Goal: Task Accomplishment & Management: Use online tool/utility

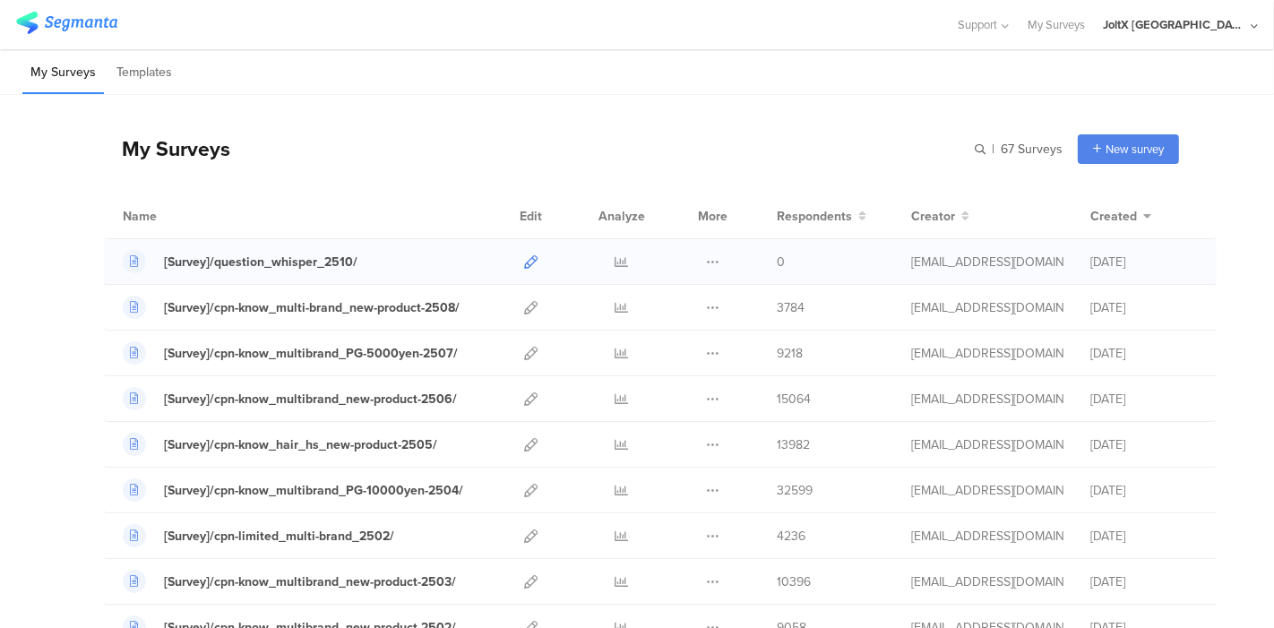
click at [524, 257] on icon at bounding box center [530, 261] width 13 height 13
click at [305, 267] on div "[Survey]/question_whisper_2510/" at bounding box center [261, 262] width 194 height 19
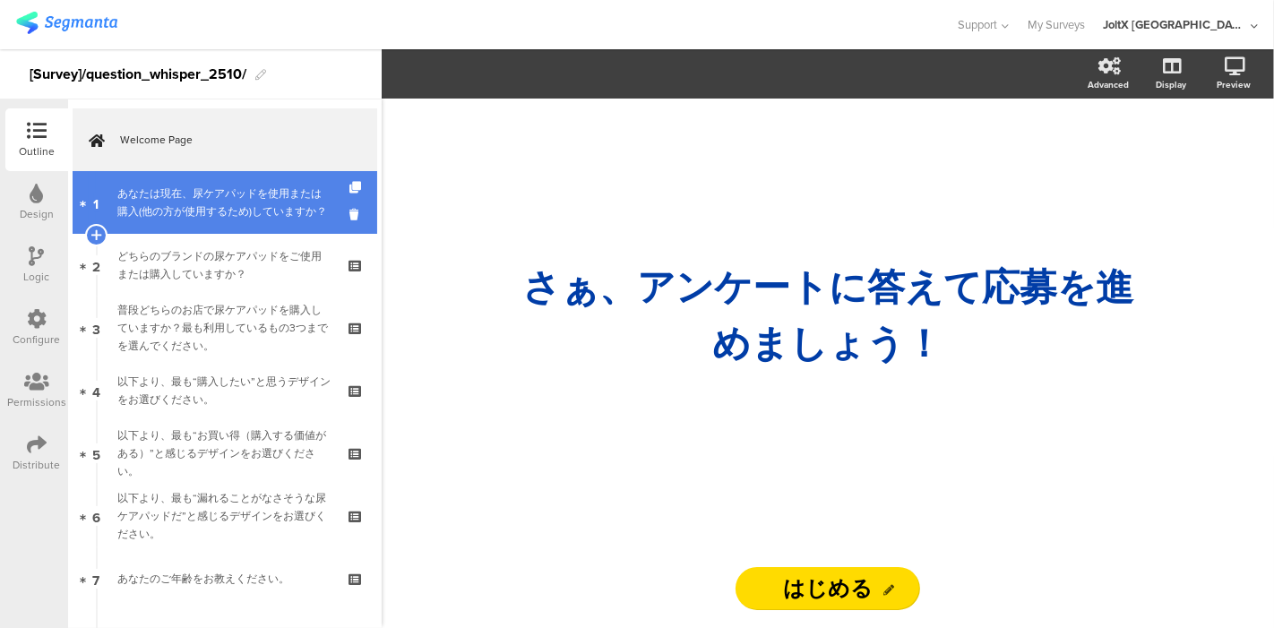
click at [238, 220] on div "あなたは現在、尿ケアパッドを使用または購入(他の方が使用するため)していますか？" at bounding box center [224, 203] width 214 height 36
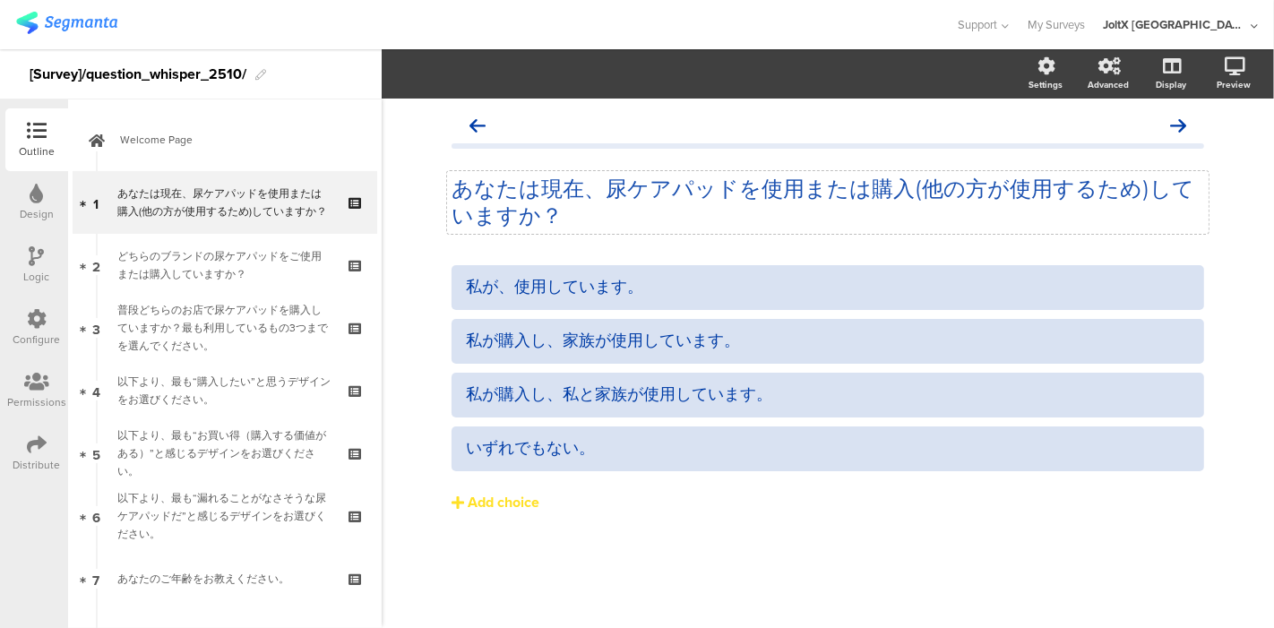
click at [751, 188] on p "あなたは現在、尿ケアパッドを使用または購入(他の方が使用するため)していますか？" at bounding box center [828, 203] width 753 height 54
click at [646, 523] on button "Add choice" at bounding box center [828, 502] width 753 height 45
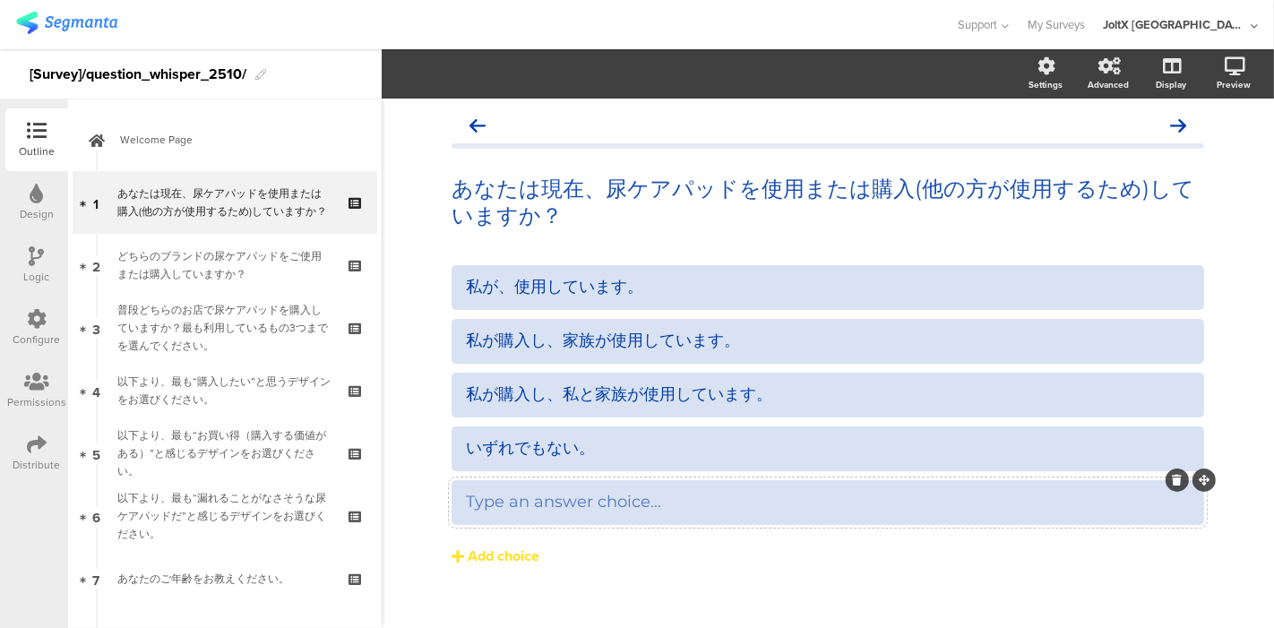
click at [1170, 489] on div at bounding box center [1177, 480] width 23 height 23
click at [1102, 551] on button "Add choice" at bounding box center [828, 556] width 753 height 45
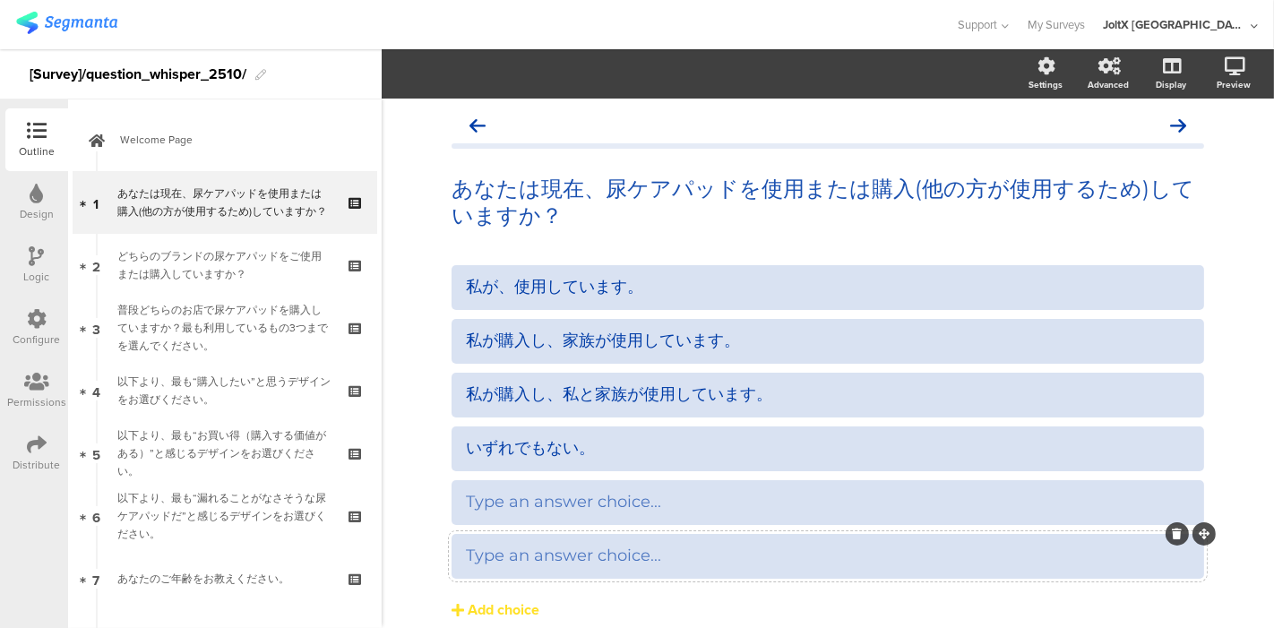
click at [1173, 531] on icon at bounding box center [1178, 534] width 10 height 11
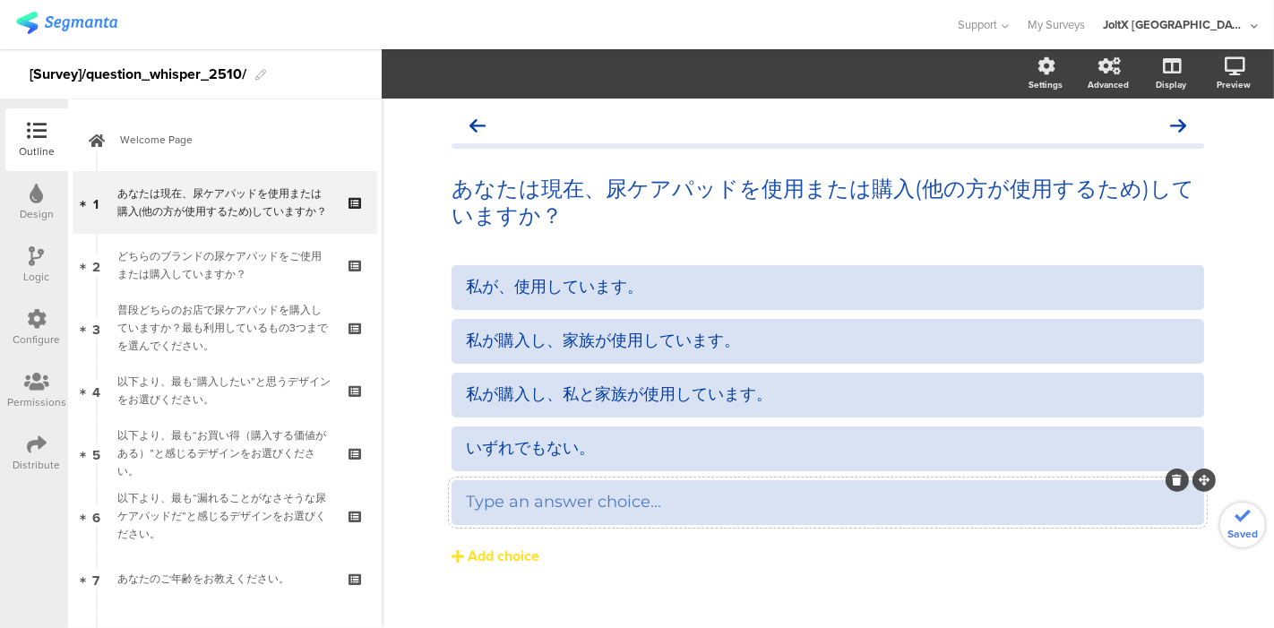
click at [1173, 479] on icon at bounding box center [1178, 480] width 10 height 11
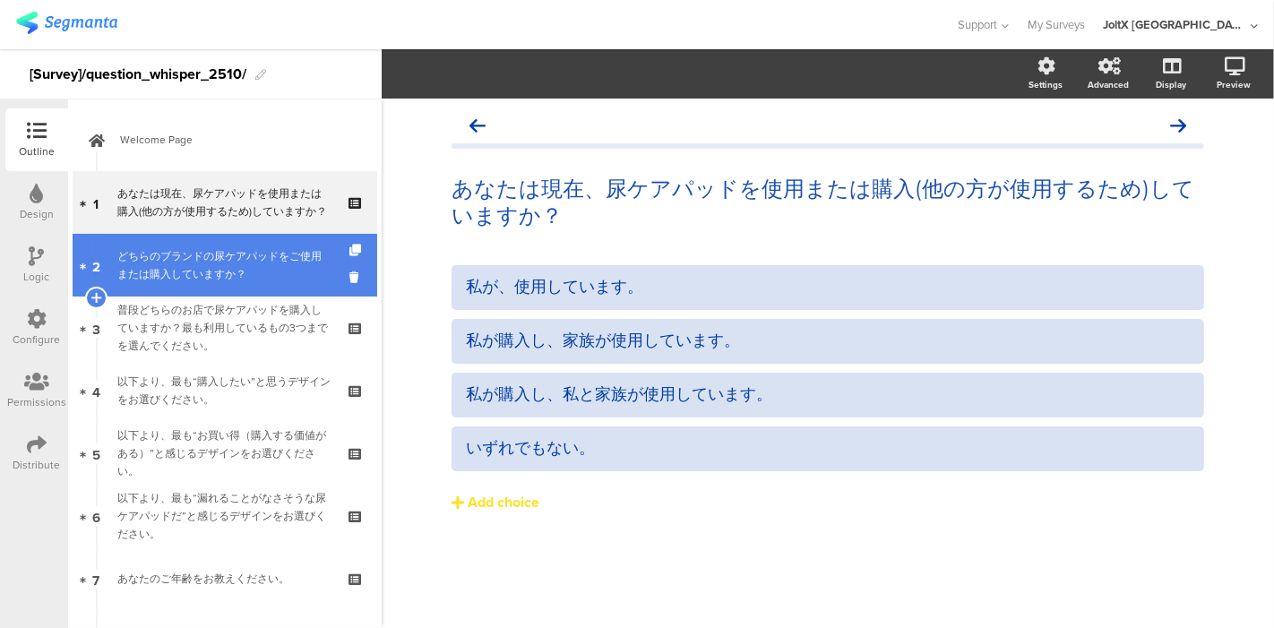
click at [255, 280] on div "どちらのブランドの尿ケアパッドをご使用または購入していますか？" at bounding box center [224, 265] width 214 height 36
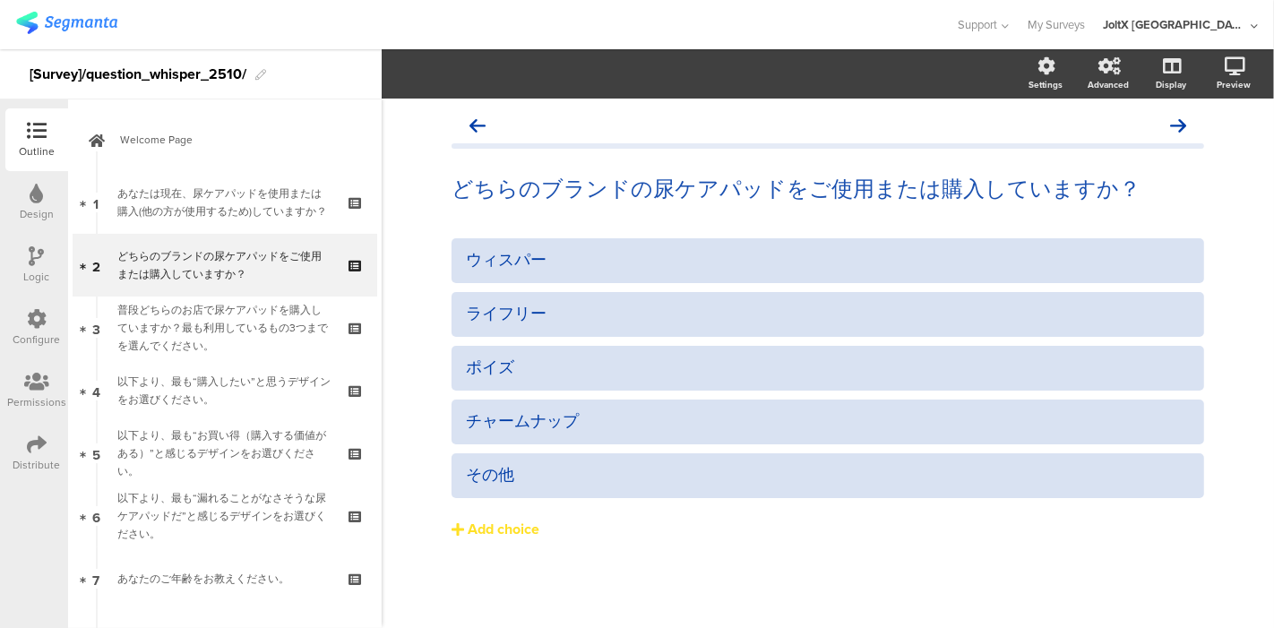
click at [30, 251] on icon at bounding box center [37, 256] width 15 height 20
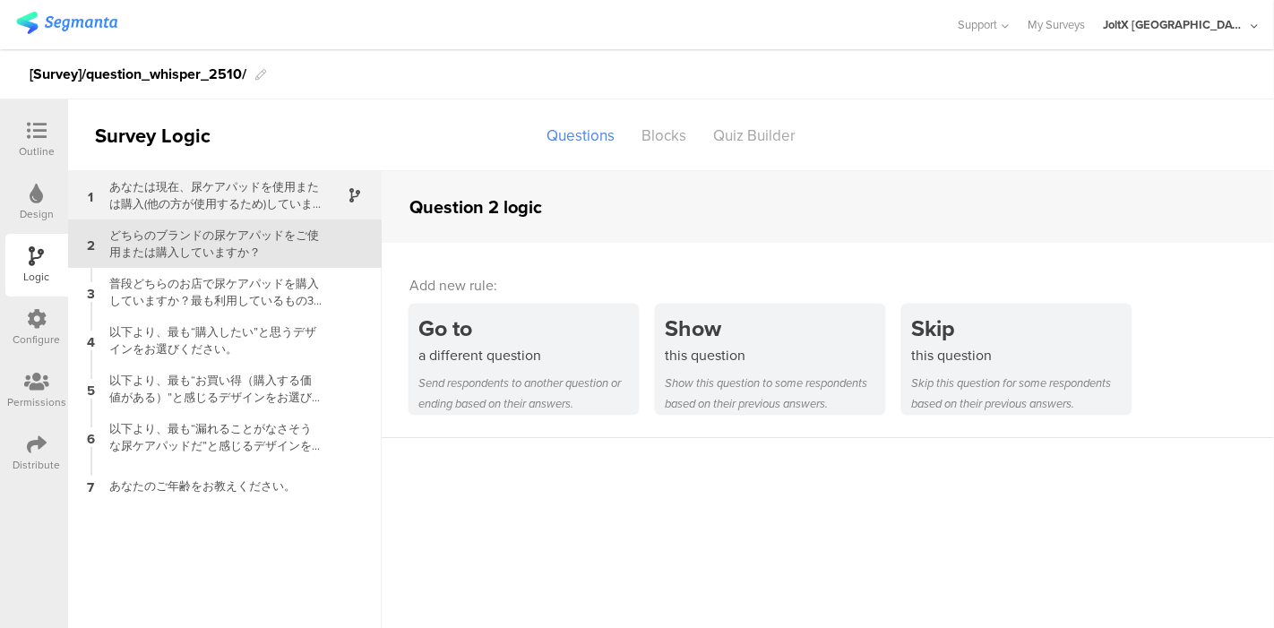
click at [208, 206] on div "あなたは現在、尿ケアパッドを使用または購入(他の方が使用するため)していますか？" at bounding box center [211, 195] width 224 height 34
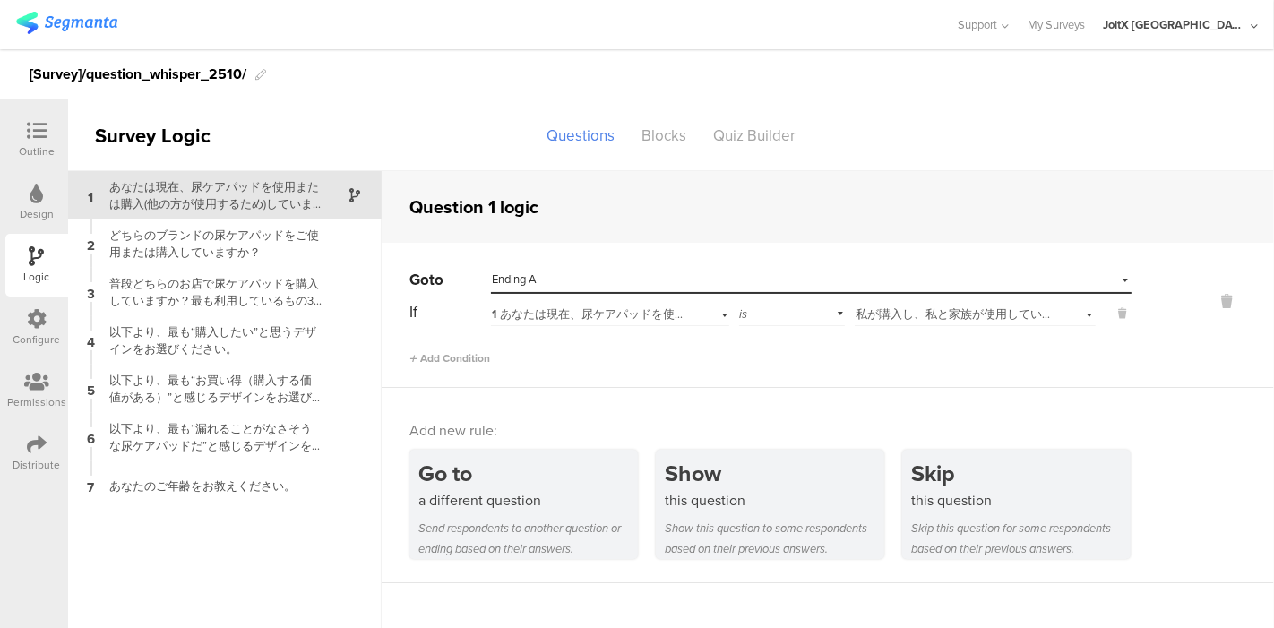
click at [906, 320] on span "私が購入し、私と家族が使用しています。" at bounding box center [966, 314] width 221 height 17
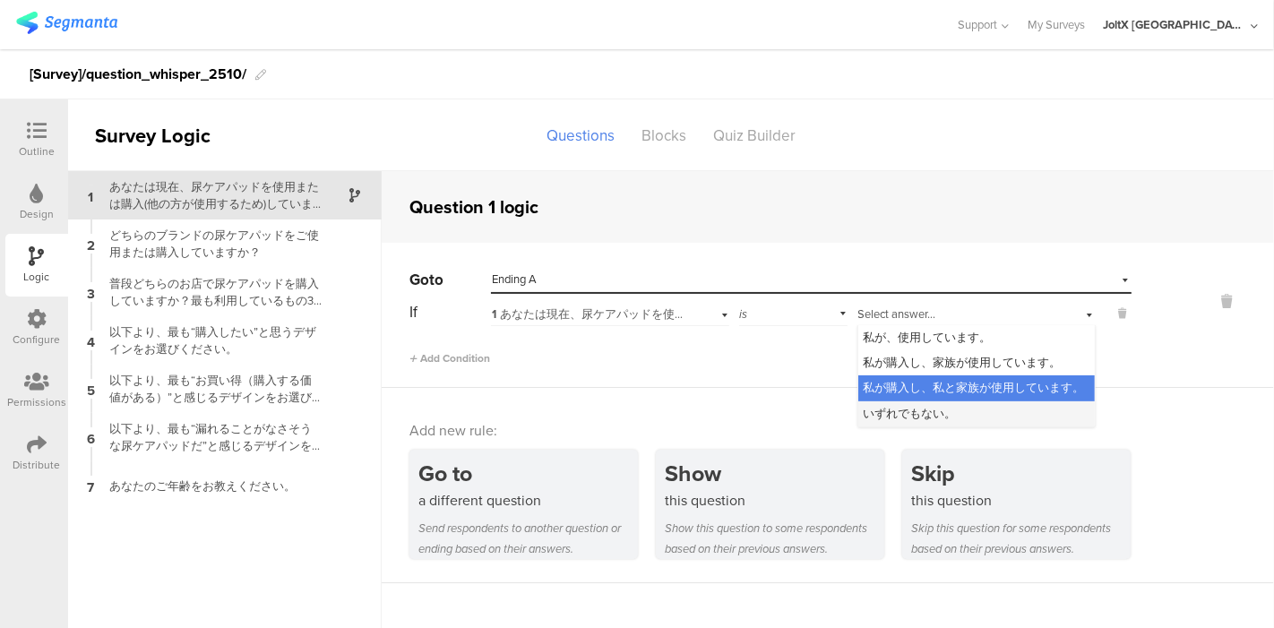
click at [876, 413] on span "いずれでもない。" at bounding box center [910, 413] width 93 height 17
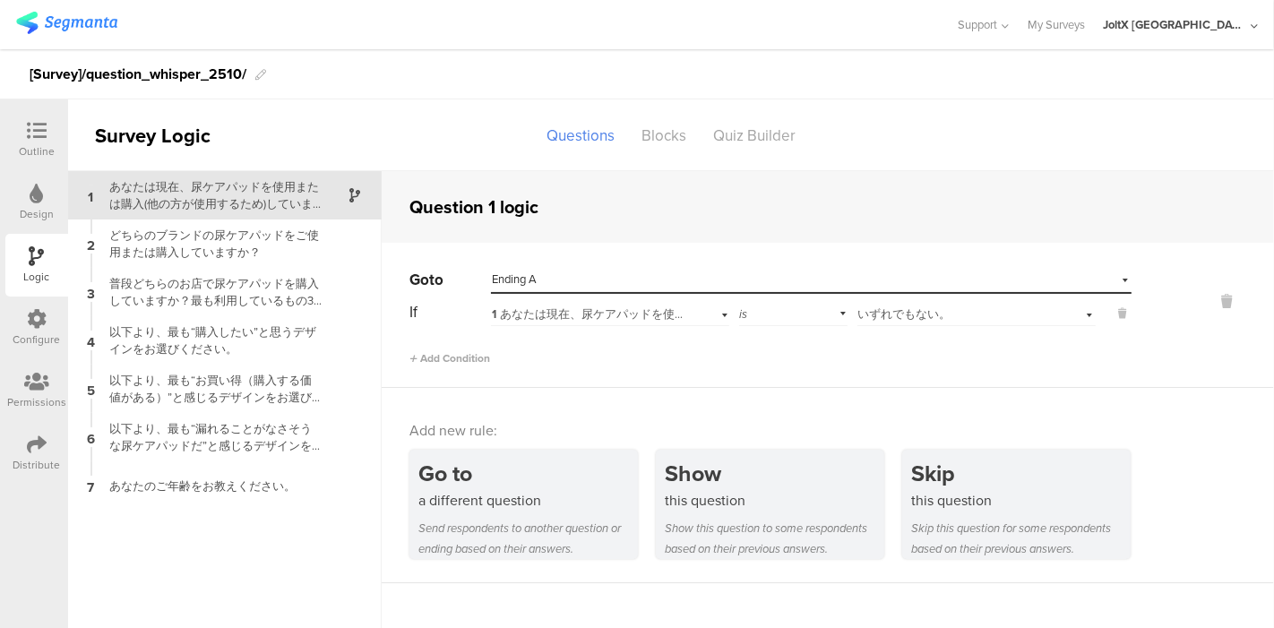
click at [575, 283] on div "Select destination... Ending A" at bounding box center [800, 280] width 617 height 16
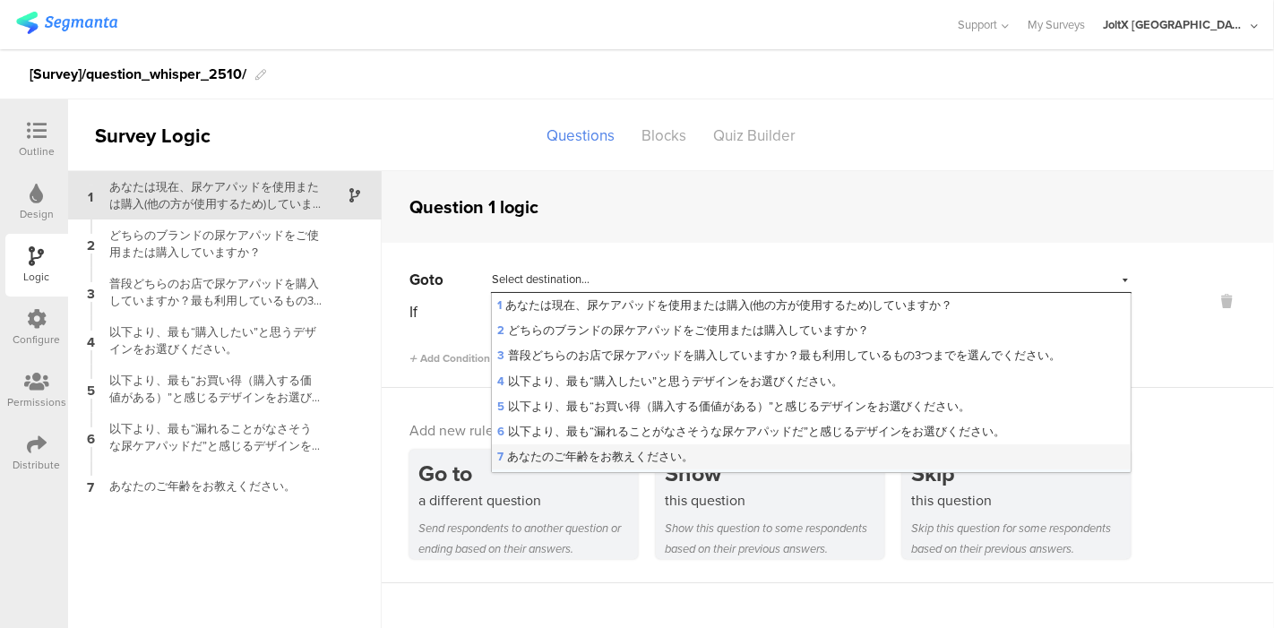
click at [614, 449] on span "7 あなたのご年齢をお教えください。" at bounding box center [595, 456] width 196 height 17
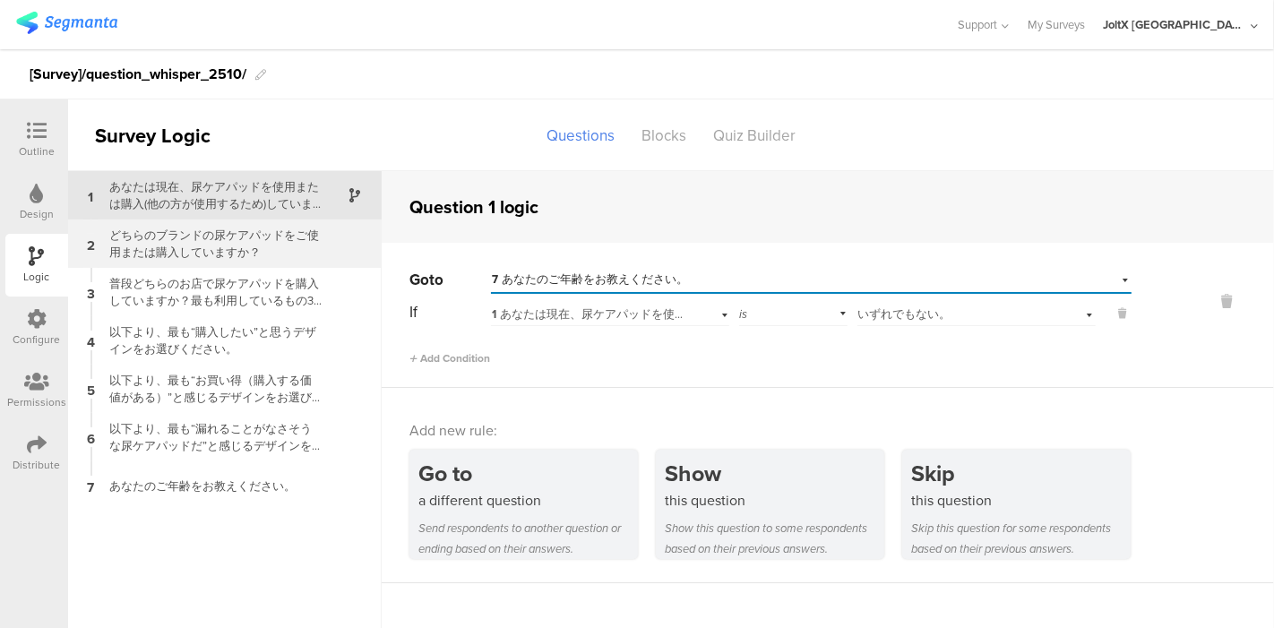
click at [254, 261] on div "どちらのブランドの尿ケアパッドをご使用または購入していますか？" at bounding box center [211, 244] width 224 height 34
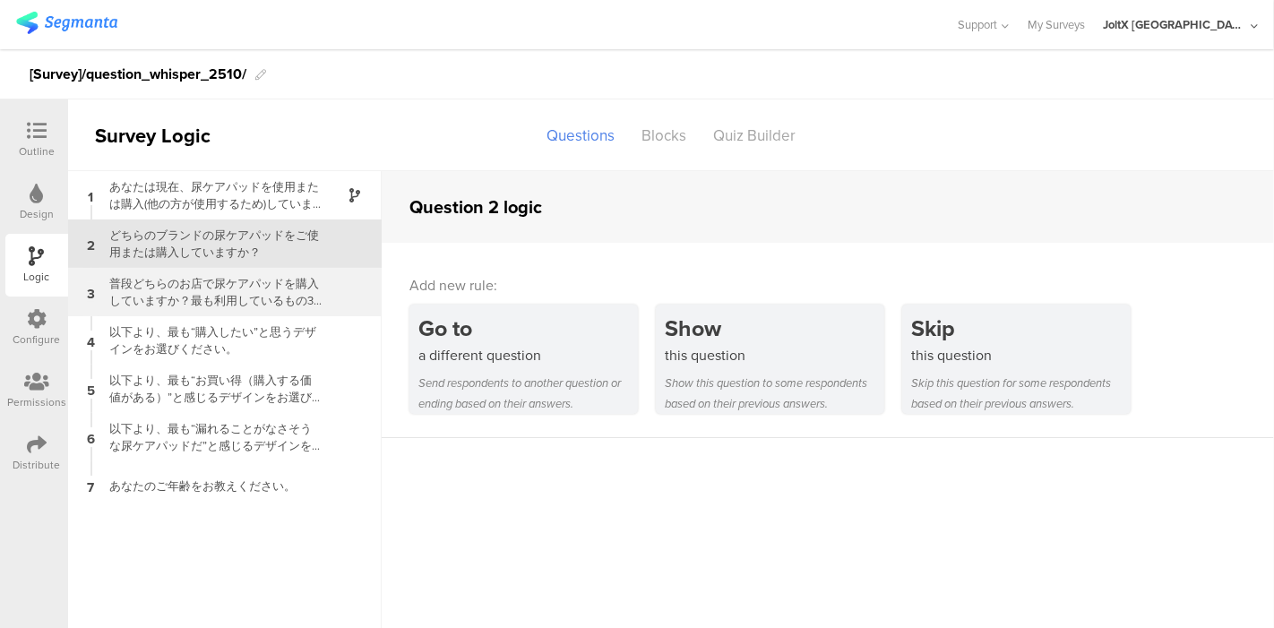
click at [264, 314] on div "3 普段どちらのお店で尿ケアパッドを購入していますか？最も利用しているもの3つまでを選んでください。" at bounding box center [225, 292] width 314 height 48
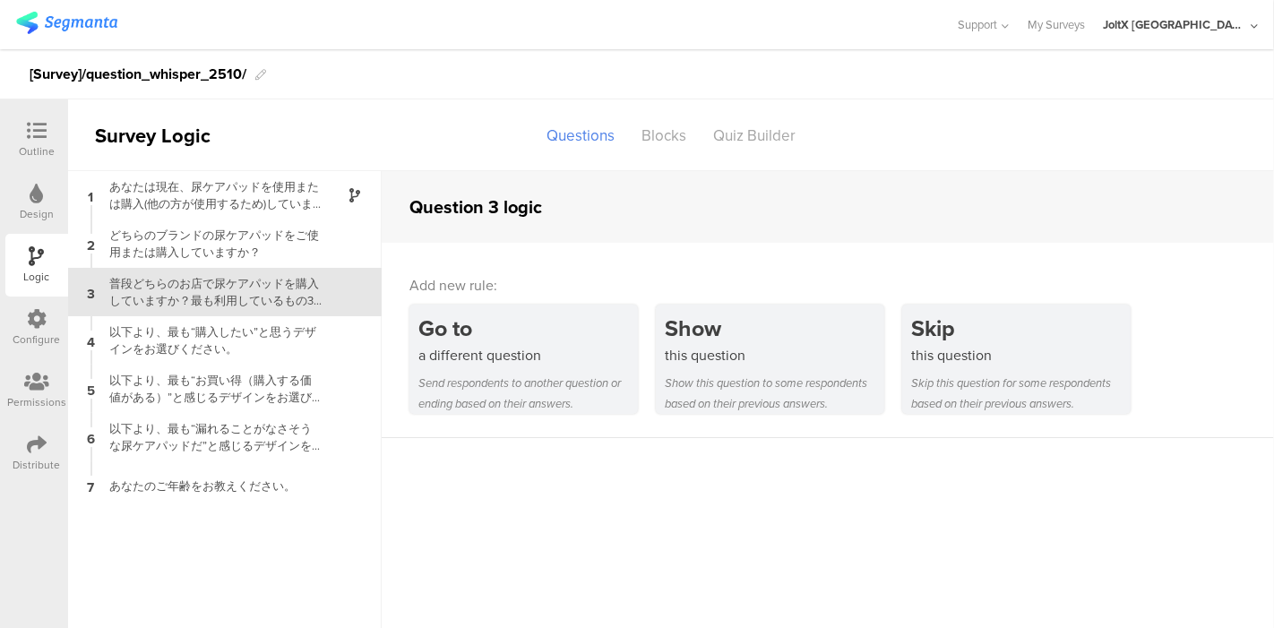
click at [39, 143] on div "Outline" at bounding box center [37, 151] width 36 height 16
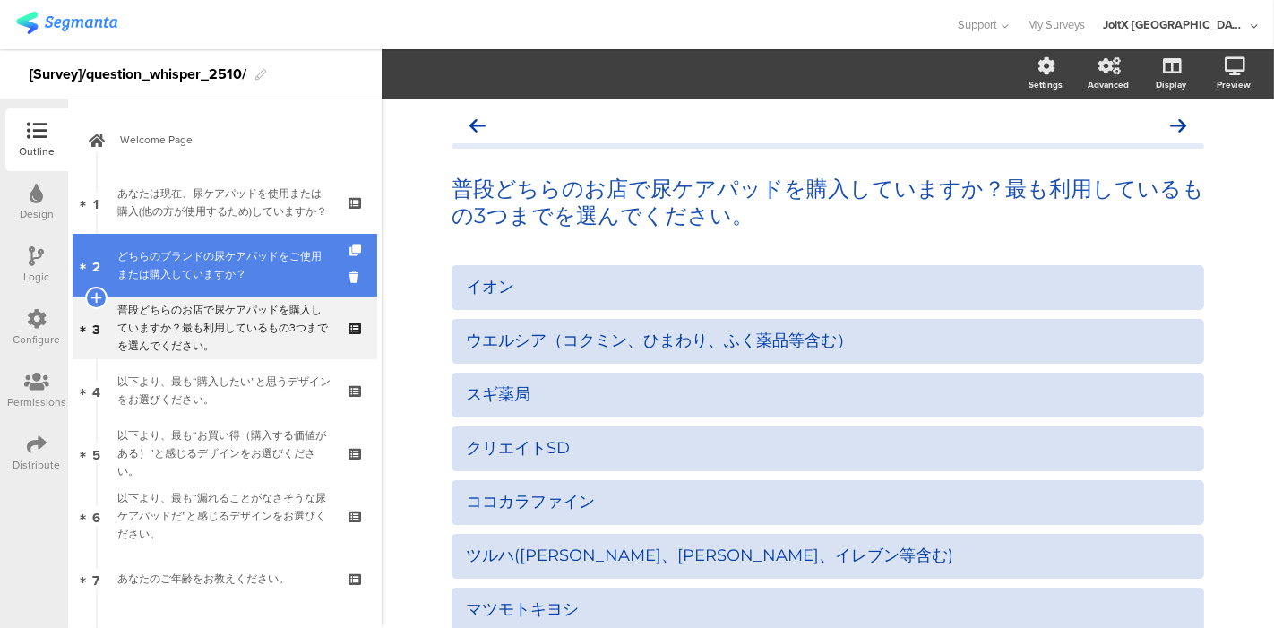
click at [259, 261] on div "どちらのブランドの尿ケアパッドをご使用または購入していますか？" at bounding box center [224, 265] width 214 height 36
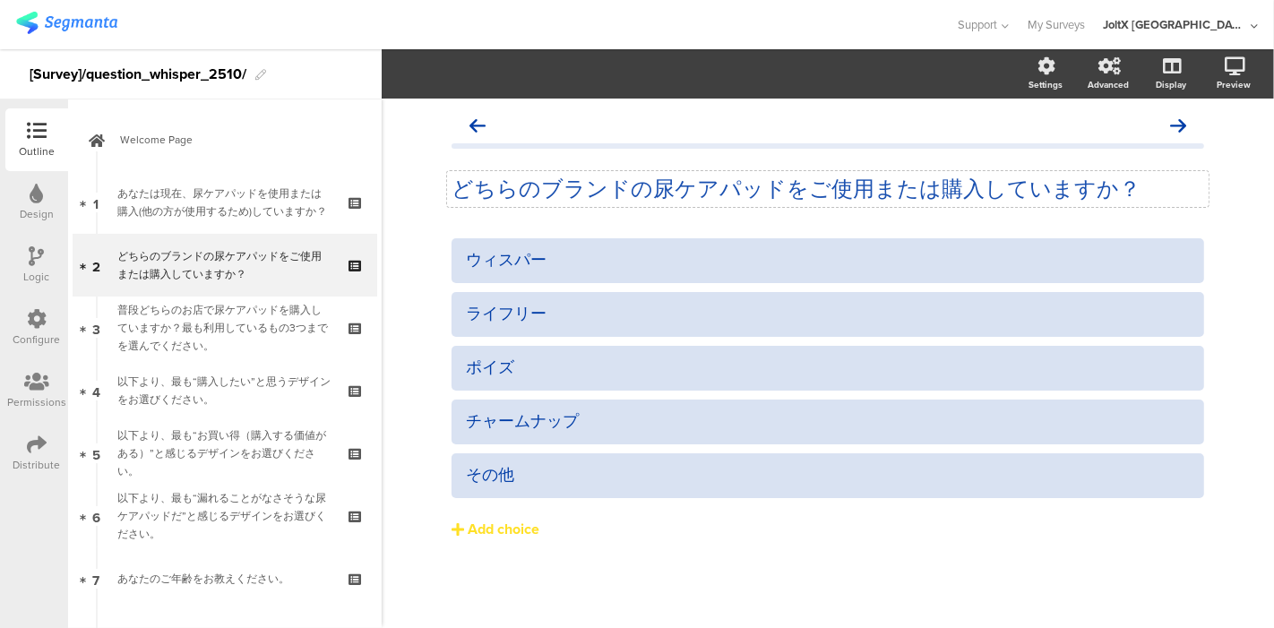
click at [583, 188] on p "どちらのブランドの尿ケアパッドをご使用または購入していますか？" at bounding box center [828, 189] width 753 height 27
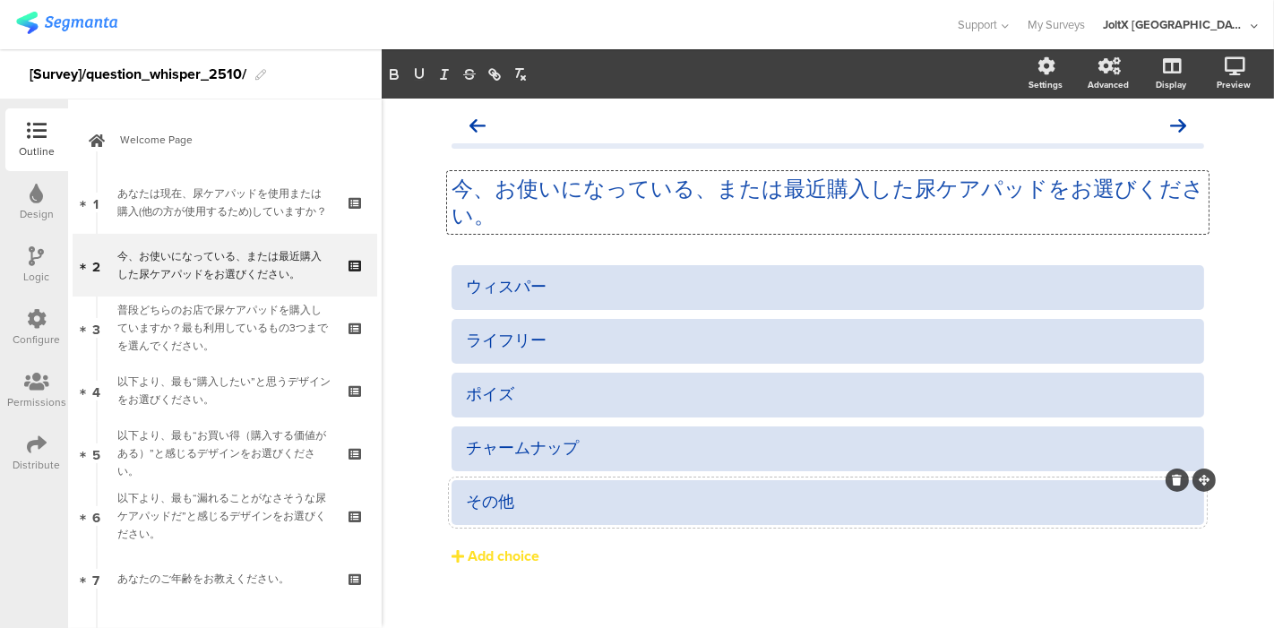
click at [645, 485] on div at bounding box center [828, 502] width 753 height 45
click at [1197, 473] on div at bounding box center [1204, 480] width 23 height 23
click at [1201, 479] on icon at bounding box center [1204, 480] width 11 height 11
click at [495, 560] on div "Add choice" at bounding box center [504, 557] width 72 height 19
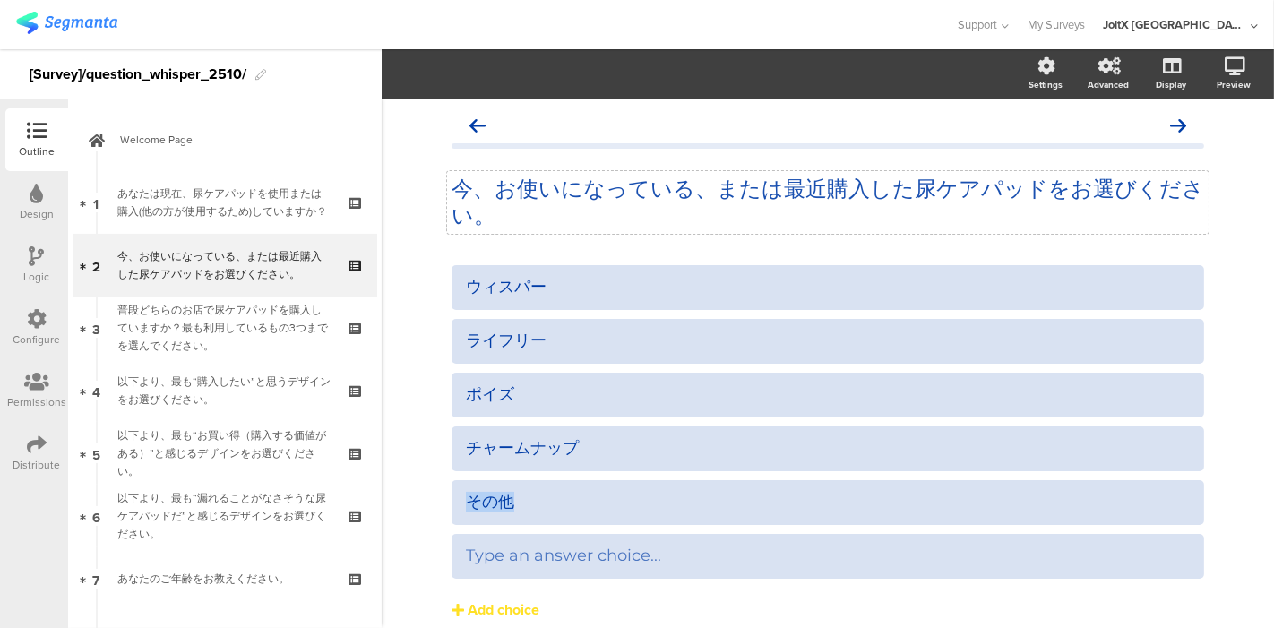
drag, startPoint x: 527, startPoint y: 503, endPoint x: 408, endPoint y: 505, distance: 119.2
click at [408, 505] on div "今、お使いになっている、または最近購入した尿ケアパッドをお選びください。 今、お使いになっている、または最近購入した尿ケアパッドをお選びください。 ウィスパー" at bounding box center [828, 402] width 893 height 606
paste div
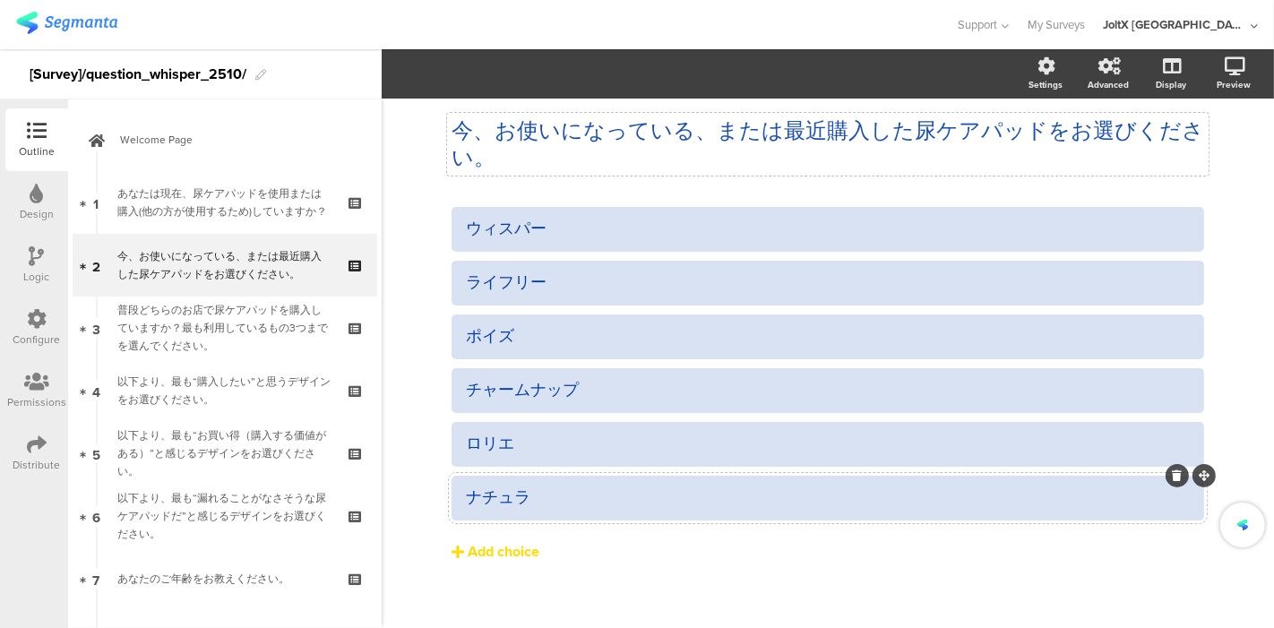
scroll to position [75, 0]
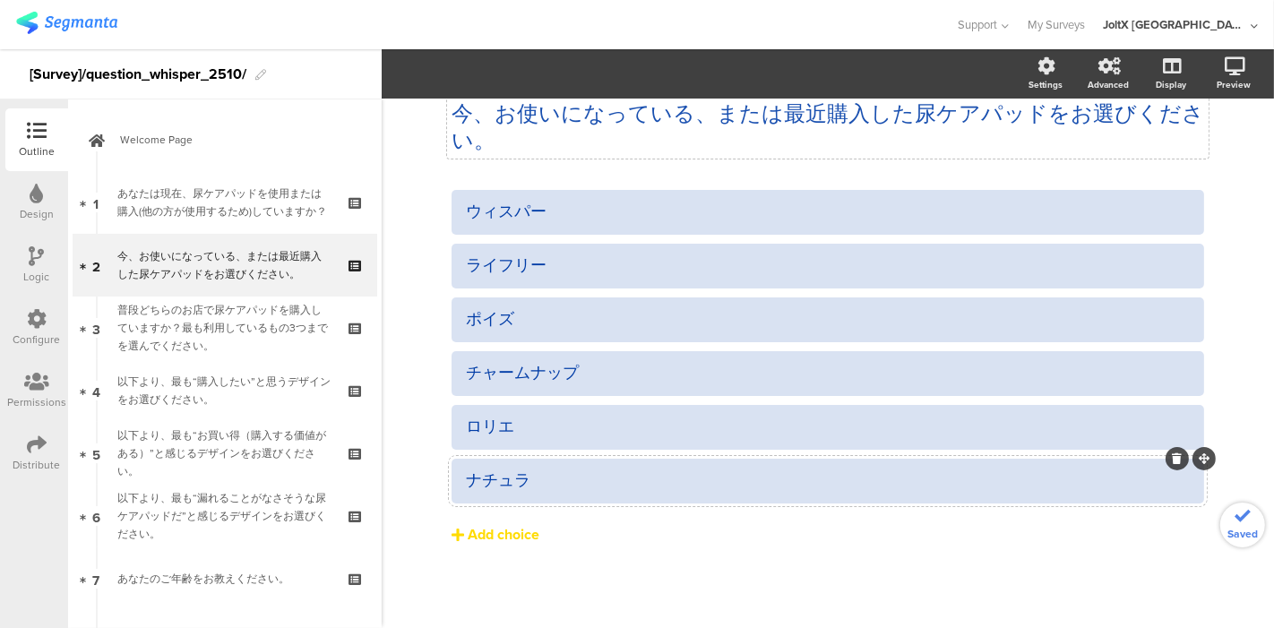
click at [509, 541] on div "Add choice" at bounding box center [504, 535] width 72 height 19
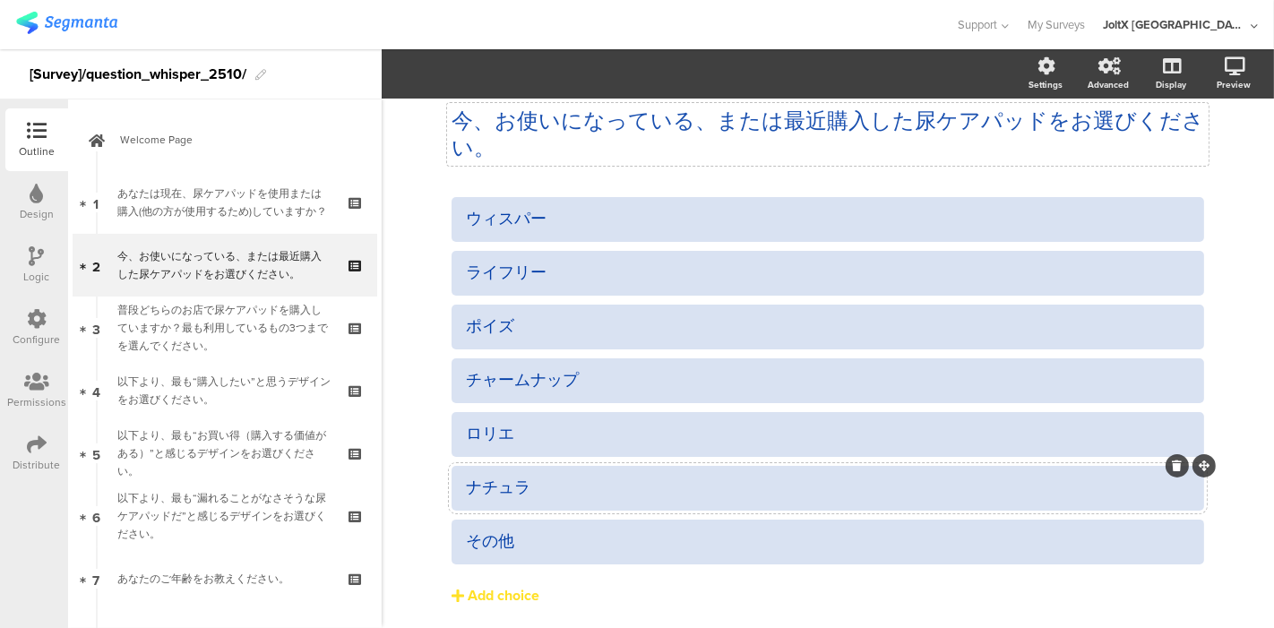
scroll to position [99, 0]
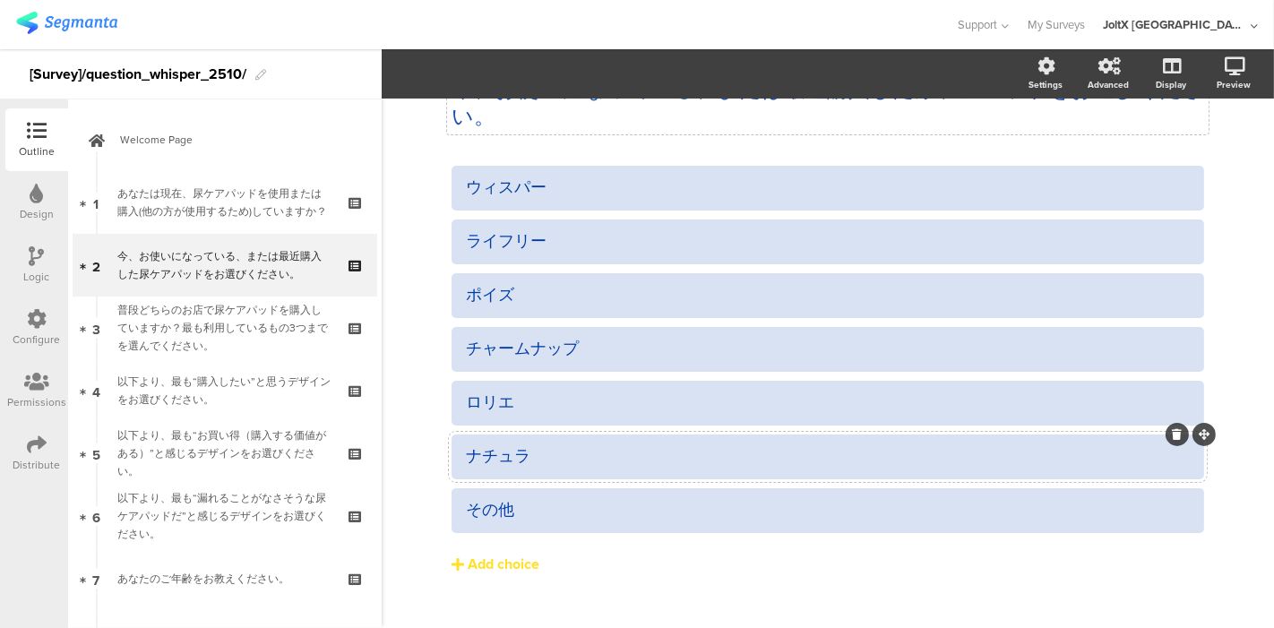
click at [47, 251] on div "Logic" at bounding box center [36, 265] width 63 height 63
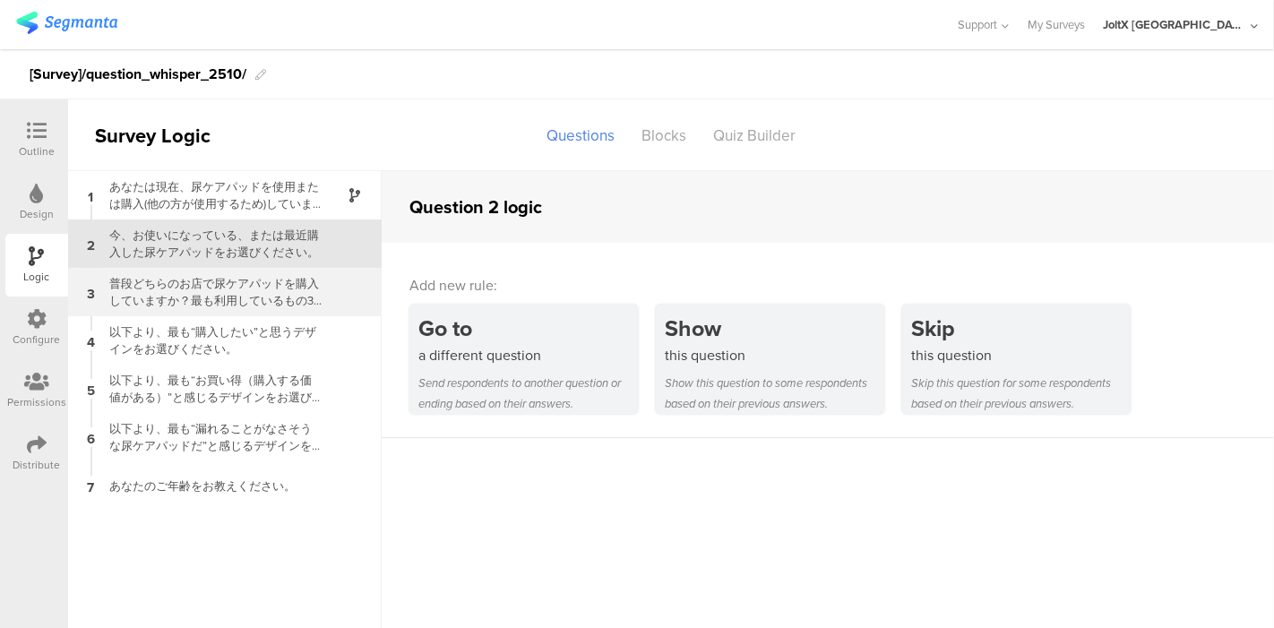
click at [233, 296] on div "普段どちらのお店で尿ケアパッドを購入していますか？最も利用しているもの3つまでを選んでください。" at bounding box center [211, 292] width 224 height 34
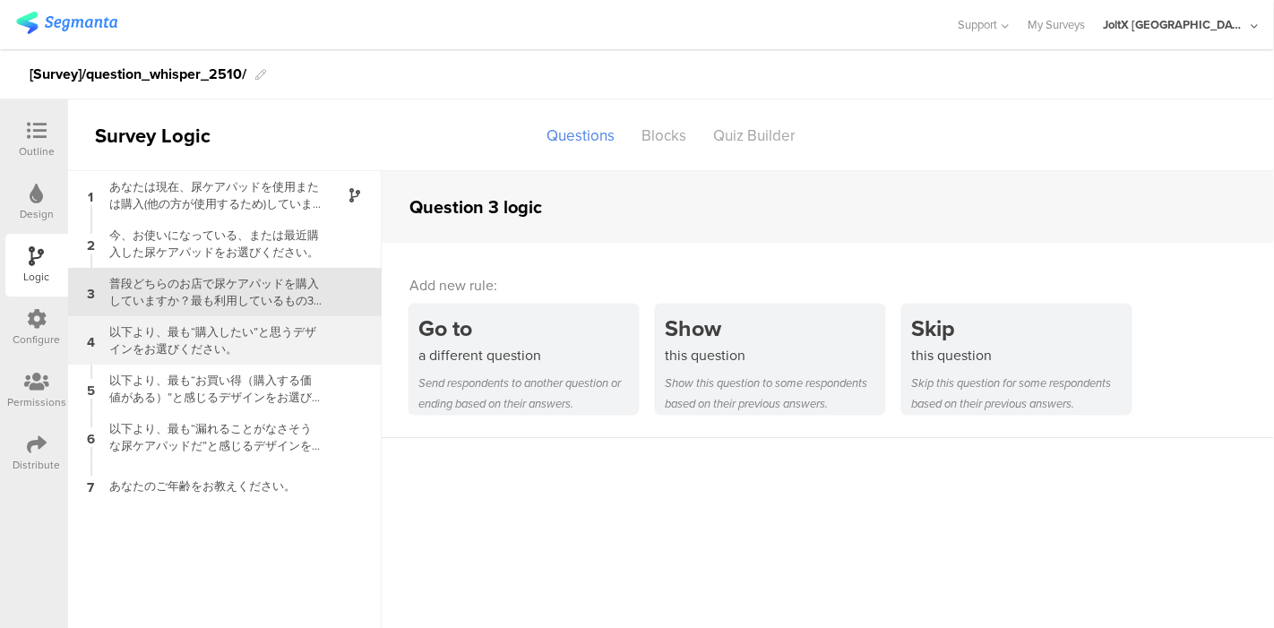
click at [224, 341] on div "以下より、最も“購入したい”と思うデザインをお選びください。" at bounding box center [211, 341] width 224 height 34
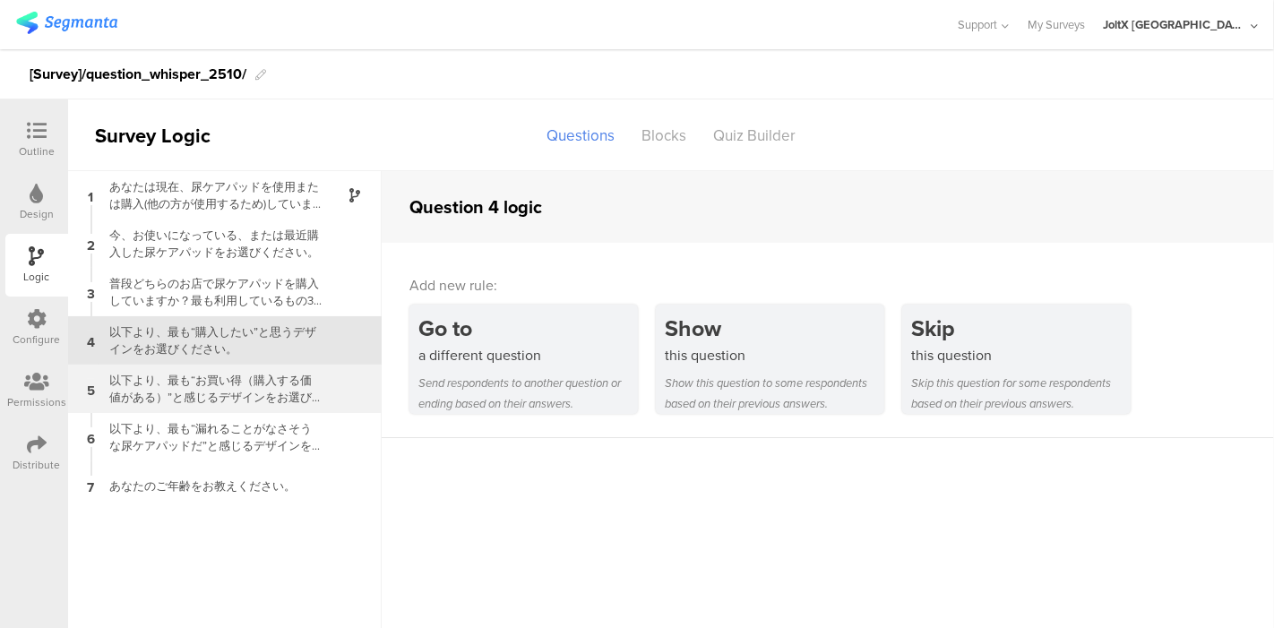
click at [234, 396] on div "以下より、最も“お買い得（購入する価値がある）”と感じるデザインをお選びください。" at bounding box center [211, 389] width 224 height 34
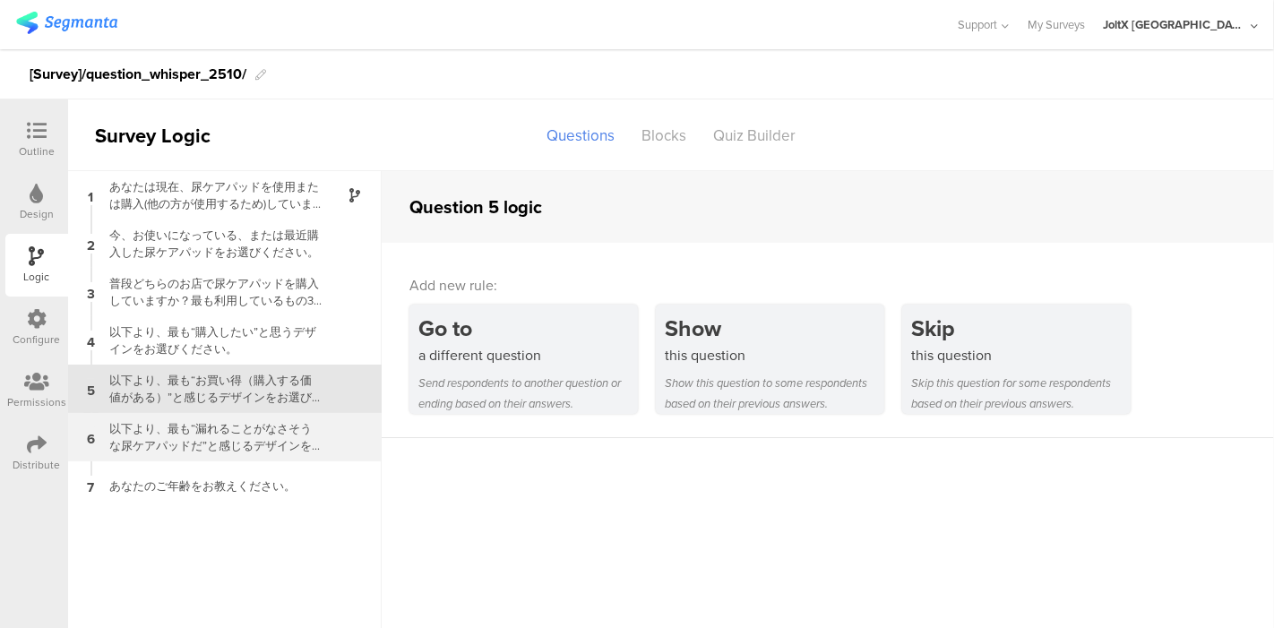
click at [242, 428] on div "以下より、最も“漏れることがなさそうな尿ケアパッドだ”と感じるデザインをお選びください。" at bounding box center [211, 437] width 224 height 34
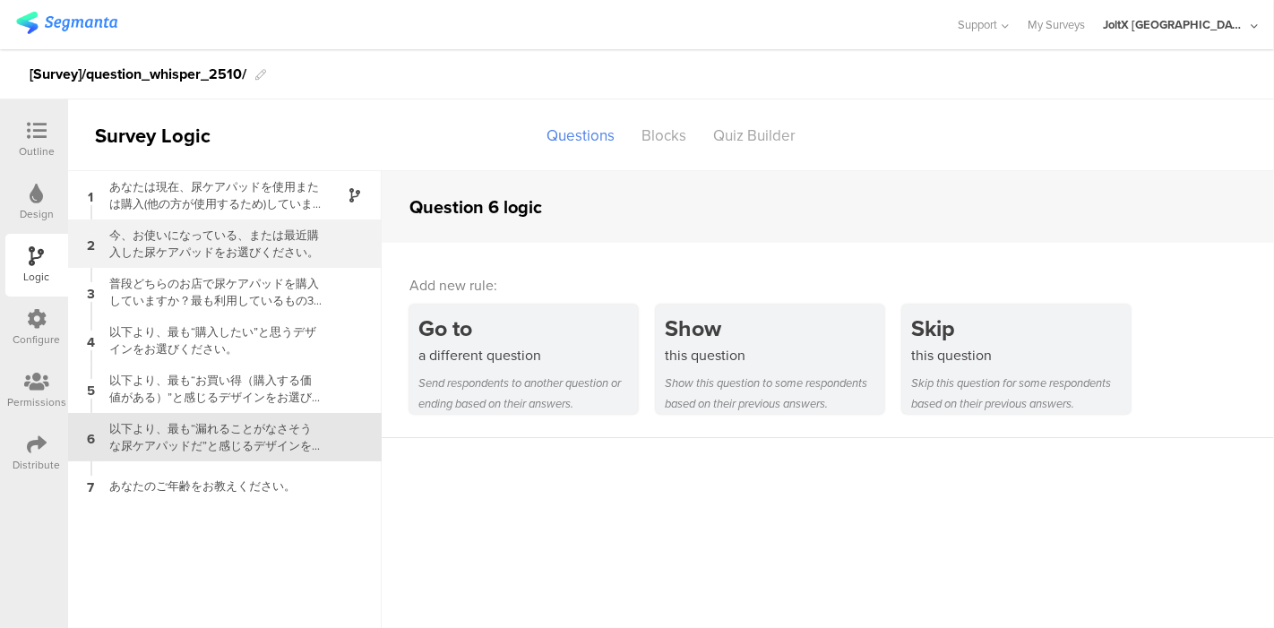
click at [210, 246] on div "今、お使いになっている、または最近購入した尿ケアパッドをお選びください。" at bounding box center [211, 244] width 224 height 34
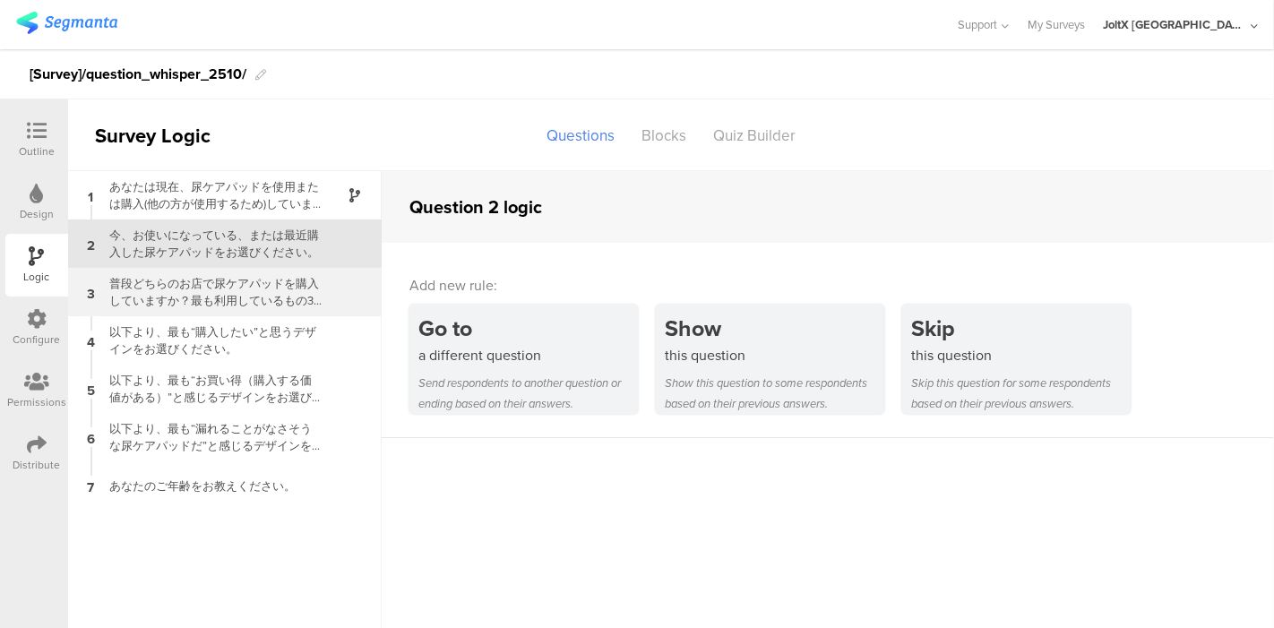
click at [222, 281] on div "普段どちらのお店で尿ケアパッドを購入していますか？最も利用しているもの3つまでを選んでください。" at bounding box center [211, 292] width 224 height 34
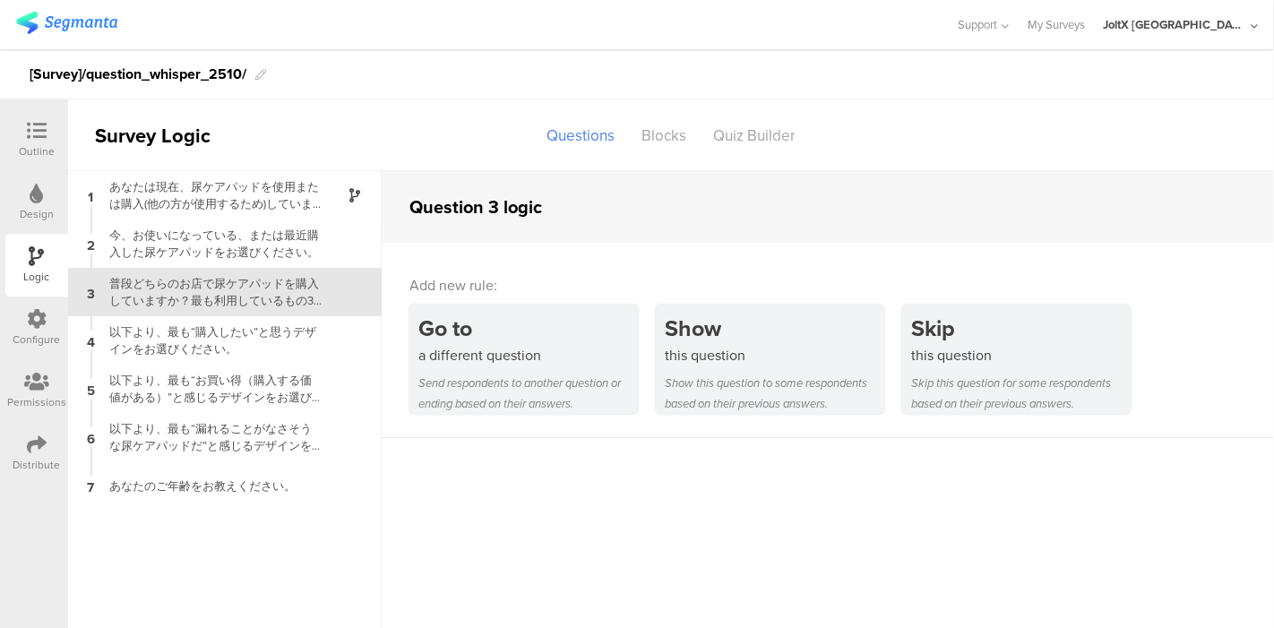
click at [36, 132] on icon at bounding box center [37, 131] width 20 height 20
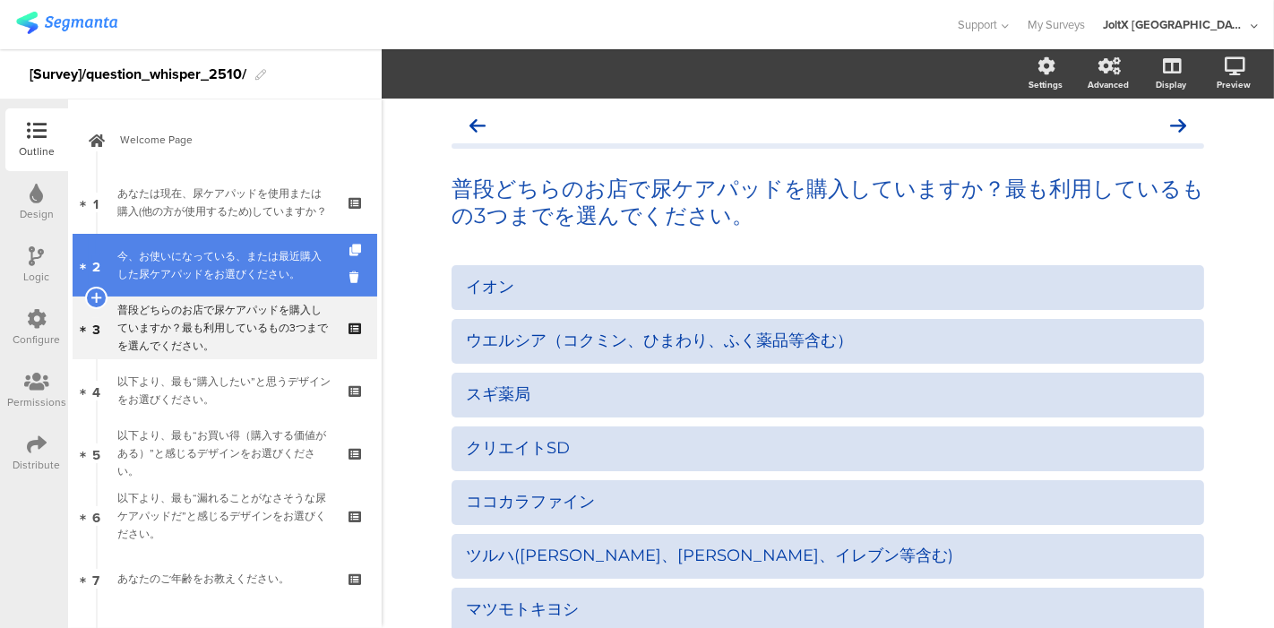
click at [231, 270] on div "今、お使いになっている、または最近購入した尿ケアパッドをお選びください。" at bounding box center [224, 265] width 214 height 36
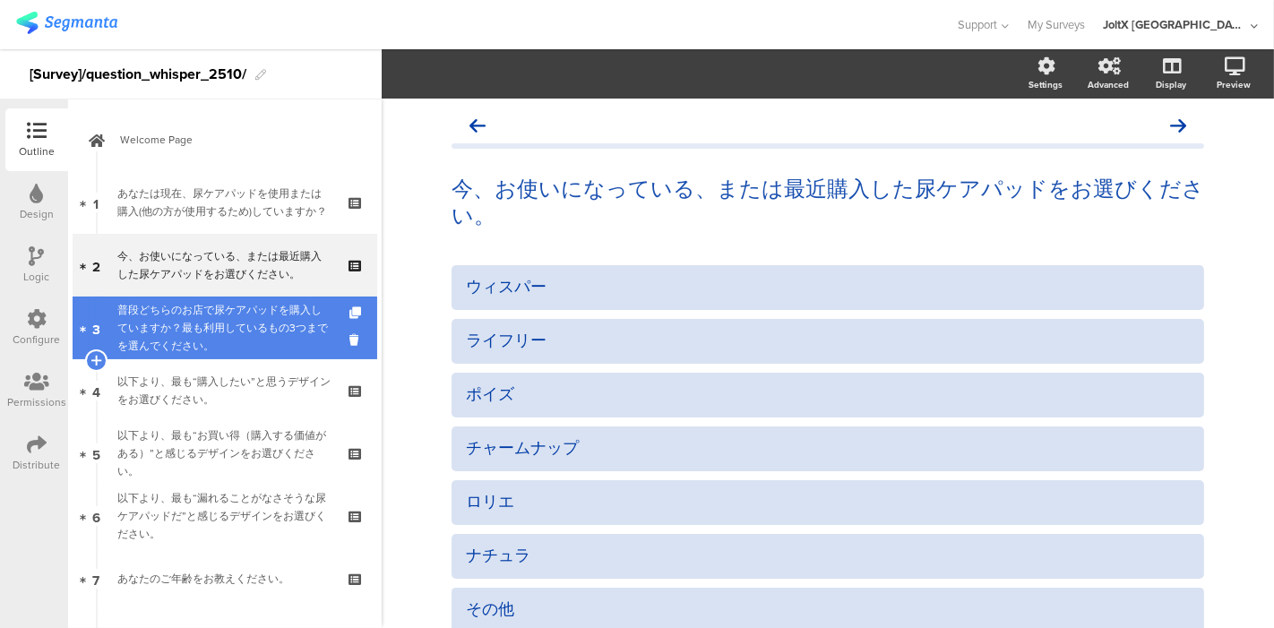
click at [197, 314] on div "普段どちらのお店で尿ケアパッドを購入していますか？最も利用しているもの3つまでを選んでください。" at bounding box center [224, 328] width 214 height 54
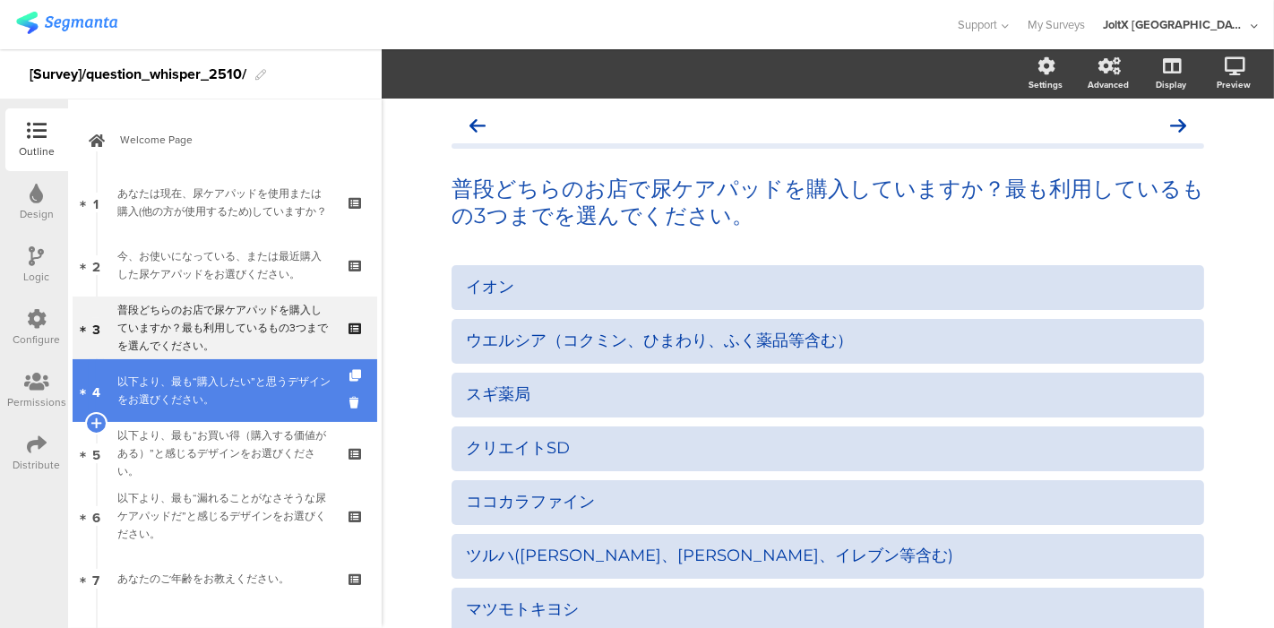
click at [271, 401] on div "以下より、最も“購入したい”と思うデザインをお選びください。" at bounding box center [224, 391] width 214 height 36
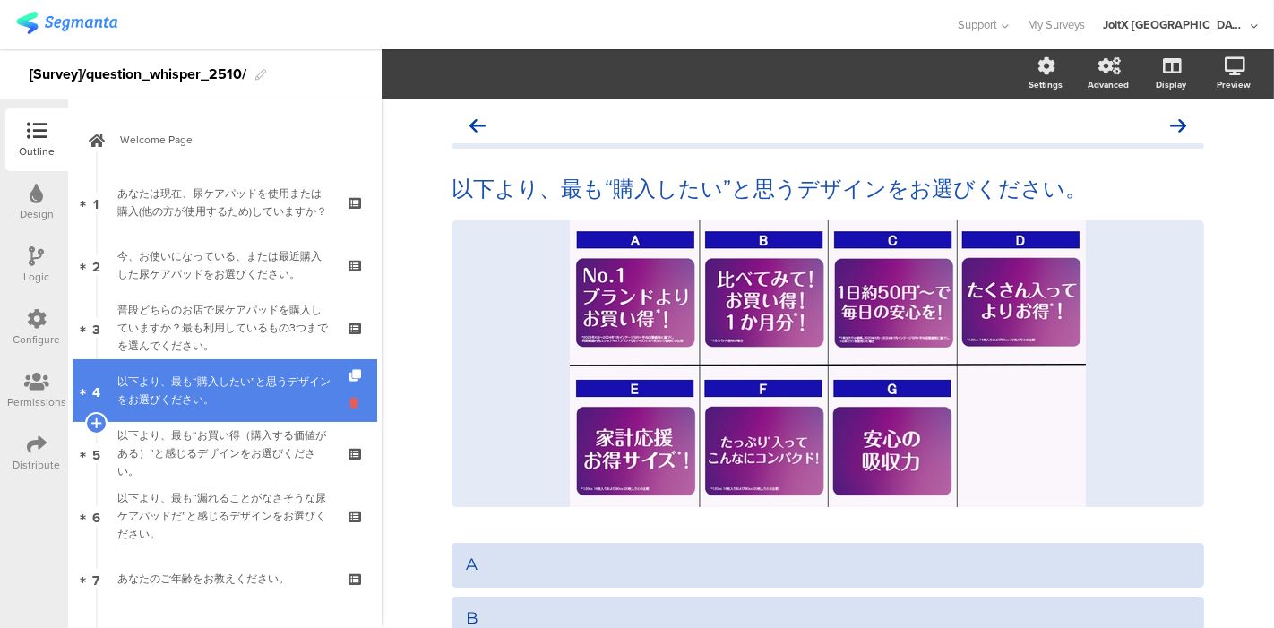
click at [350, 403] on icon at bounding box center [357, 402] width 15 height 17
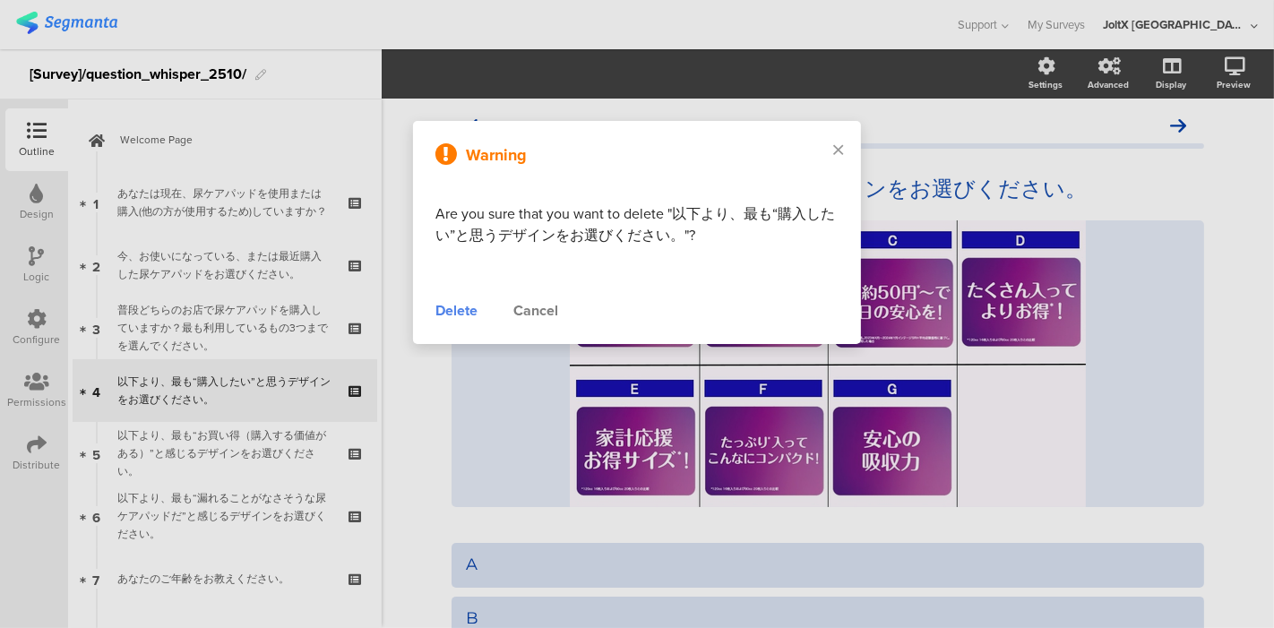
drag, startPoint x: 450, startPoint y: 312, endPoint x: 436, endPoint y: 323, distance: 17.2
click at [451, 312] on div "Delete" at bounding box center [457, 311] width 42 height 22
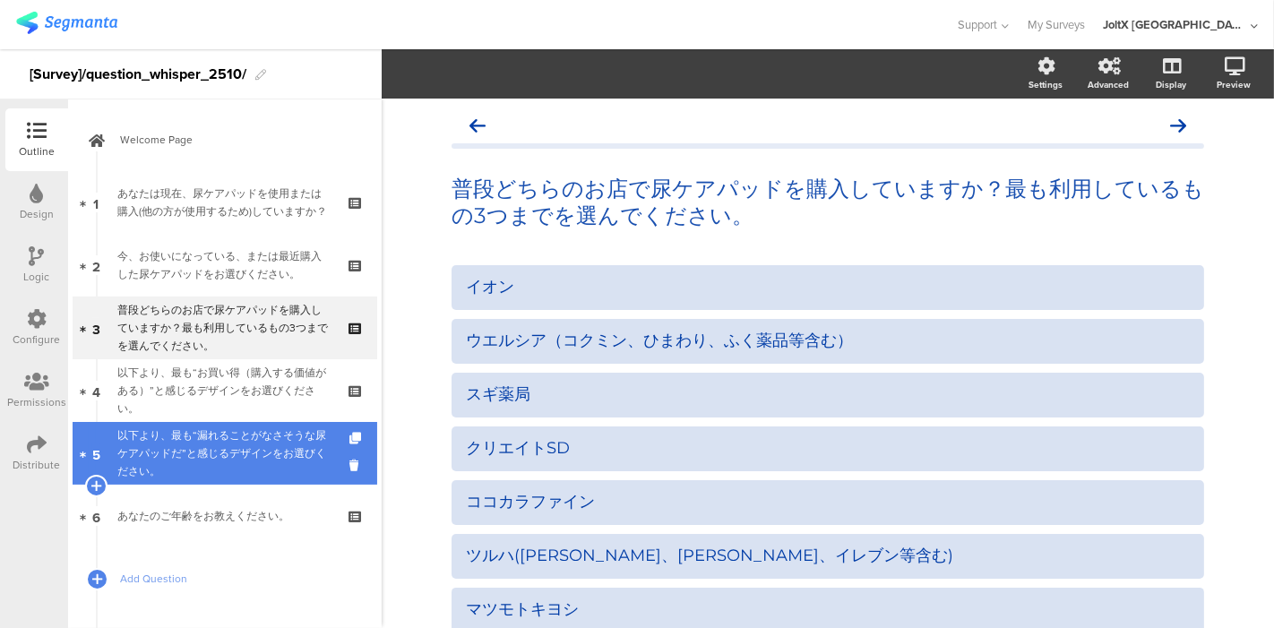
click at [255, 438] on div "以下より、最も“漏れることがなさそうな尿ケアパッドだ”と感じるデザインをお選びください。" at bounding box center [224, 454] width 214 height 54
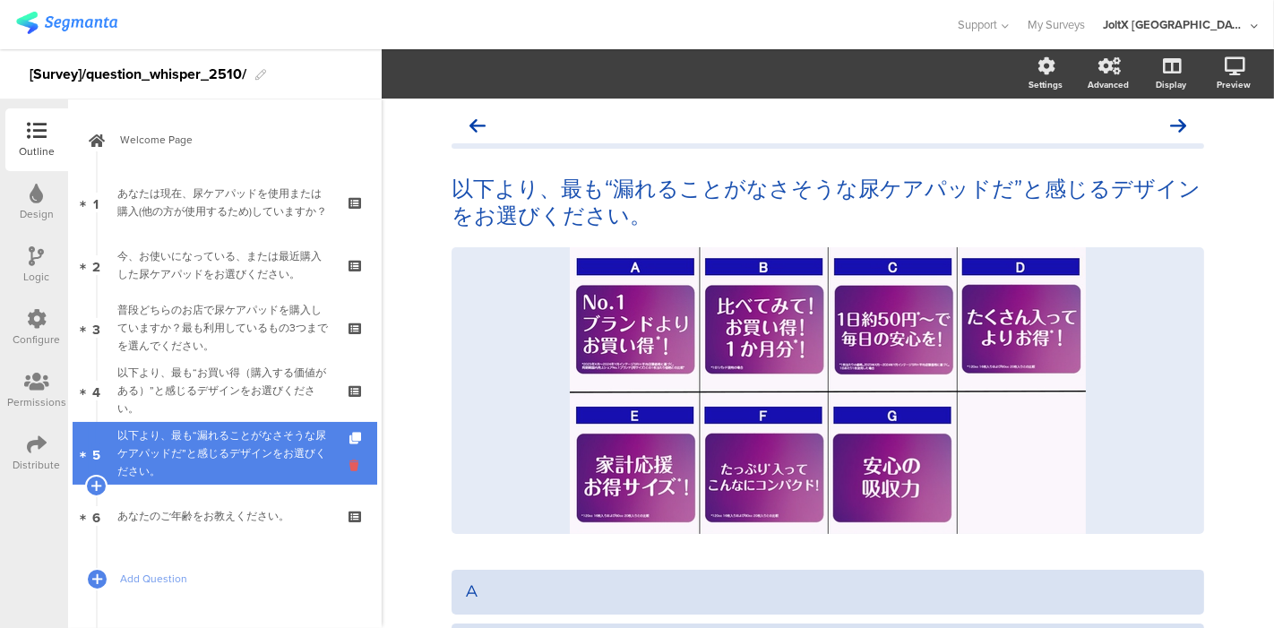
click at [350, 469] on icon at bounding box center [357, 465] width 15 height 17
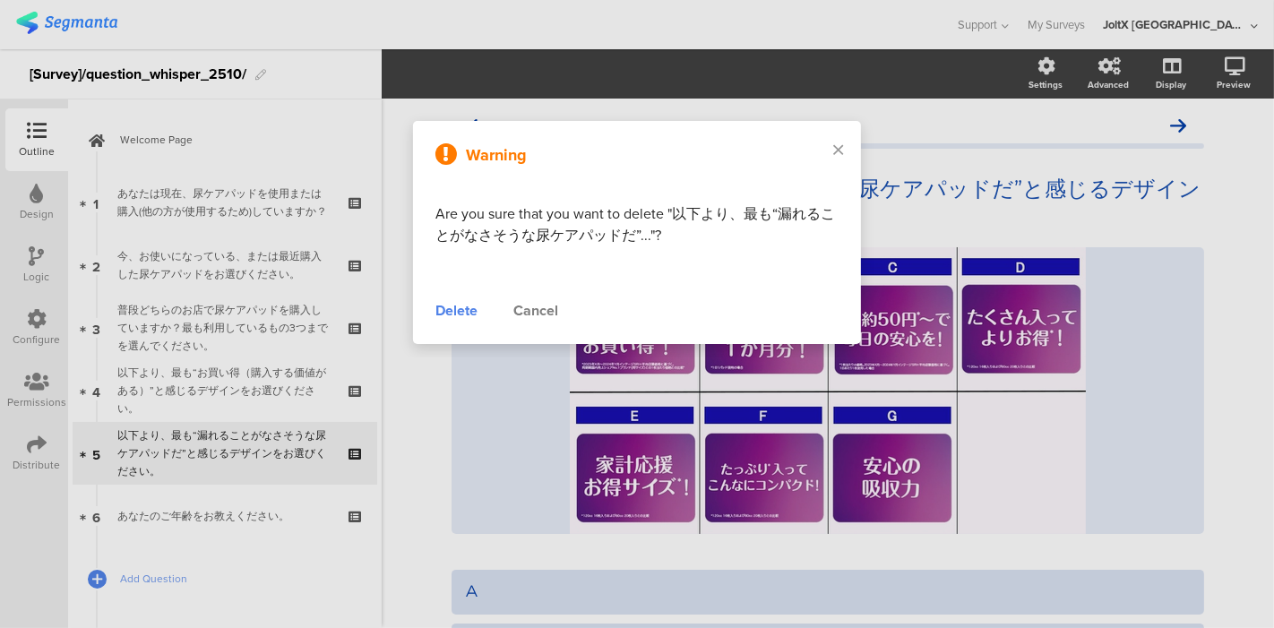
click at [445, 315] on div "Delete" at bounding box center [457, 311] width 42 height 22
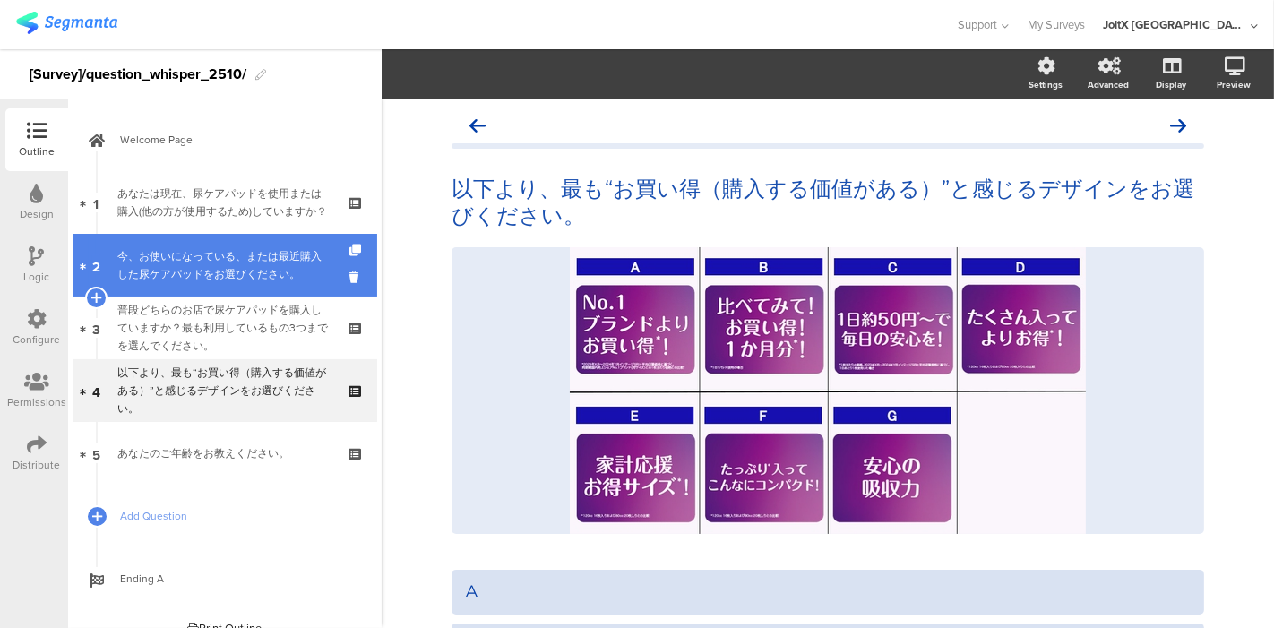
click at [212, 276] on div "今、お使いになっている、または最近購入した尿ケアパッドをお選びください。" at bounding box center [224, 265] width 214 height 36
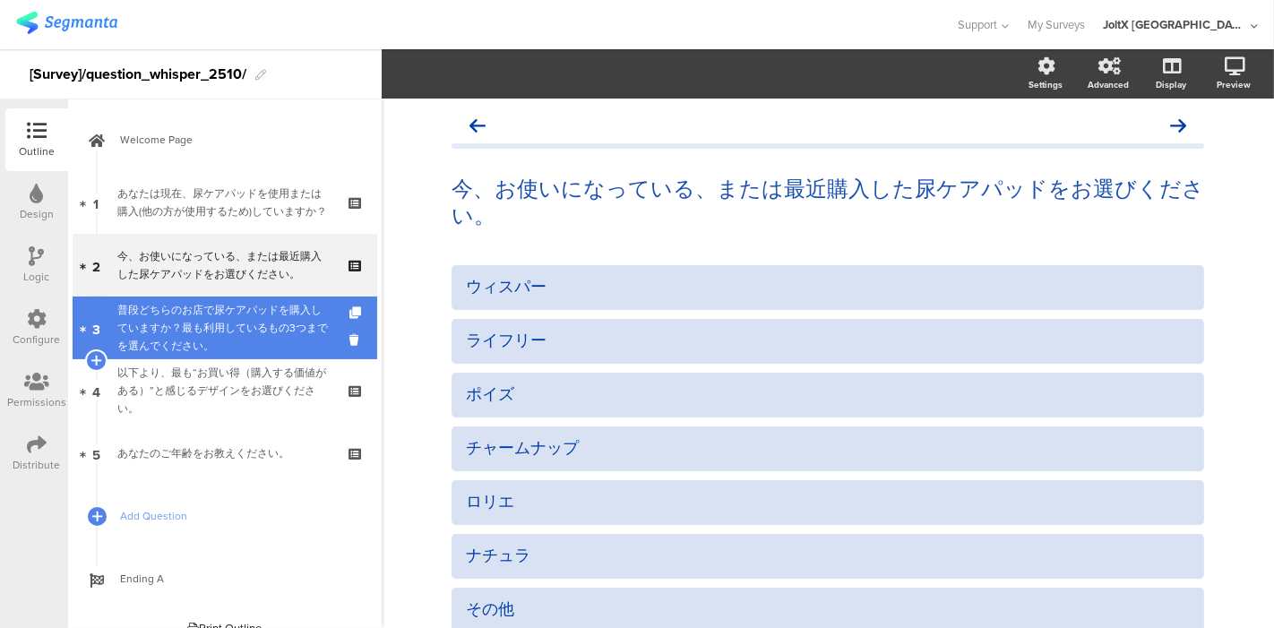
click at [213, 337] on div "普段どちらのお店で尿ケアパッドを購入していますか？最も利用しているもの3つまでを選んでください。" at bounding box center [224, 328] width 214 height 54
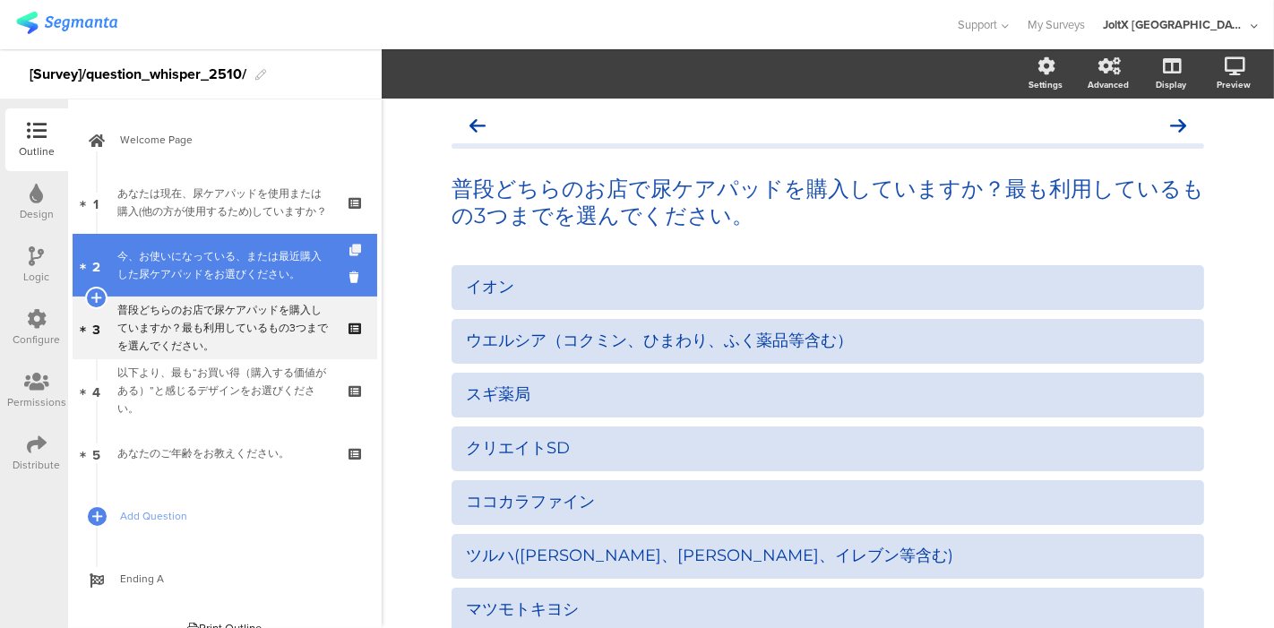
click at [350, 252] on icon at bounding box center [357, 251] width 15 height 12
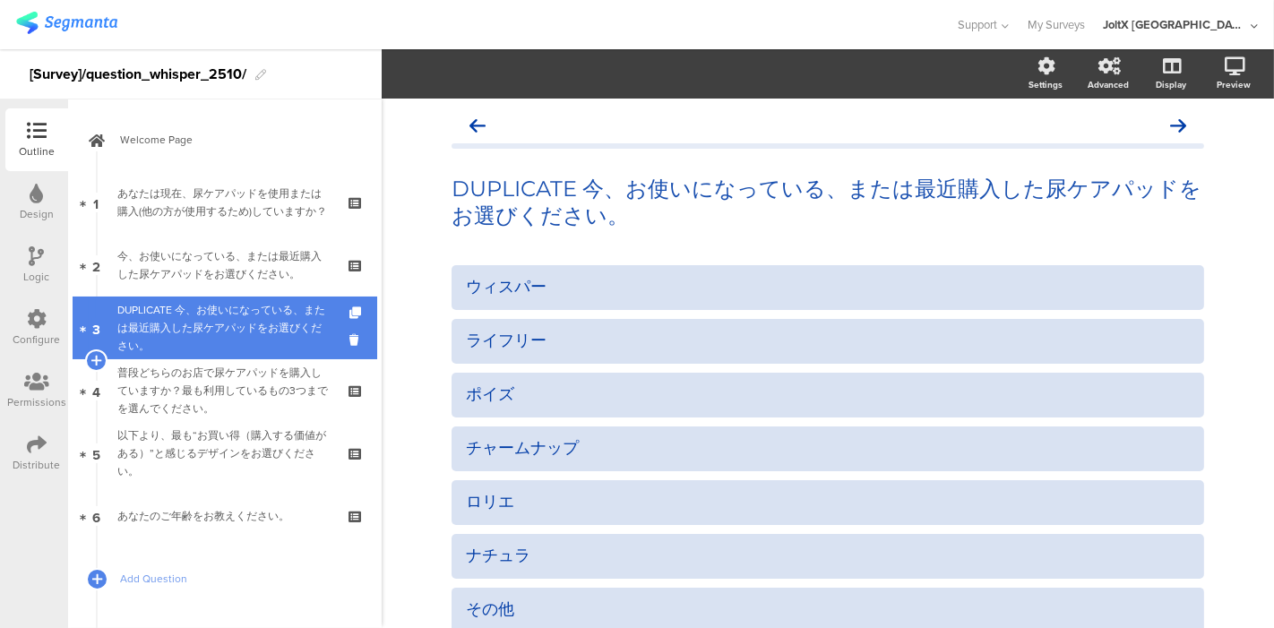
click at [241, 326] on div "DUPLICATE 今、お使いになっている、または最近購入した尿ケアパッドをお選びください。" at bounding box center [224, 328] width 214 height 54
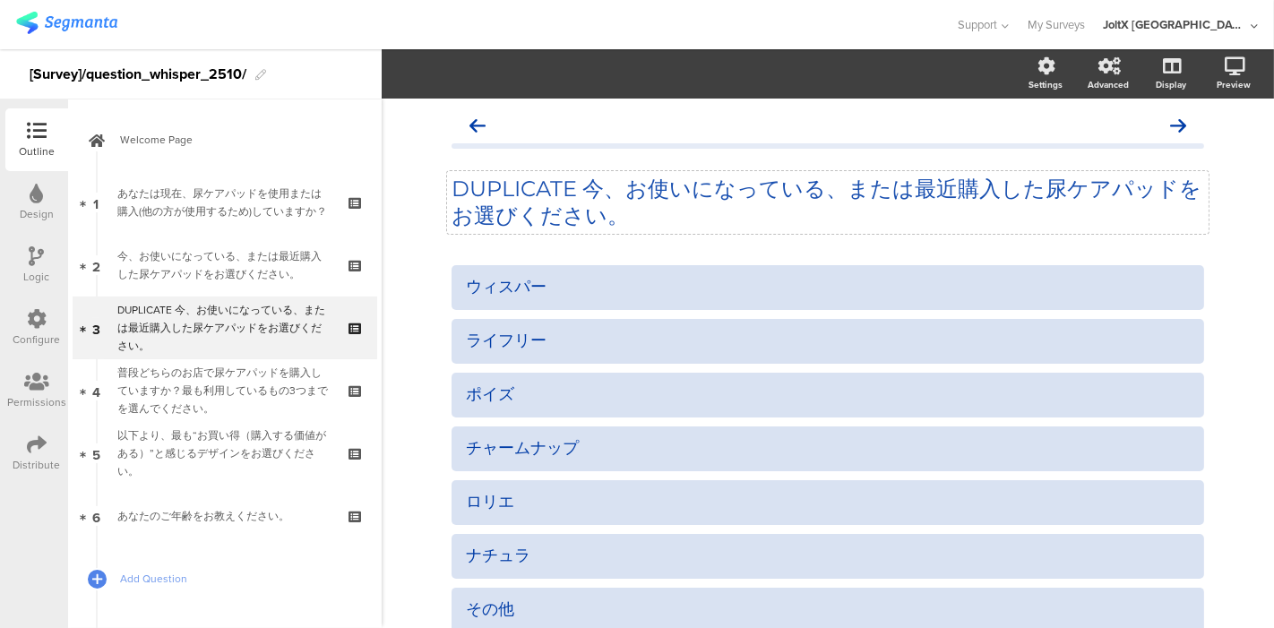
click at [618, 221] on p "DUPLICATE 今、お使いになっている、または最近購入した尿ケアパッドをお選びください。" at bounding box center [828, 203] width 753 height 54
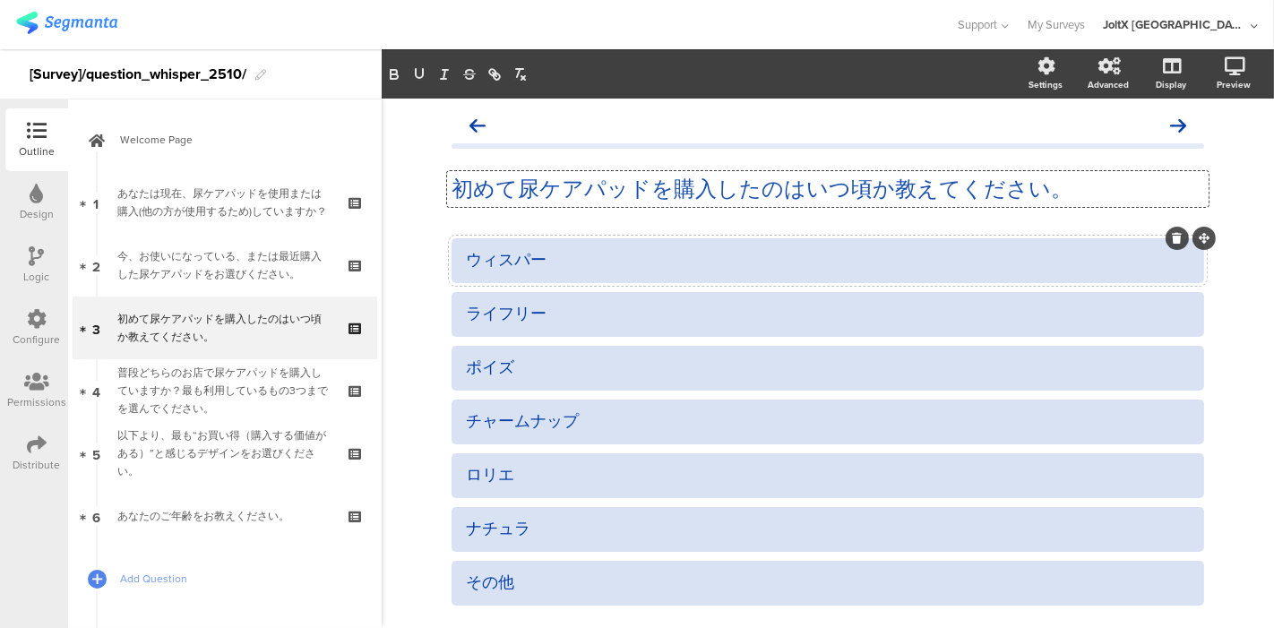
click at [583, 275] on div "ウィスパー" at bounding box center [828, 261] width 724 height 30
drag, startPoint x: 580, startPoint y: 264, endPoint x: 428, endPoint y: 264, distance: 152.4
click at [434, 264] on div "初めて尿ケアパッドを購入したのはいつ頃か教えてください。 初めて尿ケアパッドを購入したのはいつ頃か教えてください。 ウィスパー" at bounding box center [828, 415] width 789 height 633
paste div
click at [586, 315] on div "ライフリー" at bounding box center [828, 314] width 724 height 21
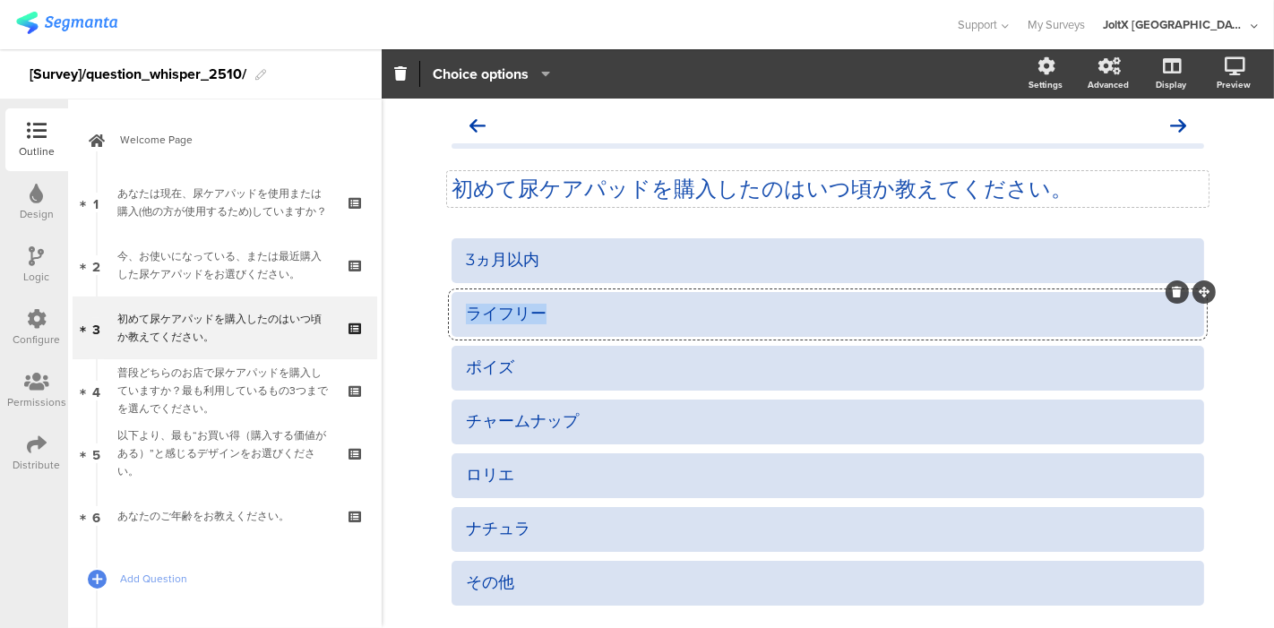
paste div
click at [609, 371] on div "ポイズ" at bounding box center [828, 368] width 724 height 21
paste div
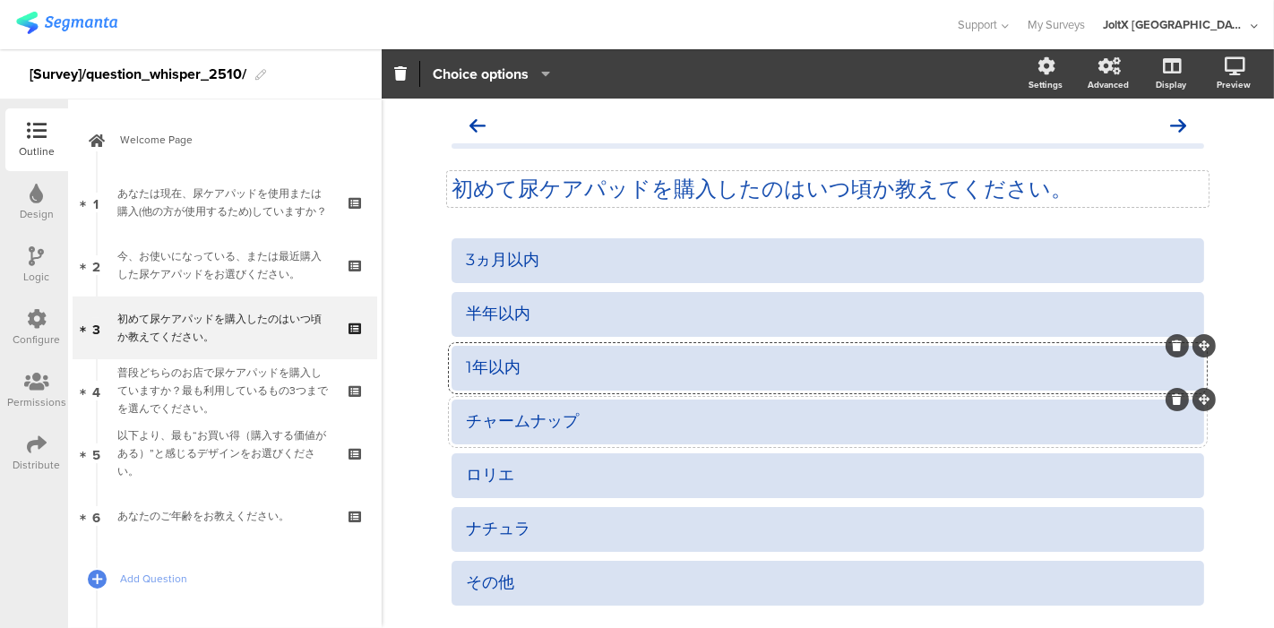
click at [585, 420] on div "チャームナップ" at bounding box center [828, 421] width 724 height 21
paste div
click at [557, 471] on div "ロリエ" at bounding box center [828, 475] width 724 height 21
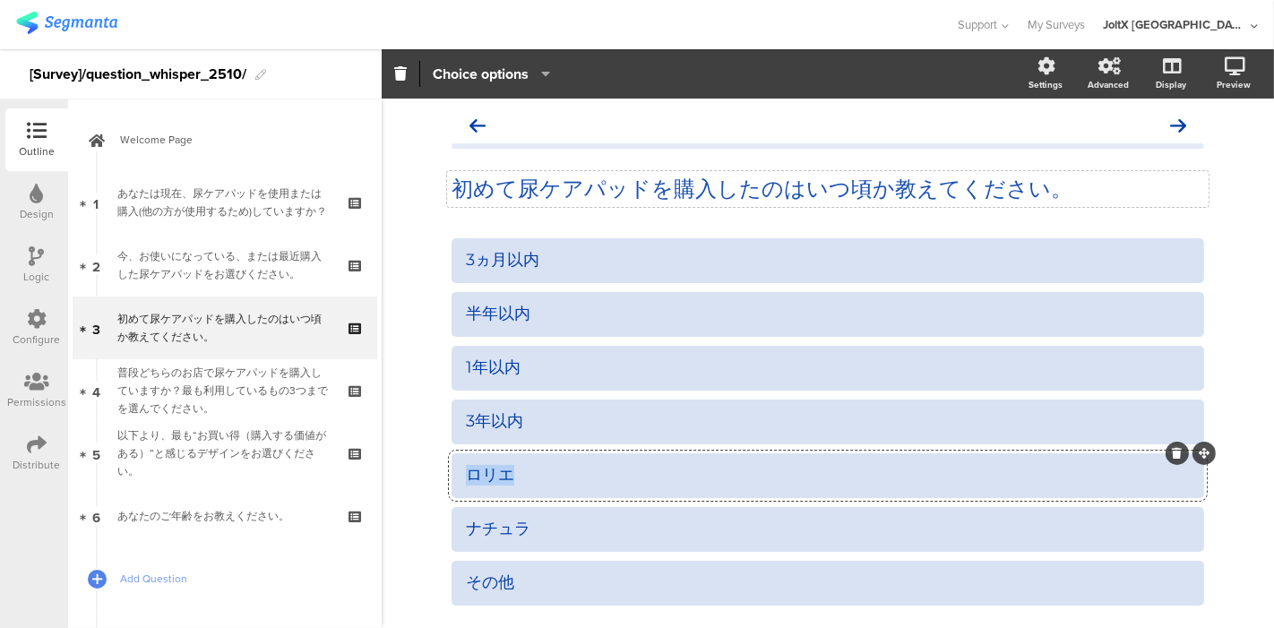
paste div
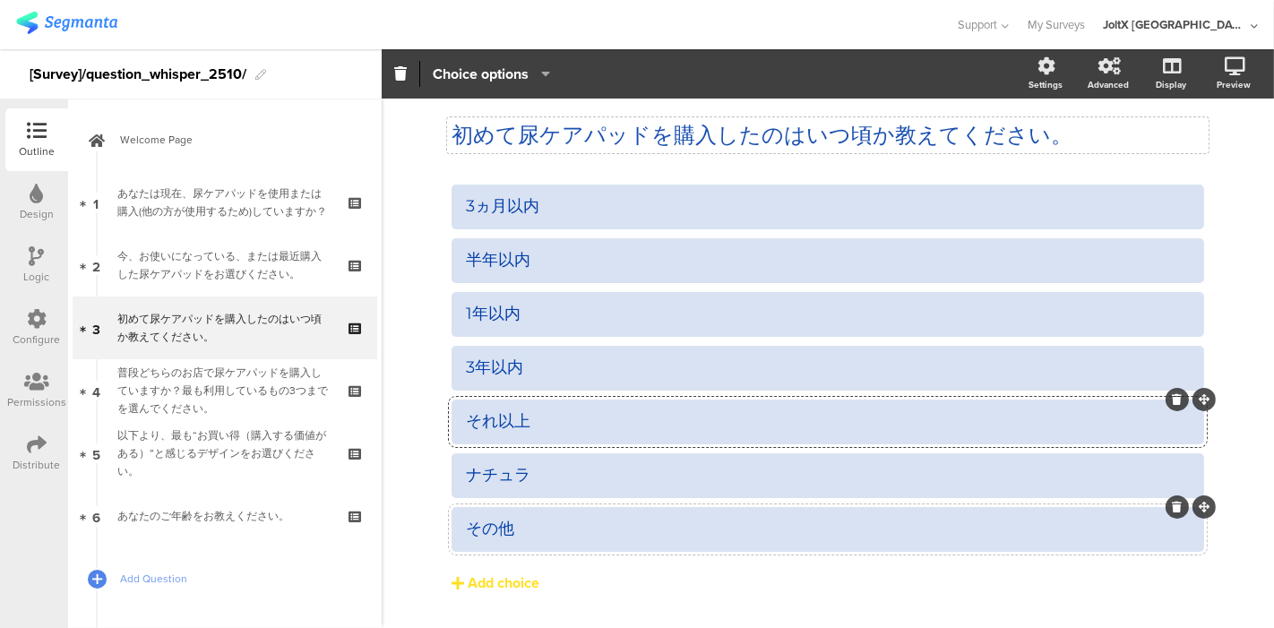
scroll to position [99, 0]
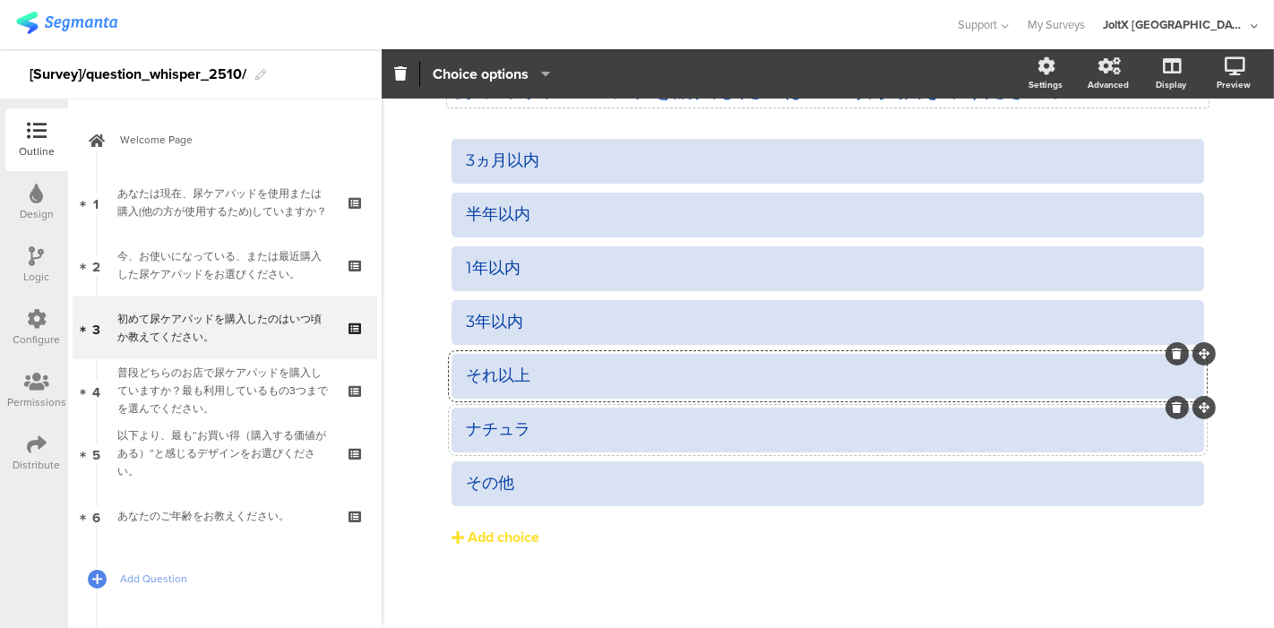
click at [763, 410] on div at bounding box center [828, 430] width 753 height 45
click at [1173, 405] on icon at bounding box center [1178, 407] width 10 height 11
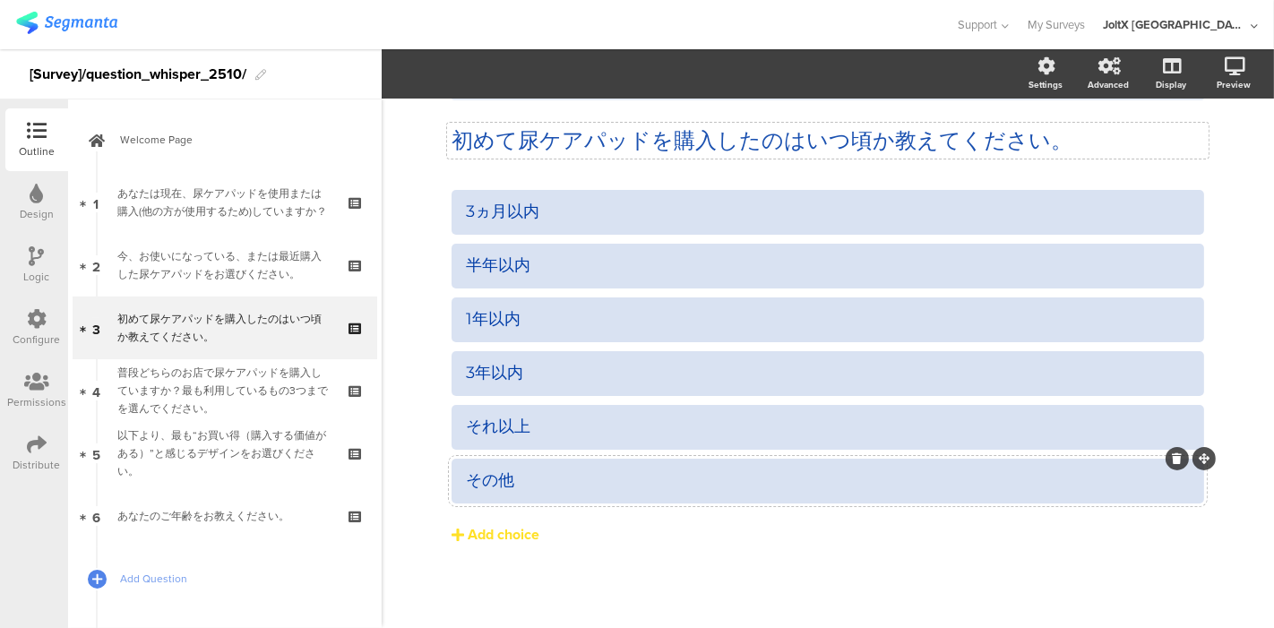
click at [1171, 468] on div at bounding box center [1177, 458] width 23 height 23
click at [1166, 454] on div at bounding box center [1177, 458] width 23 height 23
click at [1067, 533] on button "Add choice" at bounding box center [828, 535] width 753 height 45
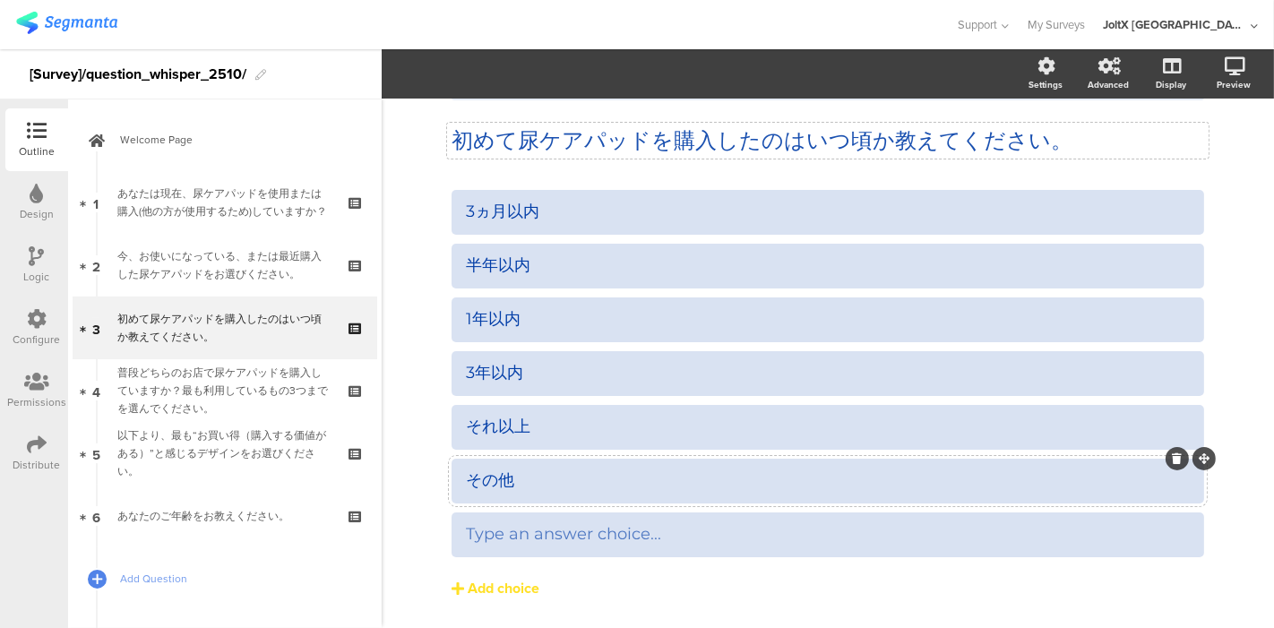
click at [1173, 461] on icon at bounding box center [1178, 459] width 10 height 11
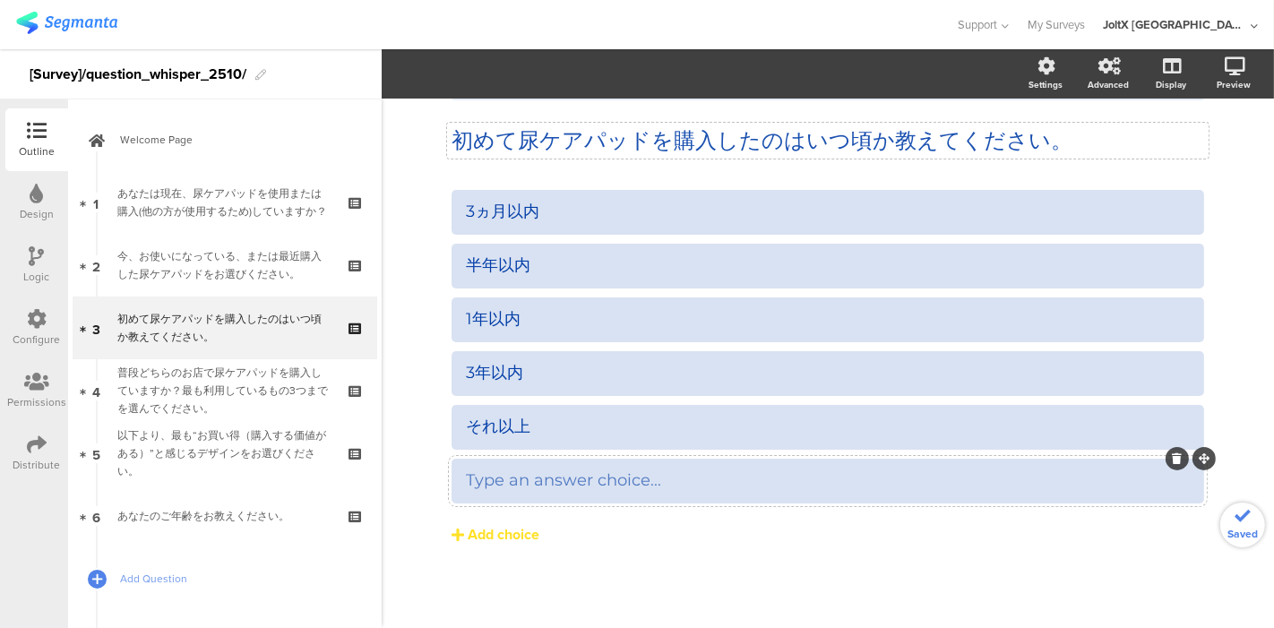
click at [1173, 461] on icon at bounding box center [1178, 459] width 10 height 11
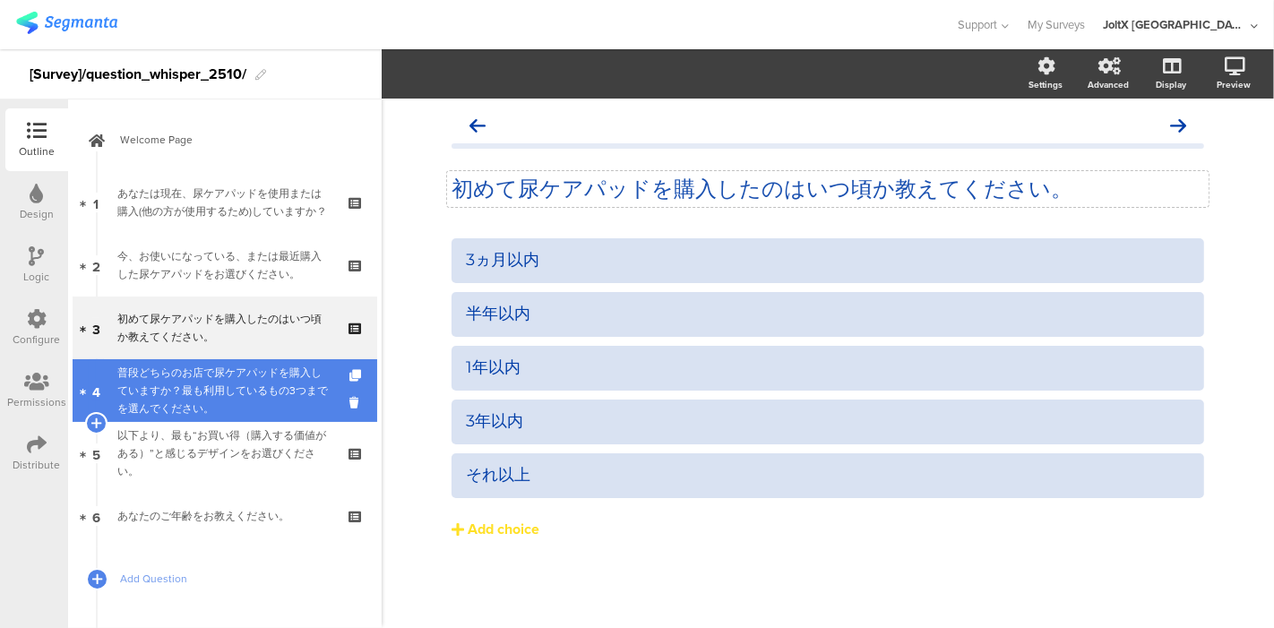
click at [206, 395] on div "普段どちらのお店で尿ケアパッドを購入していますか？最も利用しているもの3つまでを選んでください。" at bounding box center [224, 391] width 214 height 54
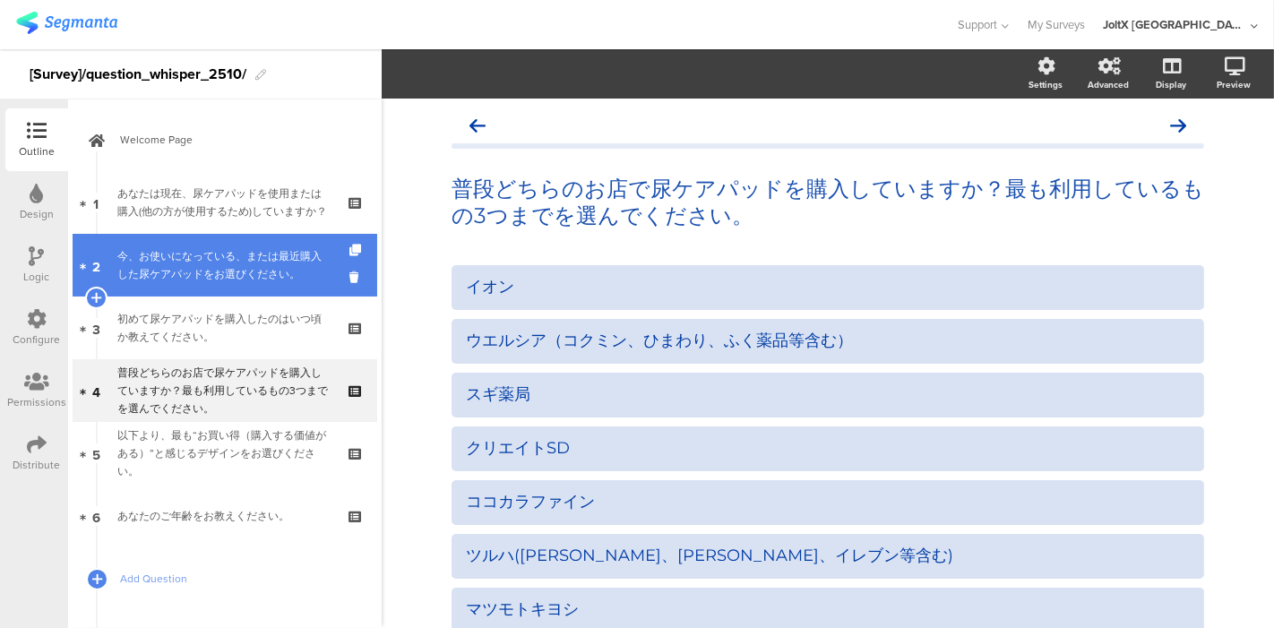
click at [237, 266] on div "今、お使いになっている、または最近購入した尿ケアパッドをお選びください。" at bounding box center [224, 265] width 214 height 36
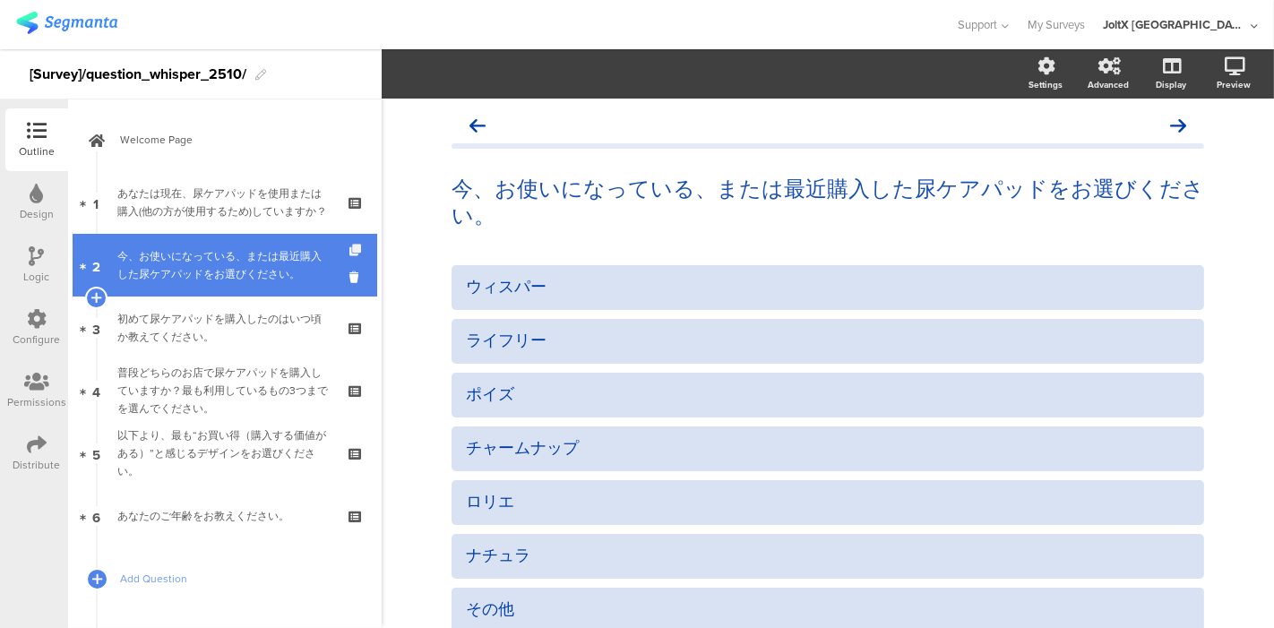
click at [350, 249] on icon at bounding box center [357, 251] width 15 height 12
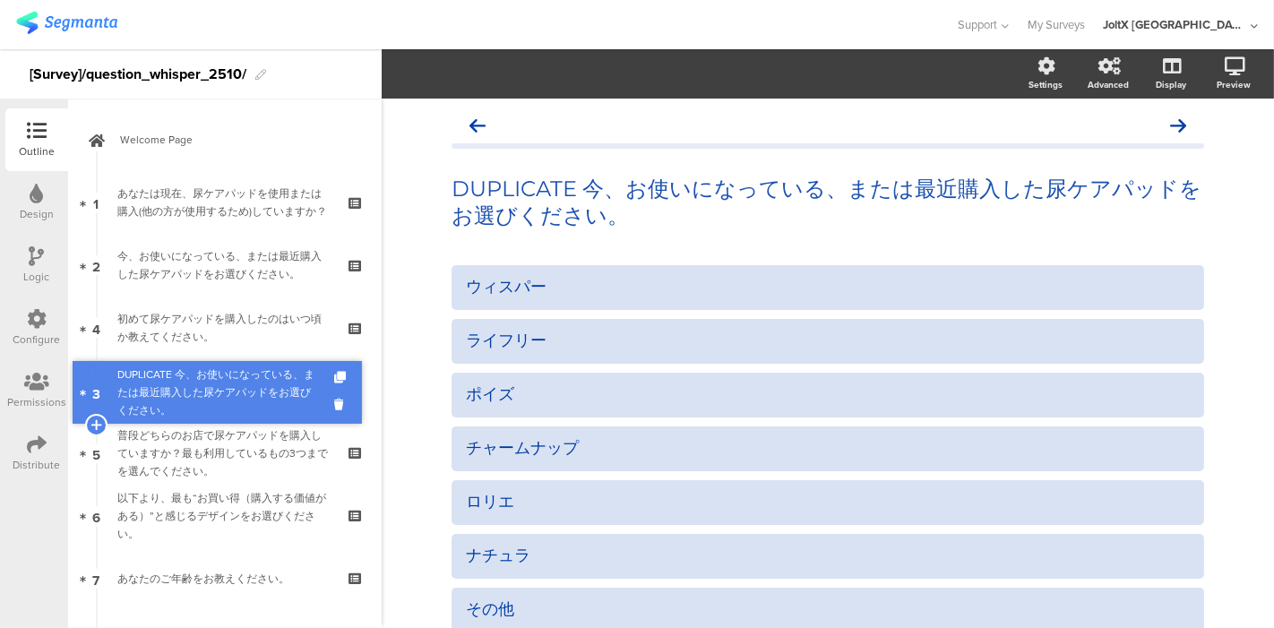
drag, startPoint x: 221, startPoint y: 333, endPoint x: 220, endPoint y: 397, distance: 64.5
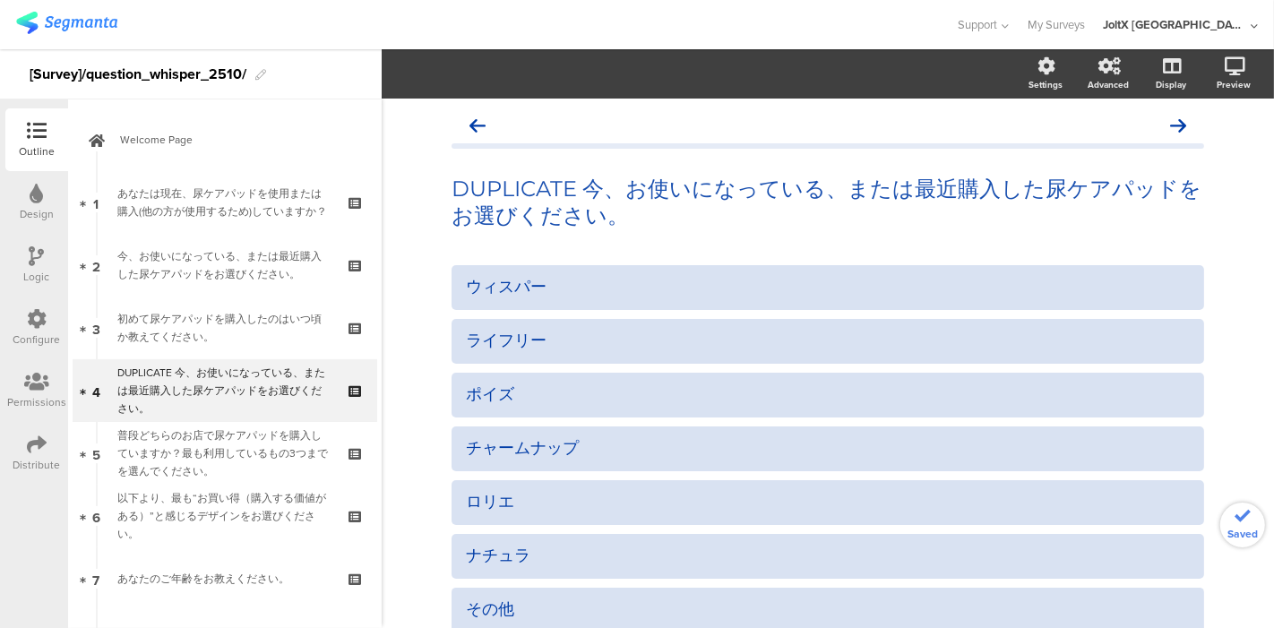
click at [220, 397] on div "DUPLICATE 今、お使いになっている、または最近購入した尿ケアパッドをお選びください。" at bounding box center [224, 391] width 214 height 54
click at [552, 206] on p "DUPLICATE 今、お使いになっている、または最近購入した尿ケアパッドをお選びください。" at bounding box center [828, 203] width 753 height 54
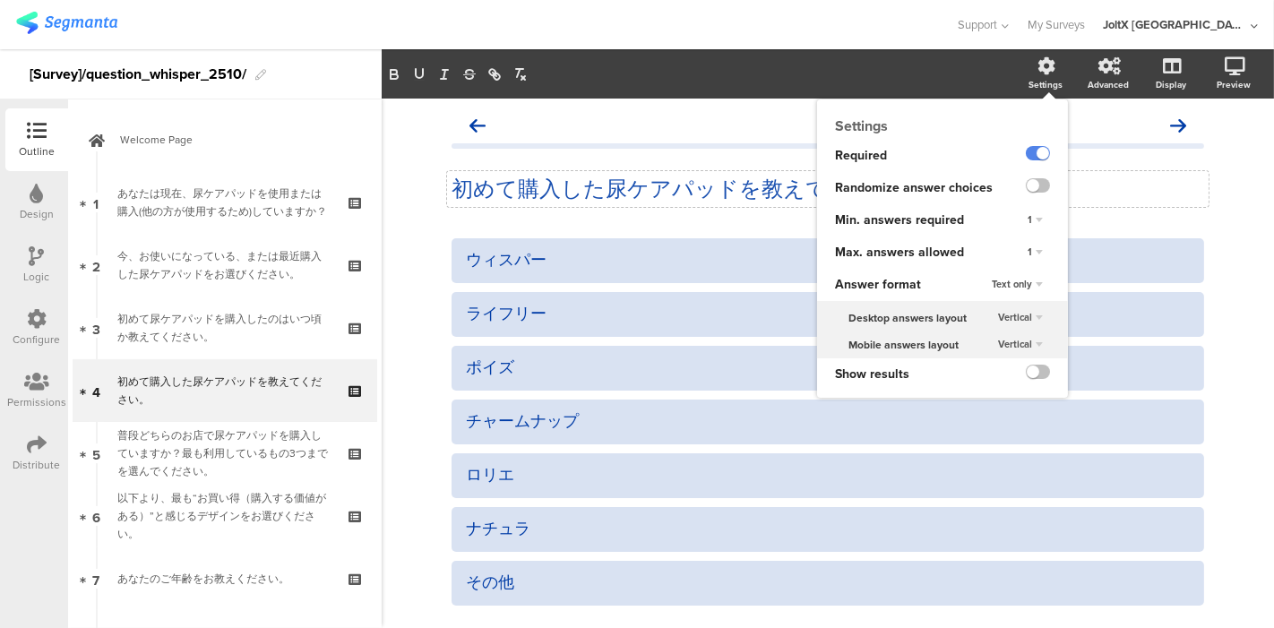
click at [1040, 78] on div "Settings" at bounding box center [1046, 84] width 34 height 13
click at [1021, 254] on div "1" at bounding box center [1036, 253] width 30 height 22
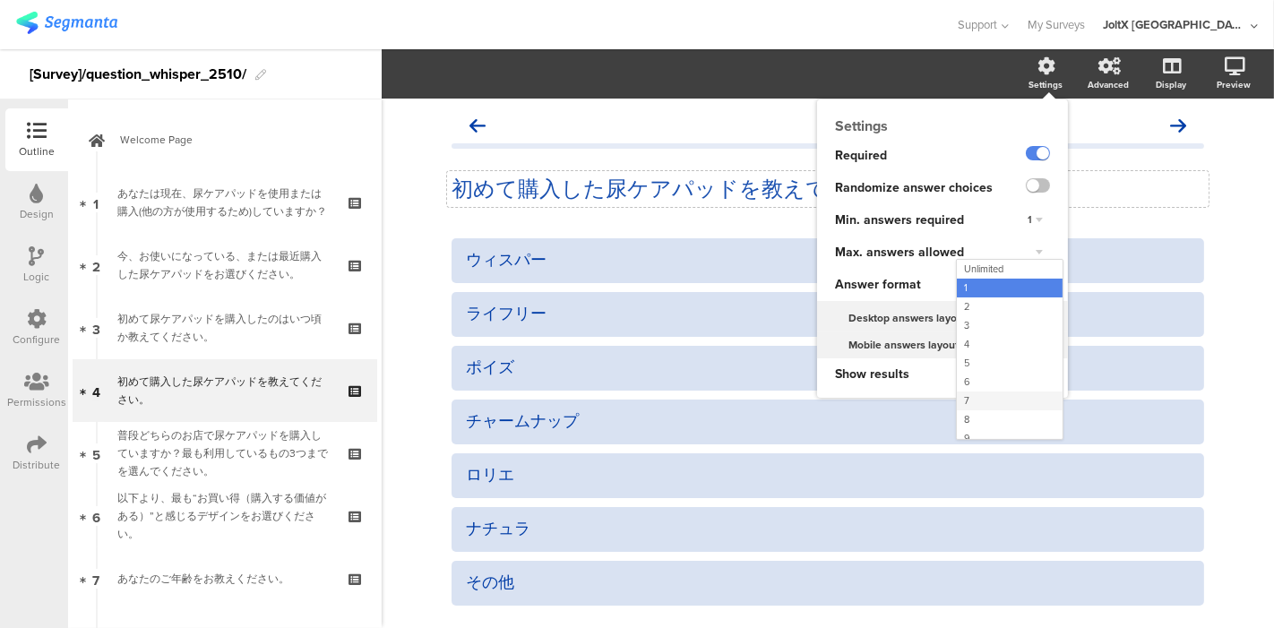
click at [998, 401] on div "7" at bounding box center [1010, 401] width 106 height 19
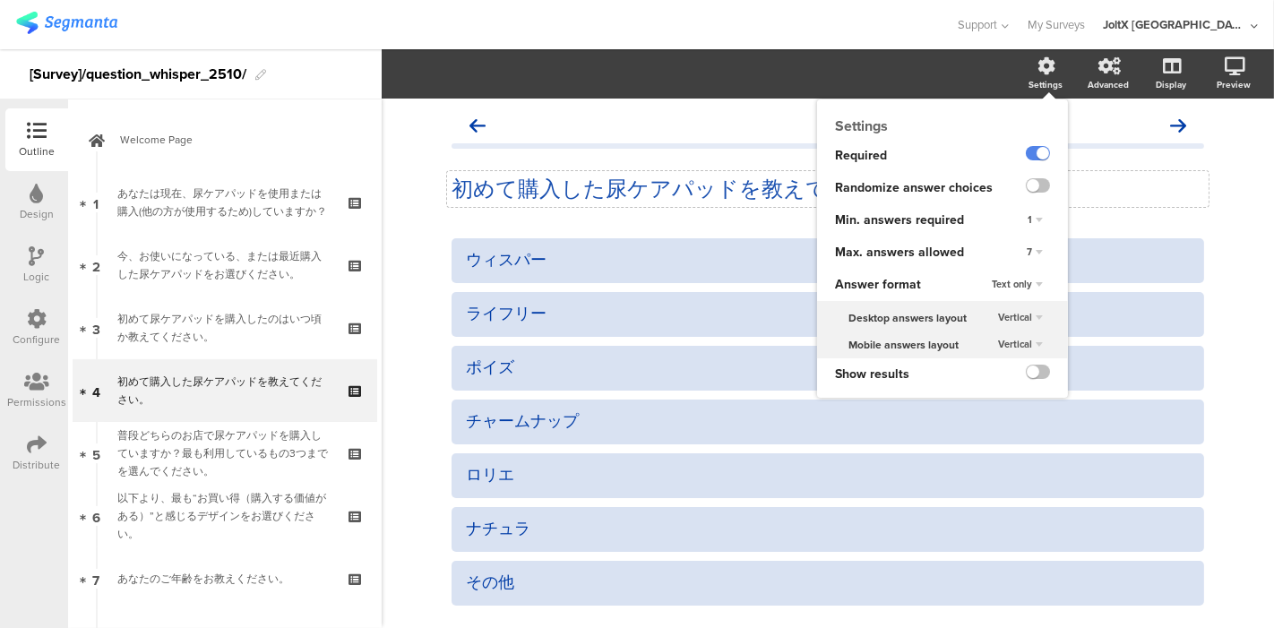
click at [1040, 81] on div "Settings" at bounding box center [1046, 84] width 34 height 13
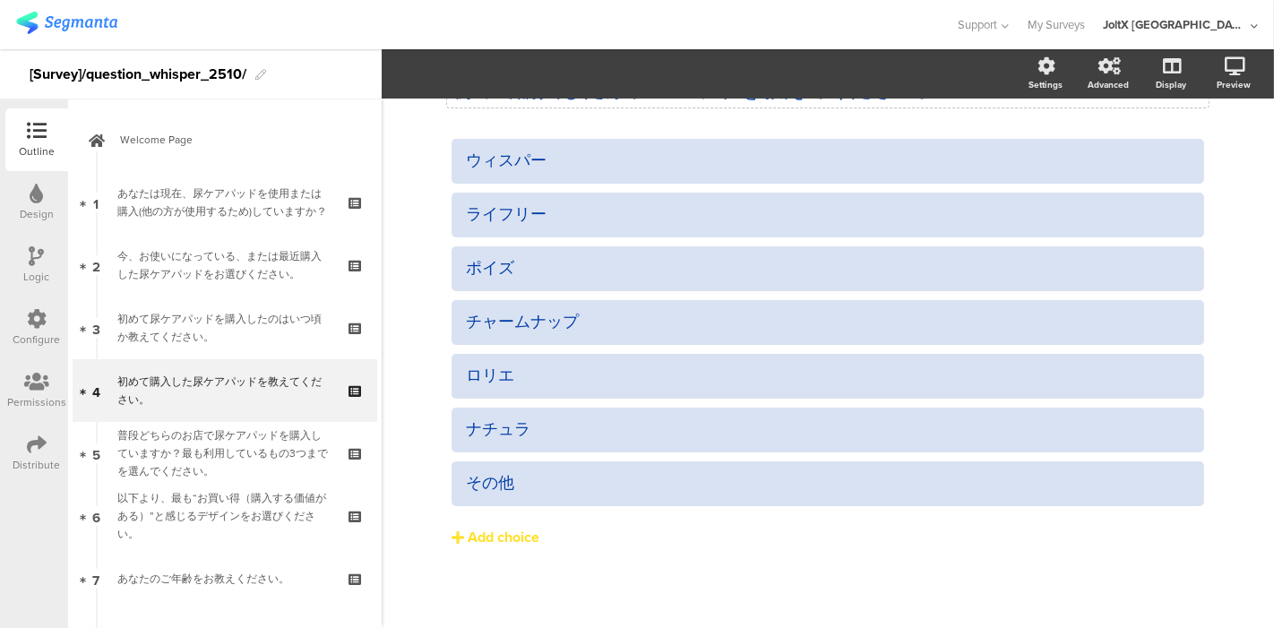
scroll to position [102, 0]
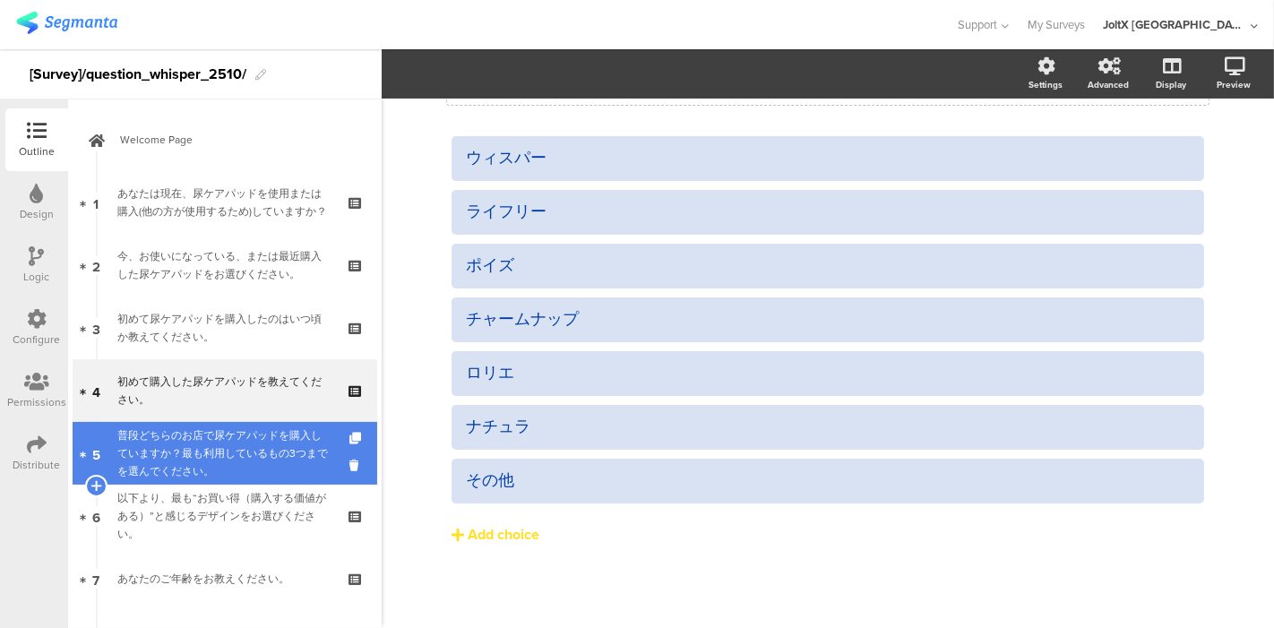
click at [278, 448] on div "普段どちらのお店で尿ケアパッドを購入していますか？最も利用しているもの3つまでを選んでください。" at bounding box center [224, 454] width 214 height 54
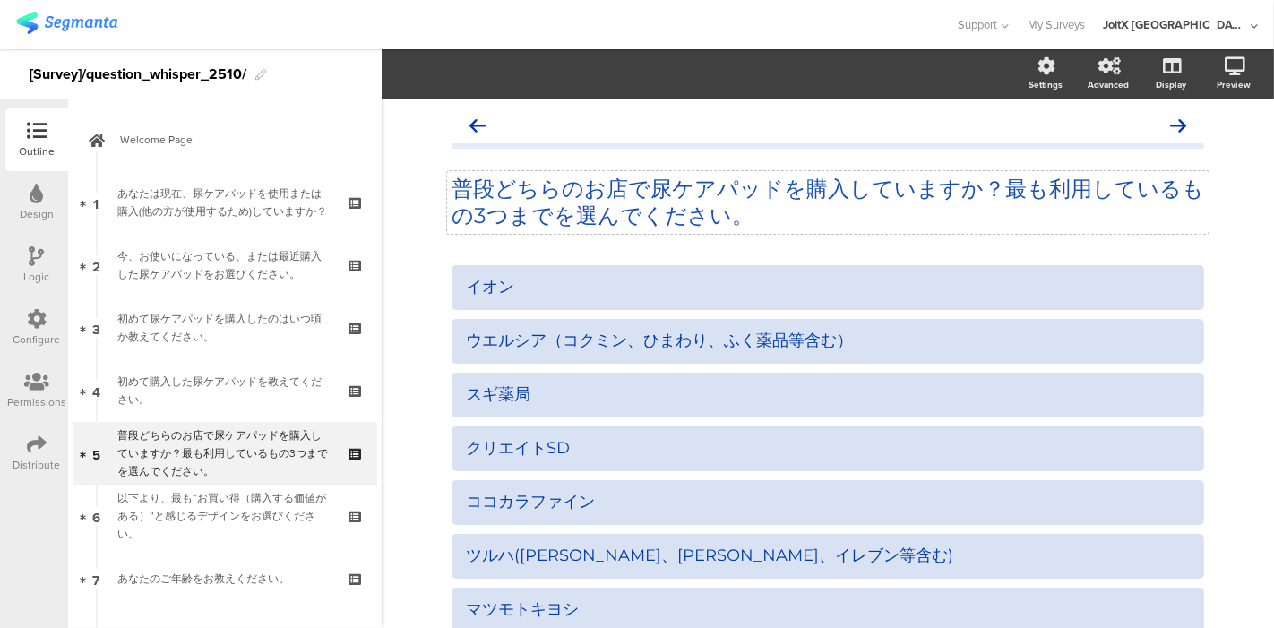
click at [577, 204] on p "普段どちらのお店で尿ケアパッドを購入していますか？最も利用しているもの3つまでを選んでください。" at bounding box center [828, 203] width 753 height 54
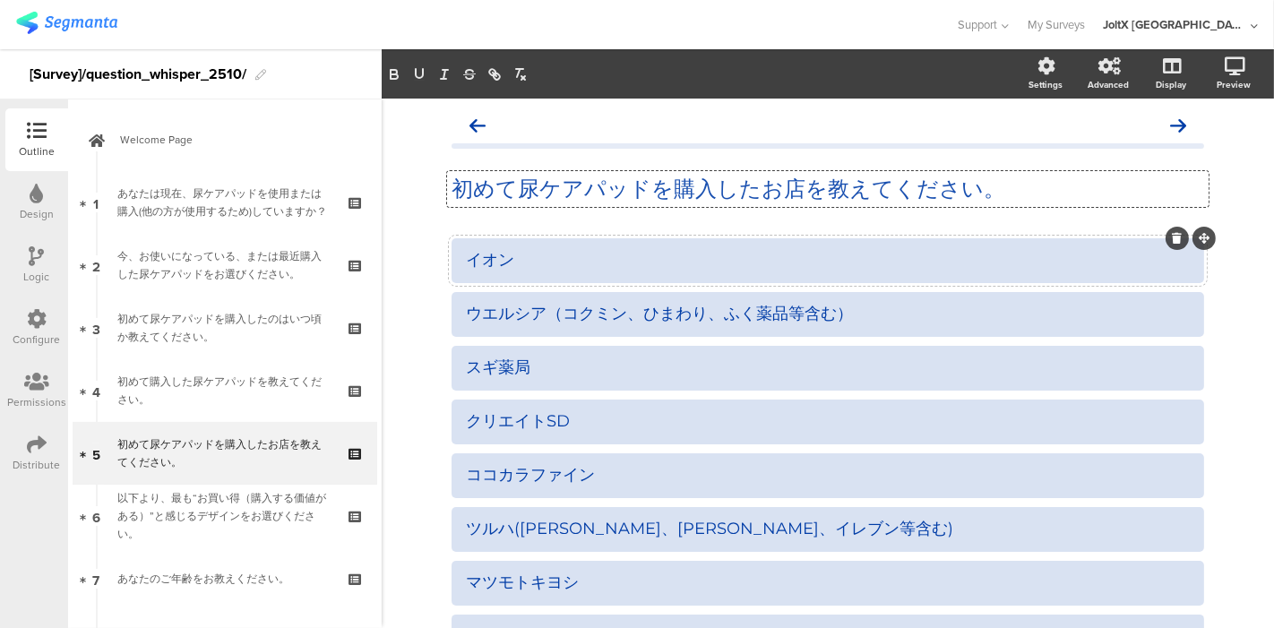
click at [1173, 241] on icon at bounding box center [1178, 238] width 10 height 11
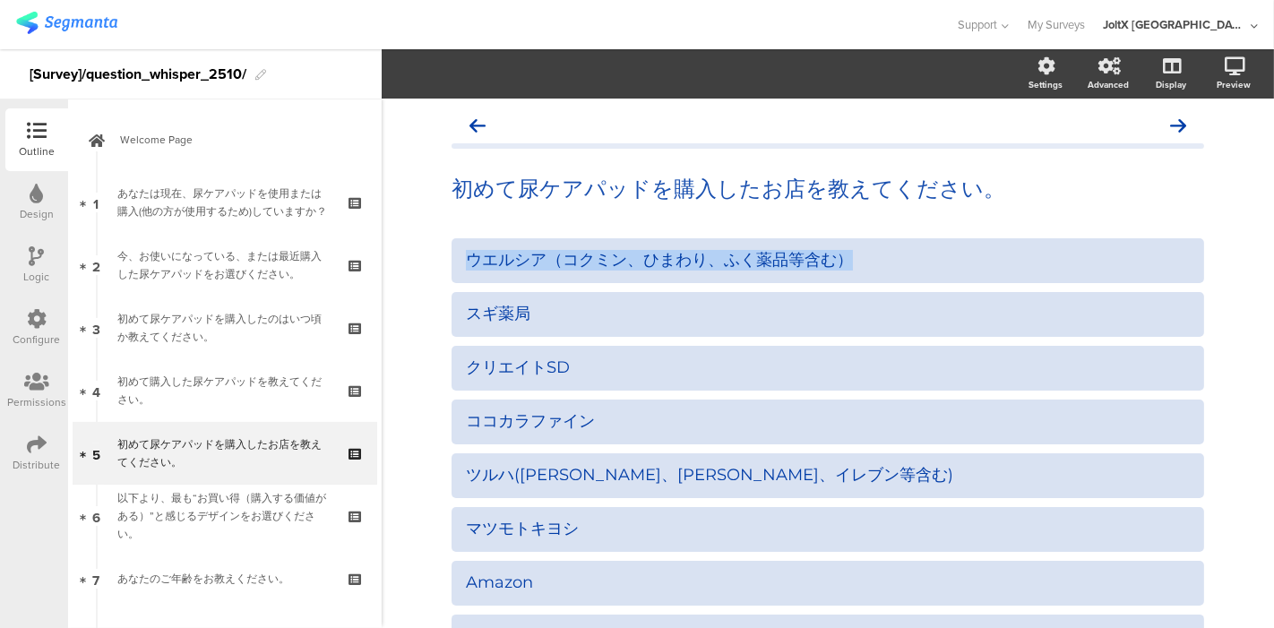
drag, startPoint x: 876, startPoint y: 257, endPoint x: 416, endPoint y: 264, distance: 459.8
click at [416, 264] on div "初めて尿ケアパッドを購入したお店を教えてください。 初めて尿ケアパッドを購入したお店を教えてください。 ウエルシア（コクミン、ひまわり、ふく薬品等含む）" at bounding box center [828, 496] width 893 height 794
copy div "ウエルシア（コクミン、ひまわり、ふく薬品等含む）"
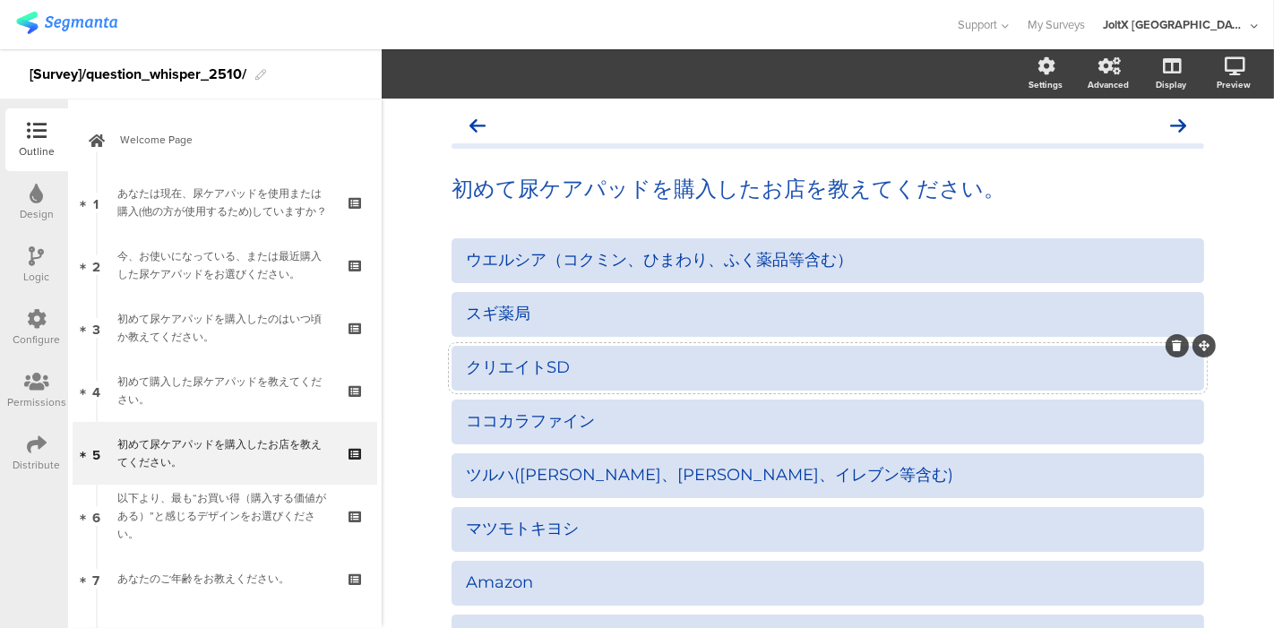
click at [592, 371] on div "クリエイトSD" at bounding box center [828, 368] width 724 height 21
drag, startPoint x: 593, startPoint y: 369, endPoint x: 393, endPoint y: 366, distance: 199.9
click at [389, 367] on div "初めて尿ケアパッドを購入したお店を教えてください。 初めて尿ケアパッドを購入したお店を教えてください。 ウエルシア（コクミン、ひまわり、ふく薬品等含む）" at bounding box center [828, 496] width 893 height 794
paste div
click at [1173, 241] on icon at bounding box center [1178, 238] width 10 height 11
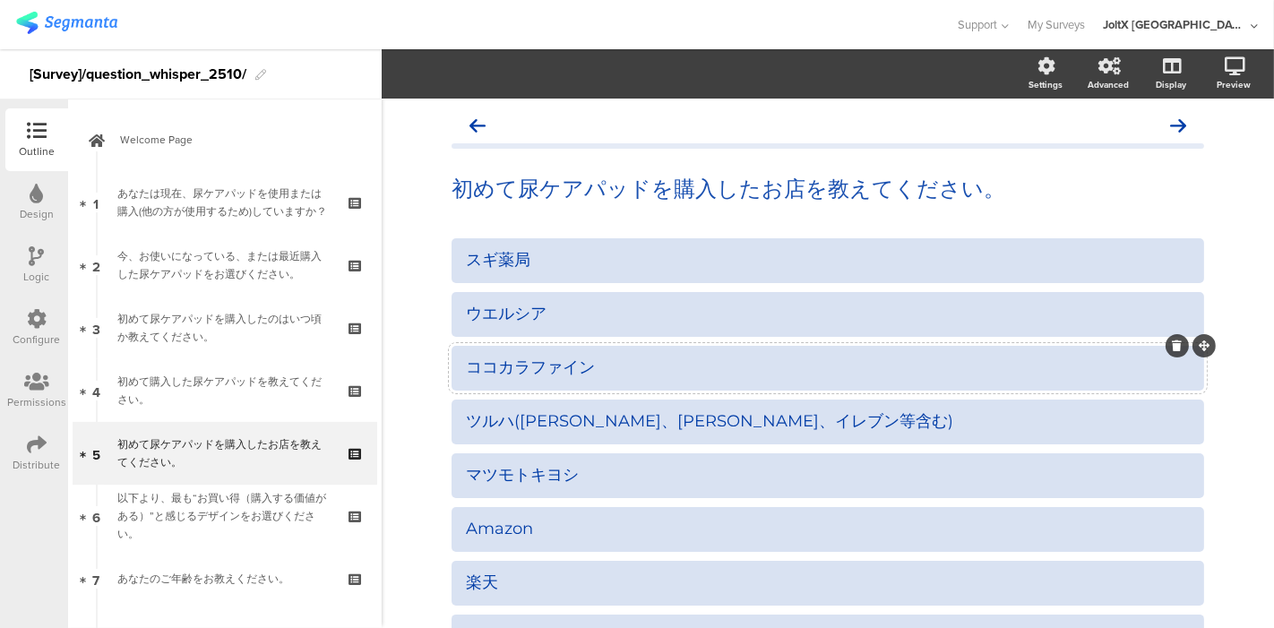
click at [617, 372] on div "ココカラファイン" at bounding box center [828, 368] width 724 height 21
paste div
click at [681, 419] on div "ツルハ(福太郎、ウェルネス、イレブン等含む)" at bounding box center [828, 421] width 724 height 21
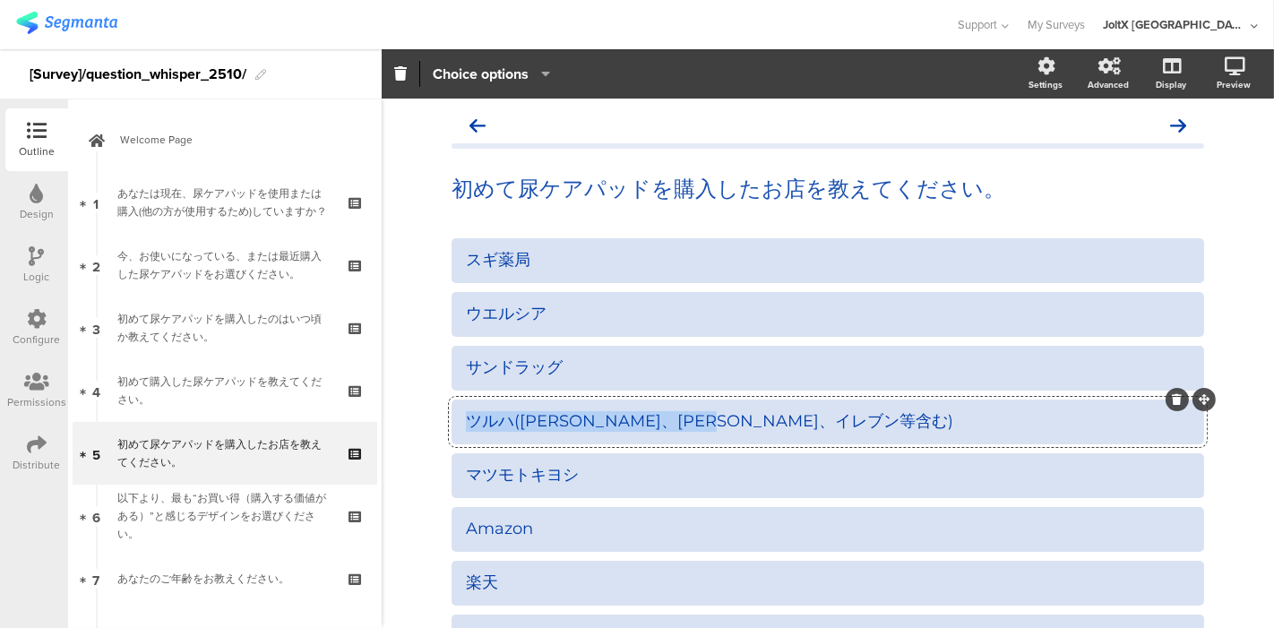
paste div
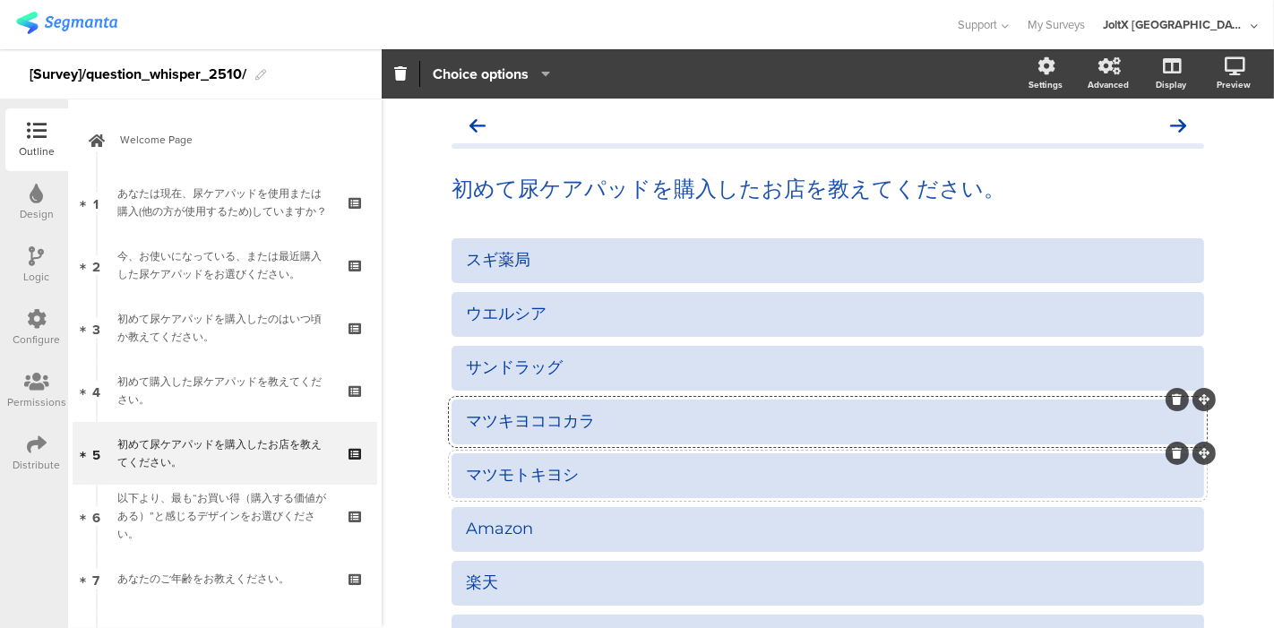
click at [578, 478] on div "マツモトキヨシ" at bounding box center [828, 475] width 724 height 21
paste div
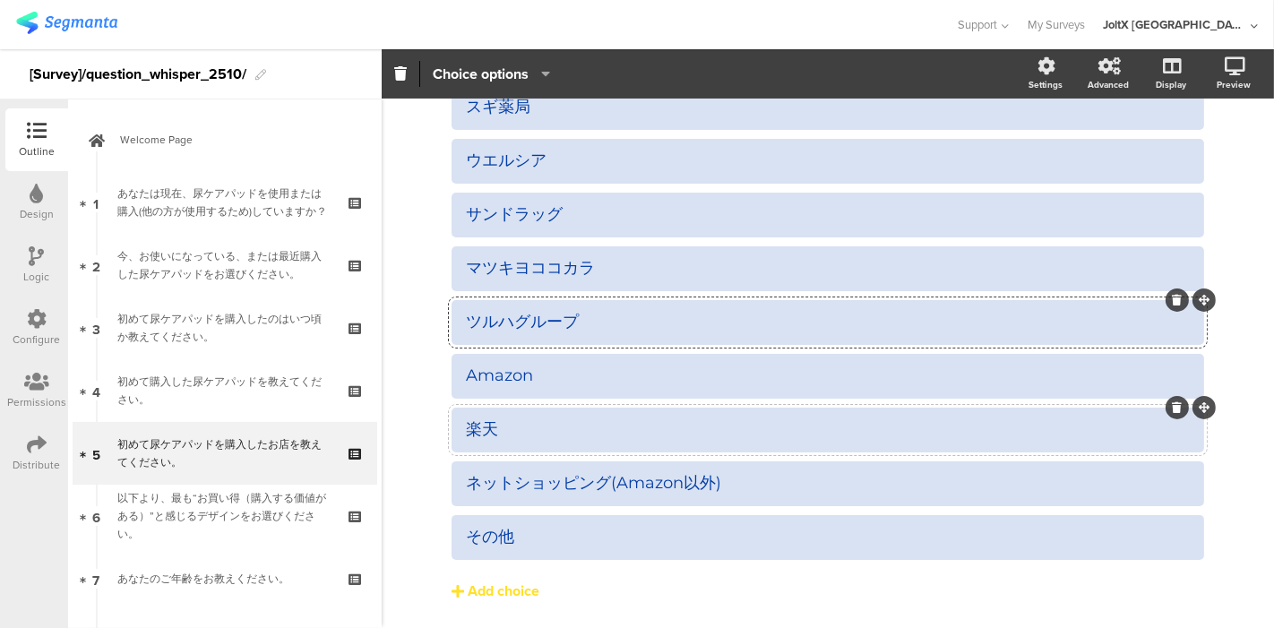
scroll to position [210, 0]
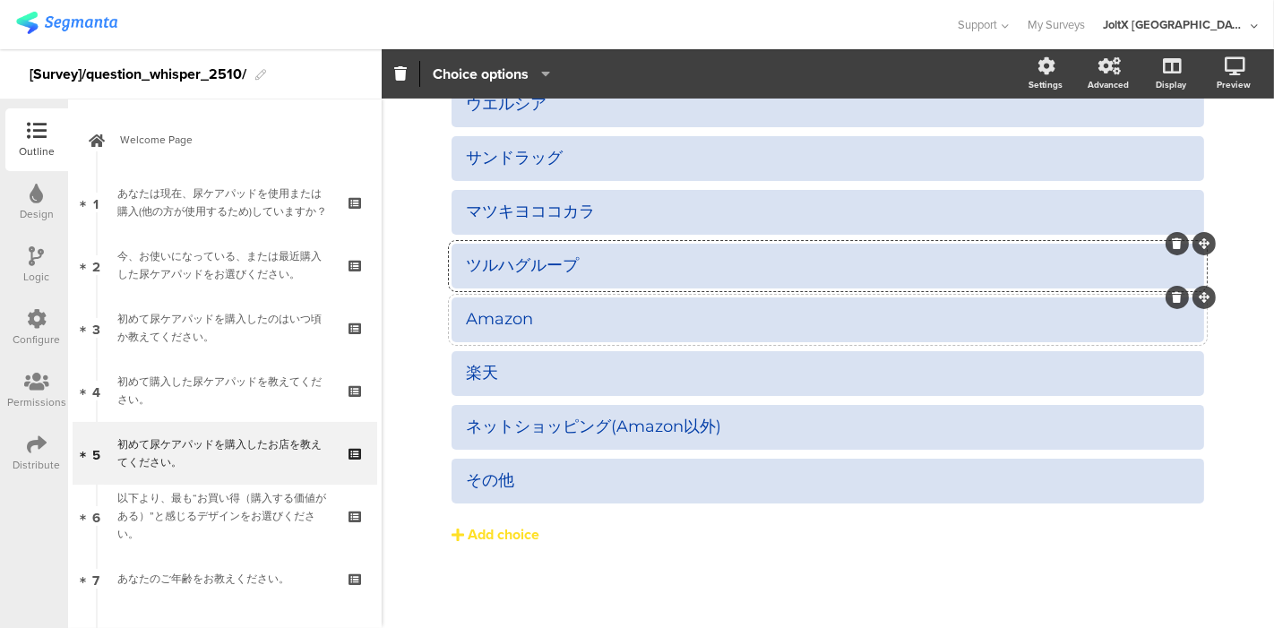
click at [1048, 329] on div "Amazon" at bounding box center [828, 319] width 724 height 21
click at [1175, 290] on div at bounding box center [1177, 297] width 23 height 23
click at [1173, 296] on icon at bounding box center [1178, 297] width 10 height 11
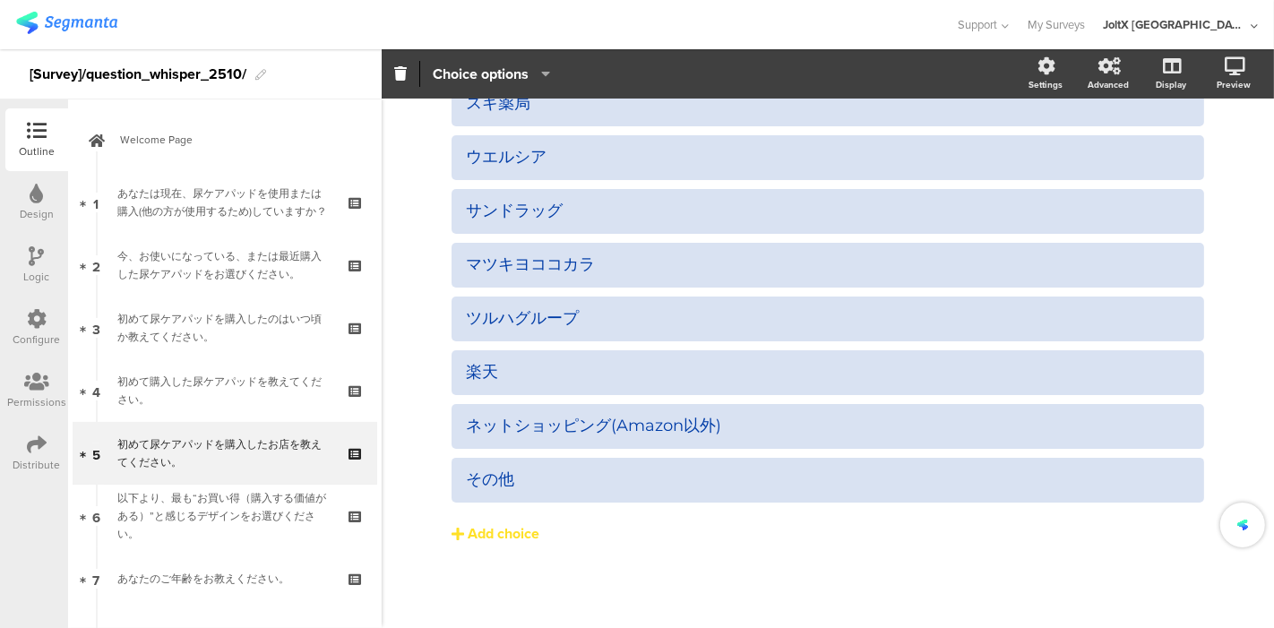
scroll to position [156, 0]
click at [1103, 370] on div "楽天" at bounding box center [828, 373] width 724 height 21
click at [1173, 346] on icon at bounding box center [1178, 351] width 10 height 11
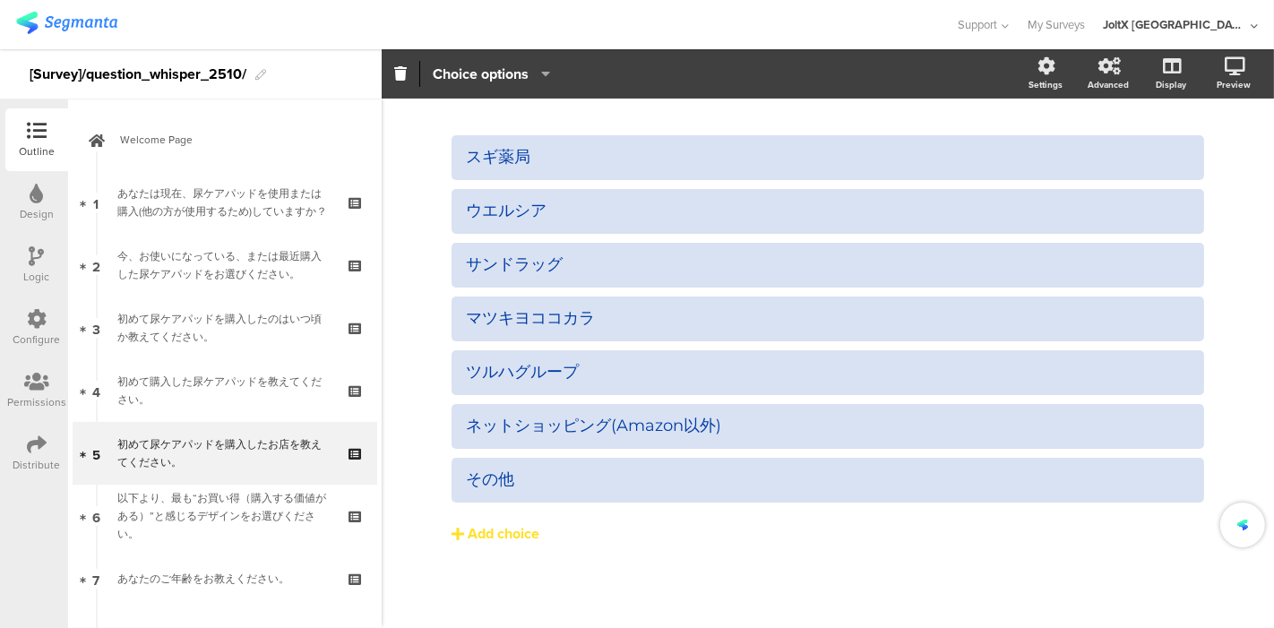
scroll to position [102, 0]
drag, startPoint x: 1113, startPoint y: 423, endPoint x: 1136, endPoint y: 410, distance: 26.9
click at [1113, 423] on div "ネットショッピング(Amazon以外)" at bounding box center [828, 427] width 724 height 21
click at [1173, 400] on icon at bounding box center [1178, 405] width 10 height 11
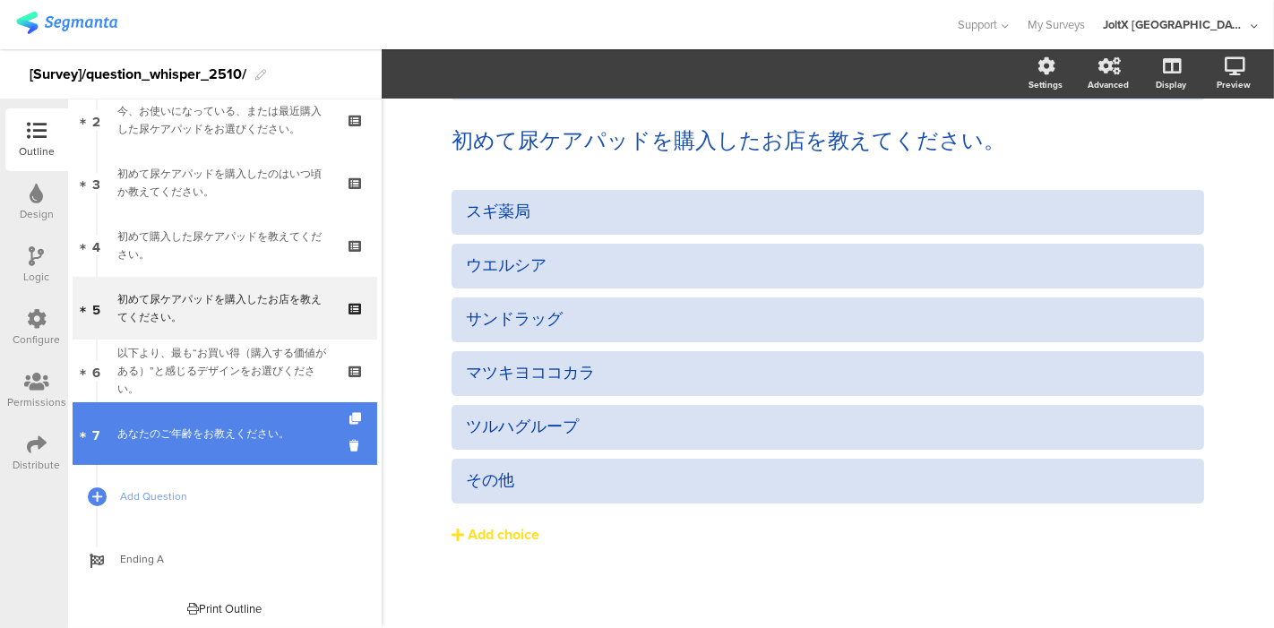
scroll to position [147, 0]
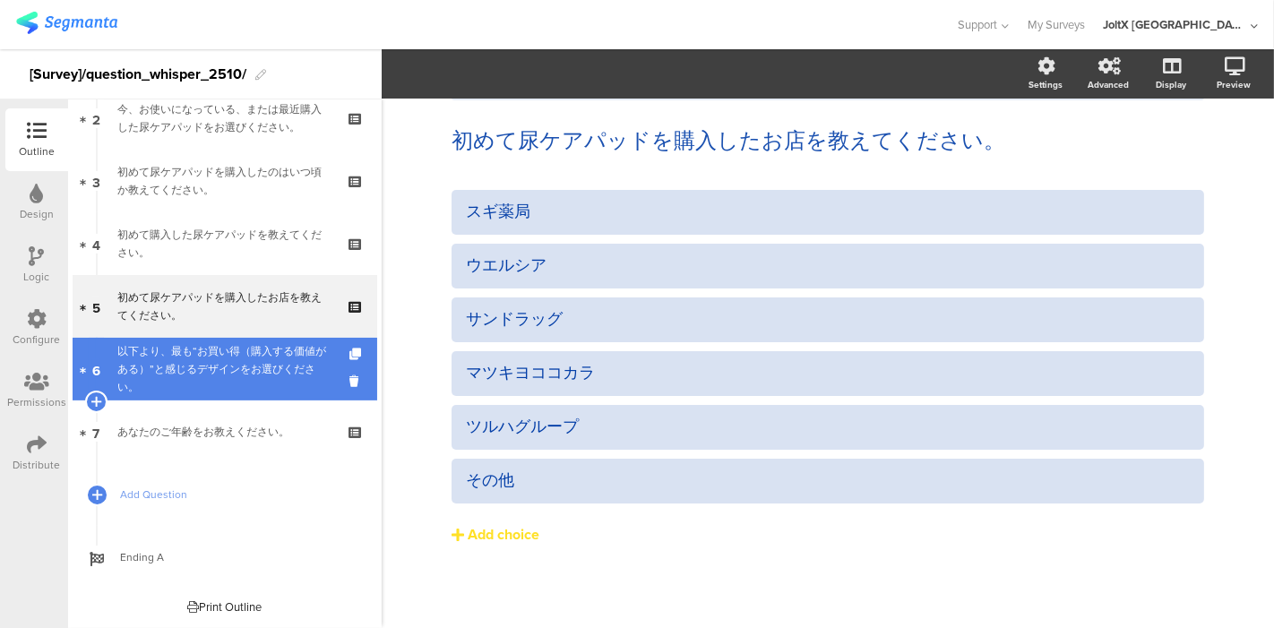
click at [196, 363] on div "以下より、最も“お買い得（購入する価値がある）”と感じるデザインをお選びください。" at bounding box center [224, 369] width 214 height 54
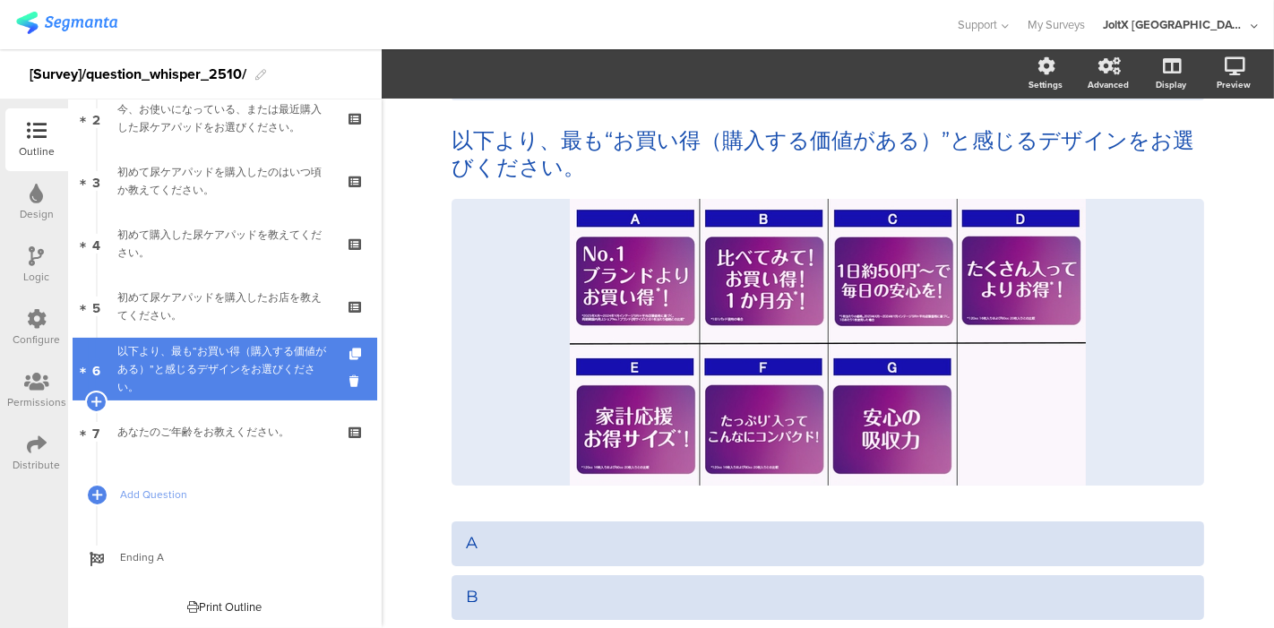
scroll to position [75, 0]
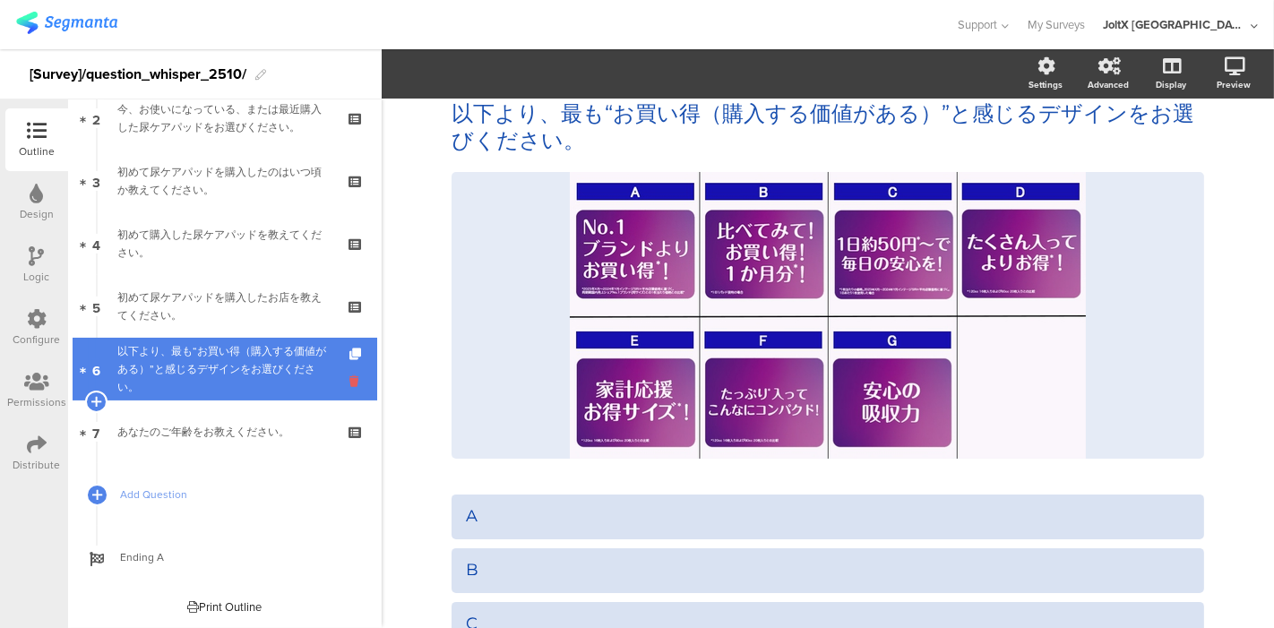
click at [350, 378] on icon at bounding box center [357, 381] width 15 height 17
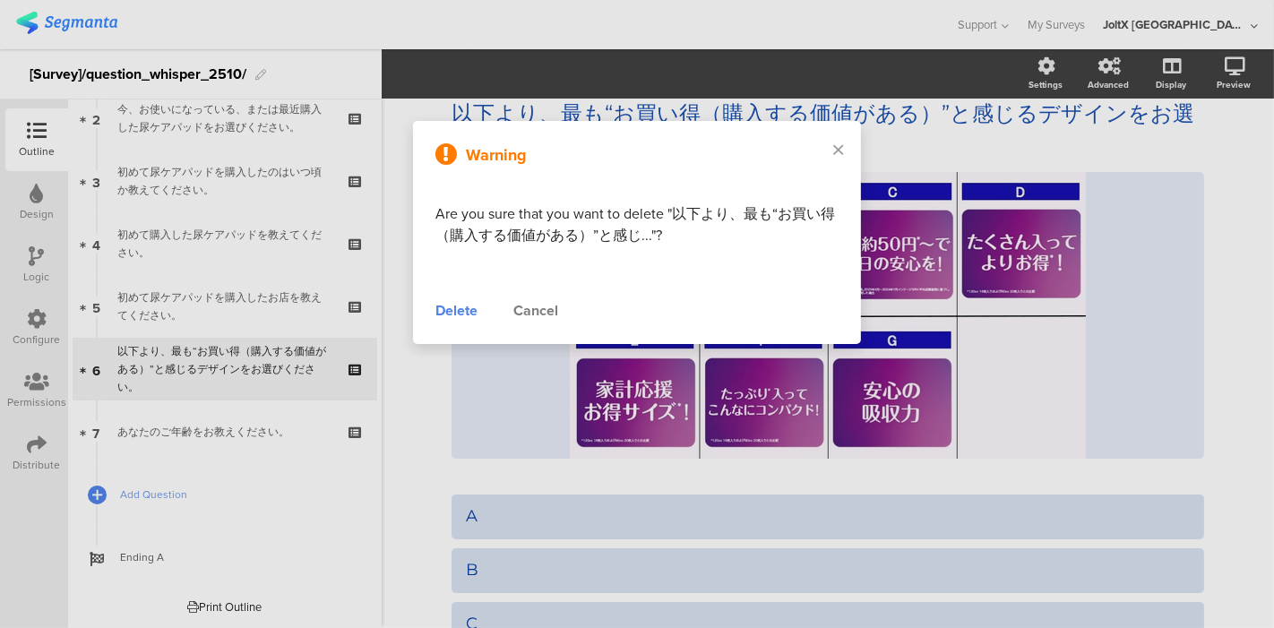
click at [449, 314] on div "Delete" at bounding box center [457, 311] width 42 height 22
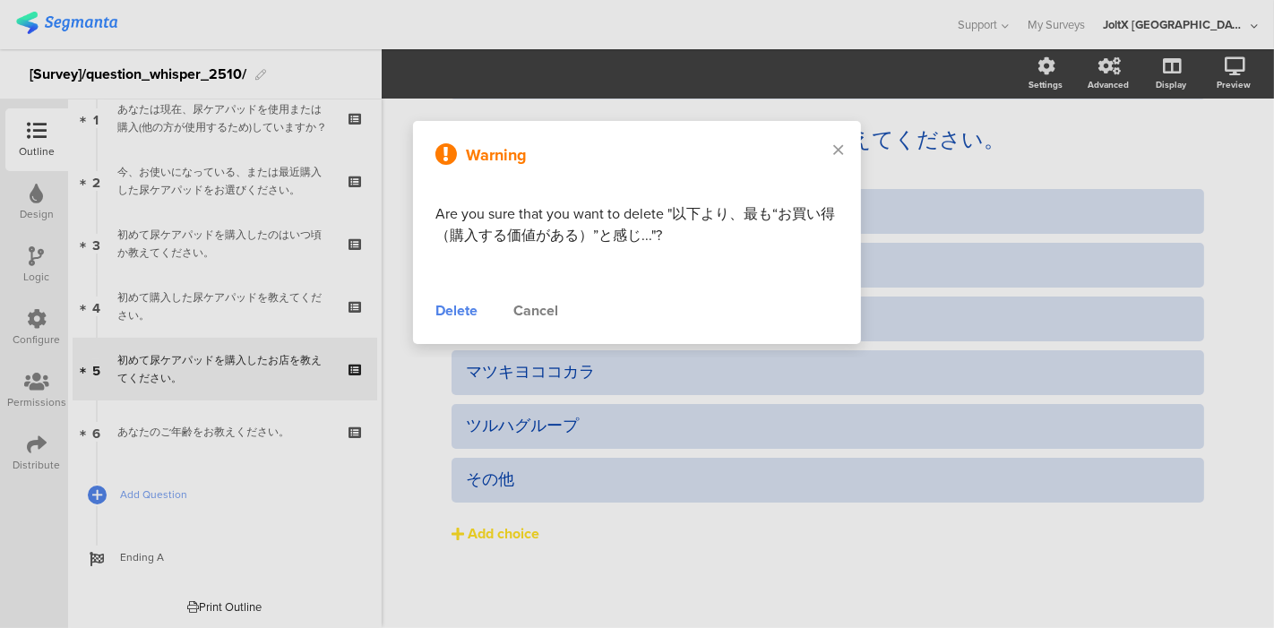
scroll to position [48, 0]
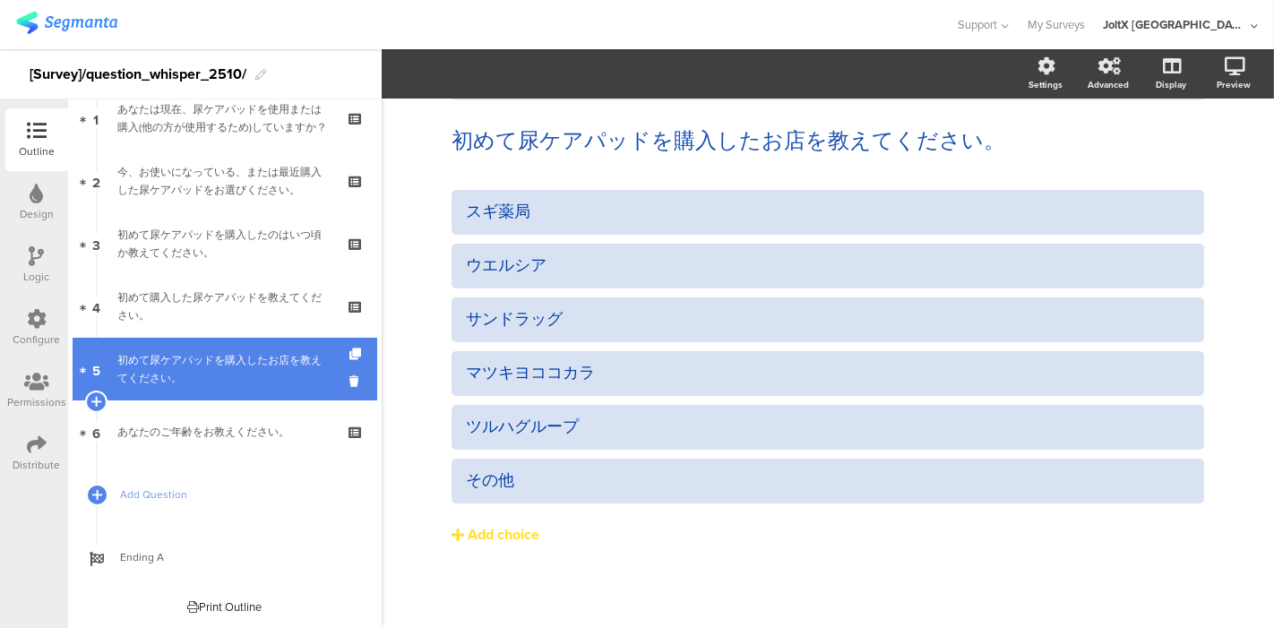
click at [243, 351] on div "初めて尿ケアパッドを購入したお店を教えてください。" at bounding box center [224, 369] width 214 height 36
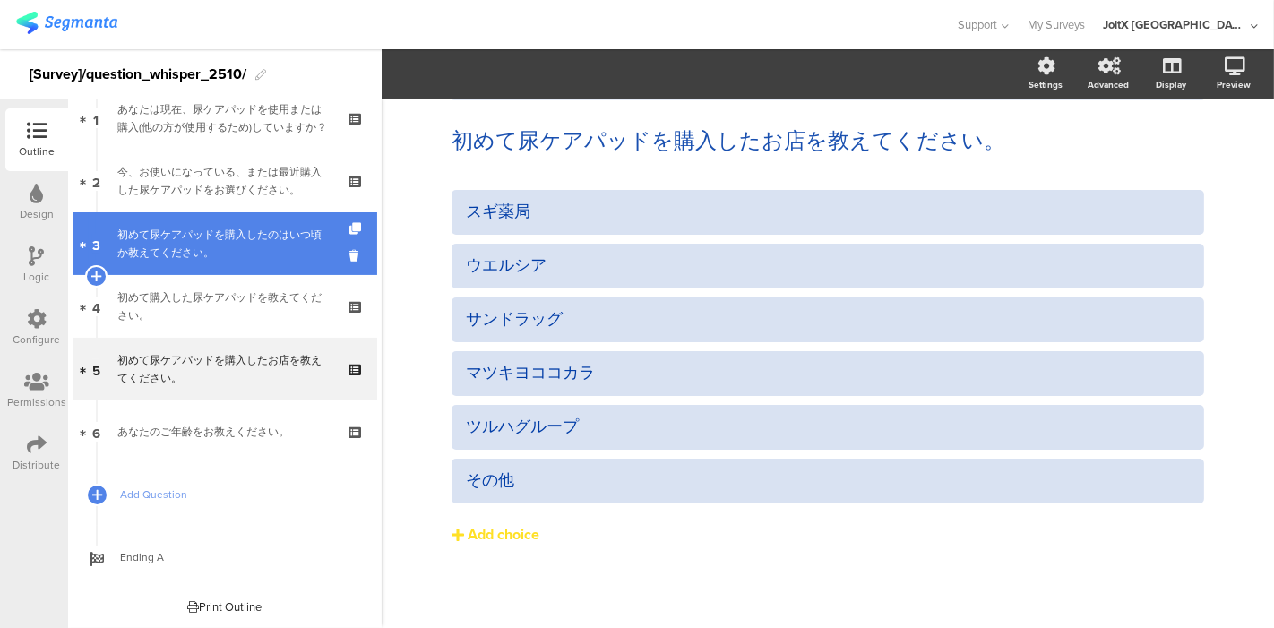
scroll to position [22, 0]
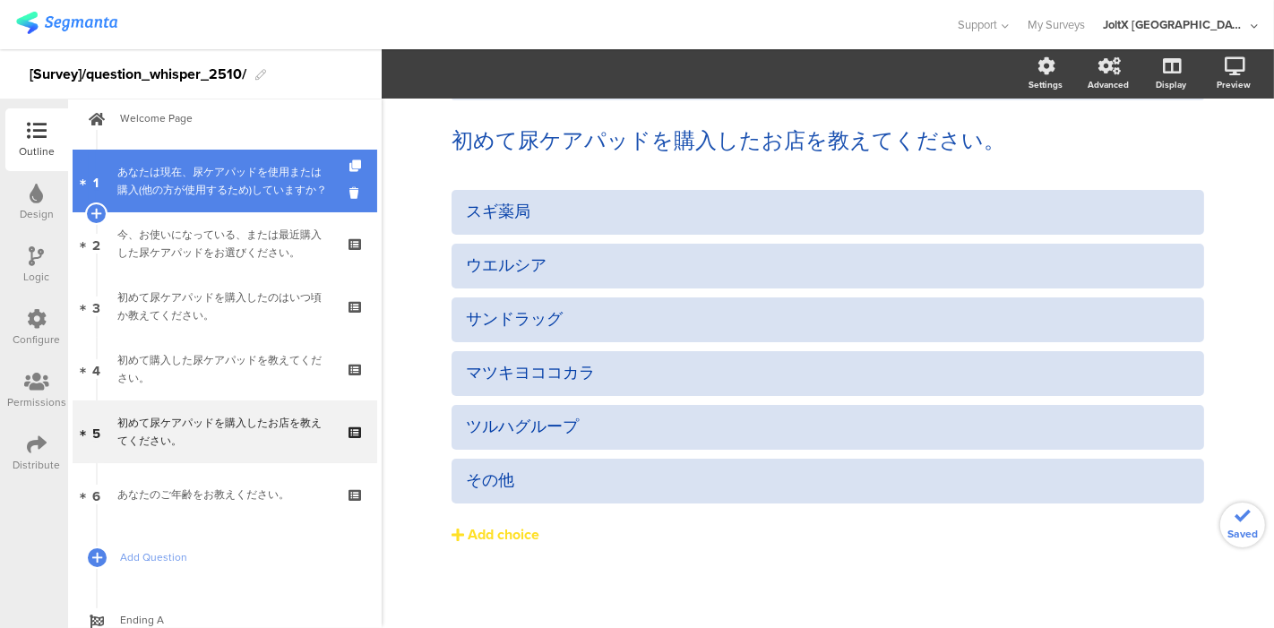
click at [255, 174] on div "あなたは現在、尿ケアパッドを使用または購入(他の方が使用するため)していますか？" at bounding box center [224, 181] width 214 height 36
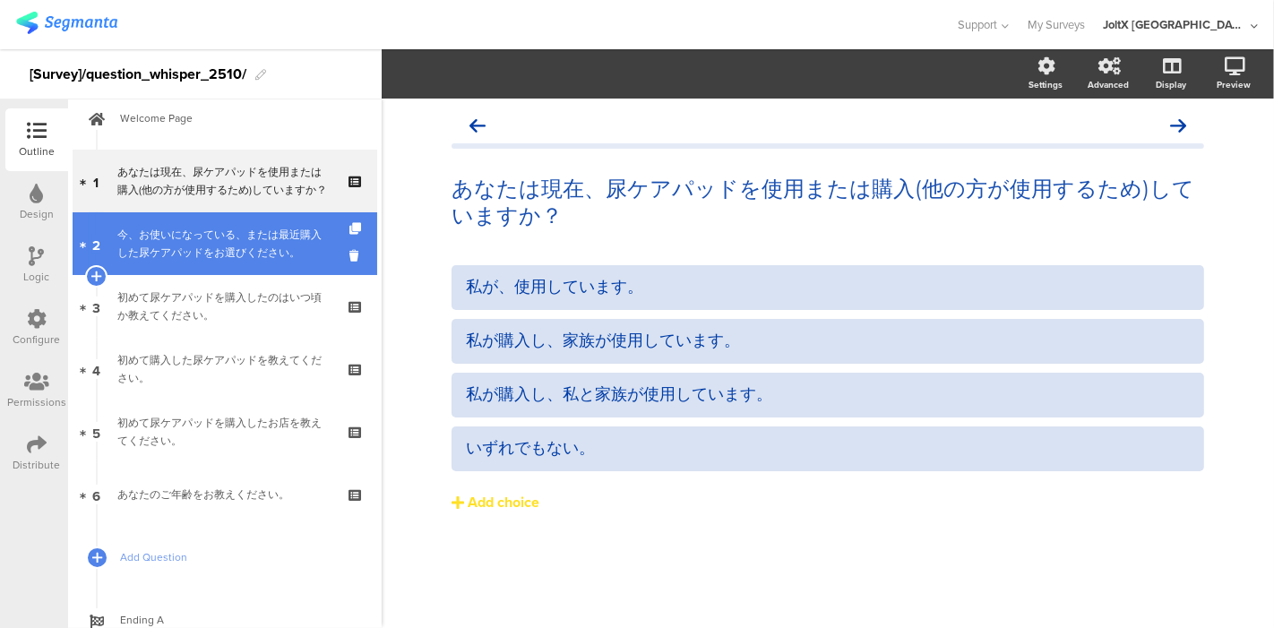
click at [248, 229] on div "今、お使いになっている、または最近購入した尿ケアパッドをお選びください。" at bounding box center [224, 244] width 214 height 36
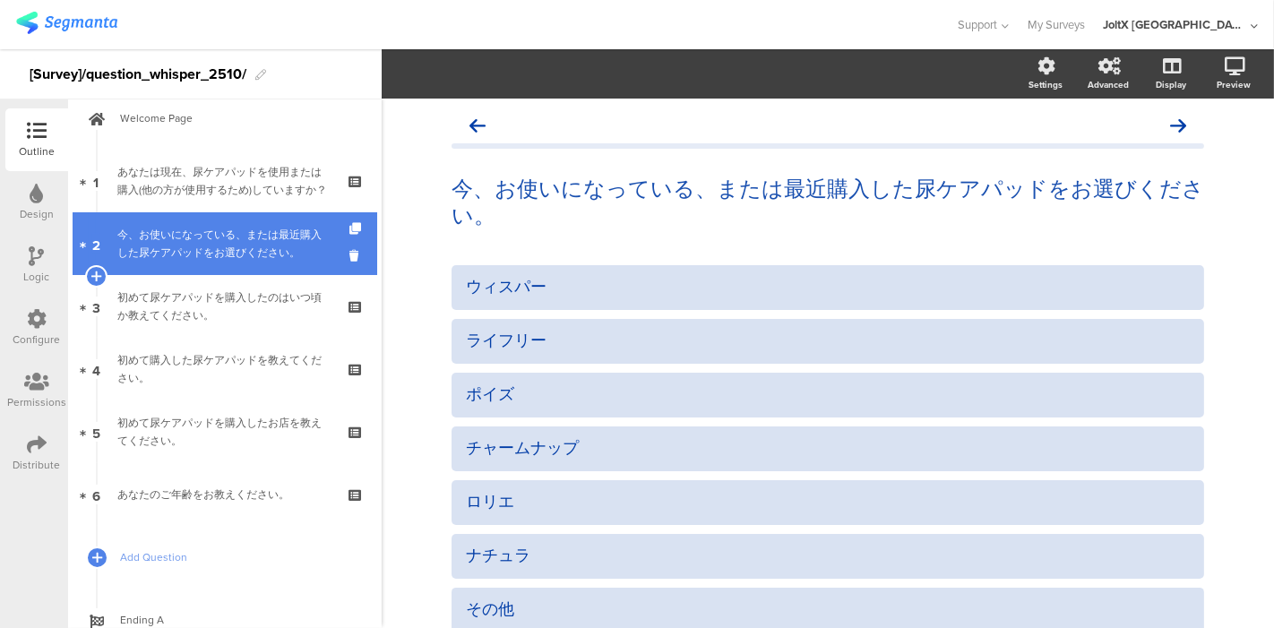
click at [238, 267] on link "2 今、お使いになっている、または最近購入した尿ケアパッドをお選びください。" at bounding box center [225, 243] width 305 height 63
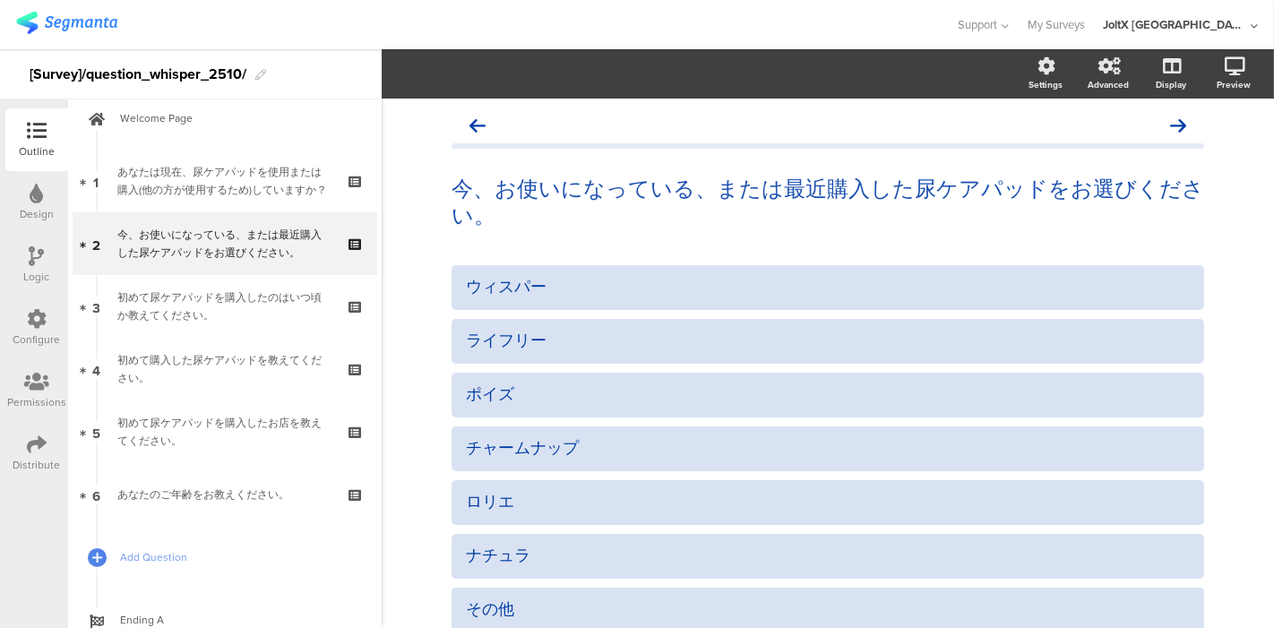
click at [28, 258] on div "Logic" at bounding box center [36, 265] width 63 height 63
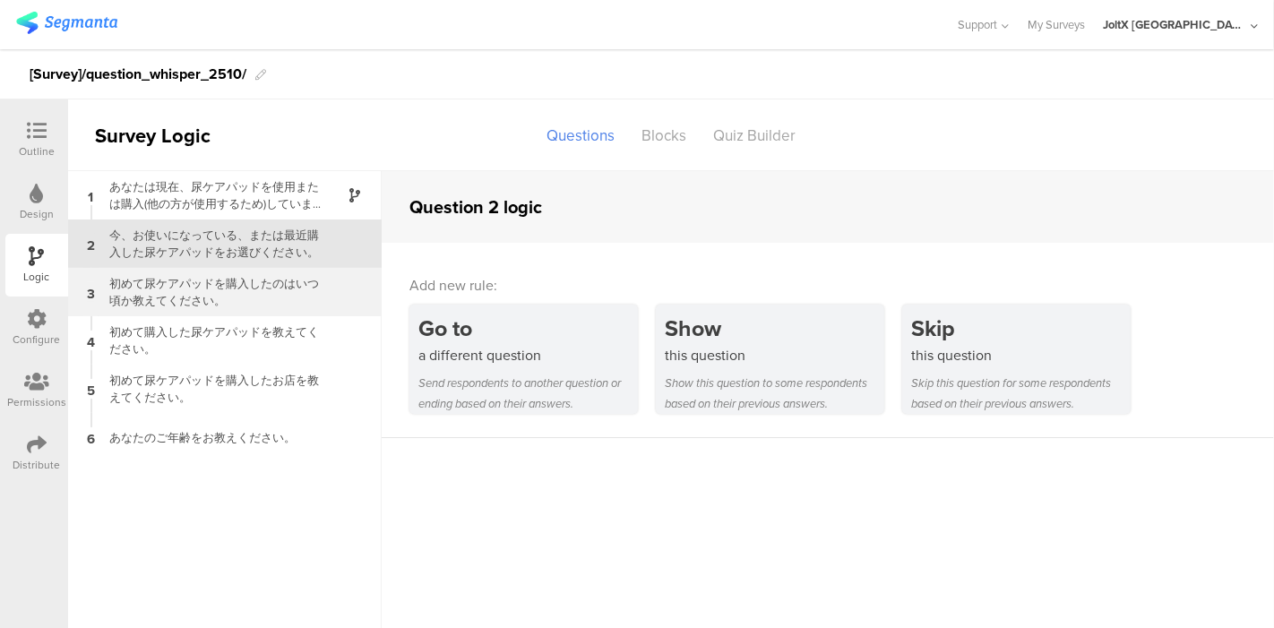
click at [212, 293] on div "初めて尿ケアパッドを購入したのはいつ頃か教えてください。" at bounding box center [211, 292] width 224 height 34
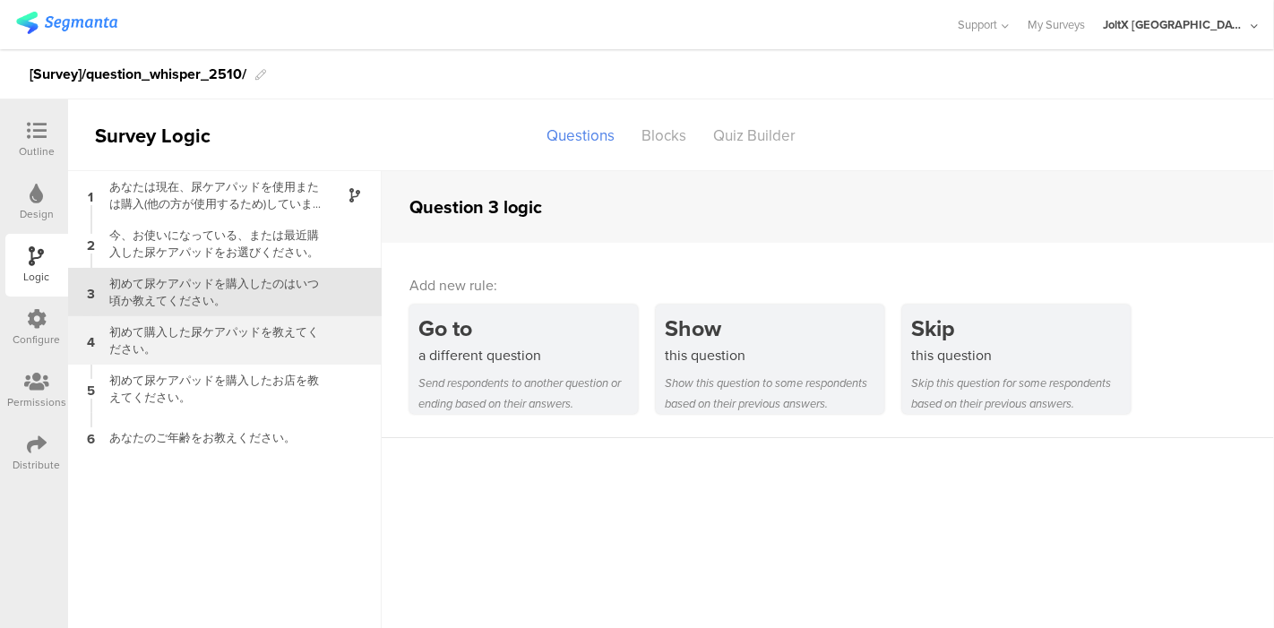
click at [203, 331] on div "初めて購入した尿ケアパッドを教えてください。" at bounding box center [211, 341] width 224 height 34
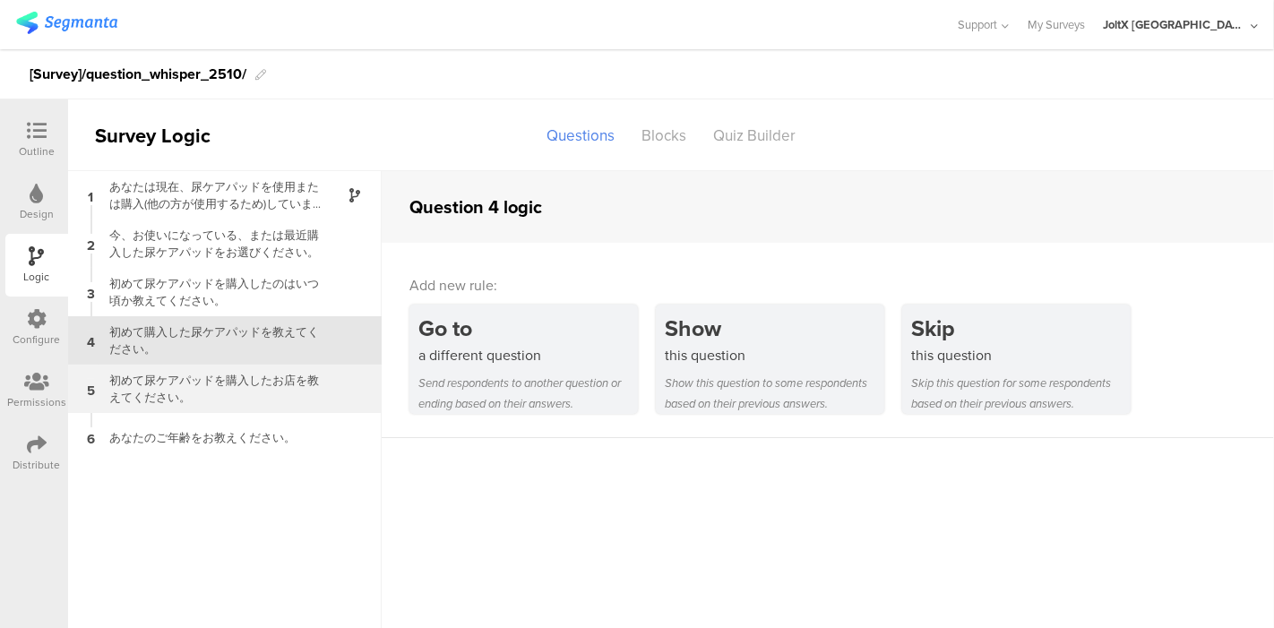
click at [193, 377] on div "初めて尿ケアパッドを購入したお店を教えてください。" at bounding box center [211, 389] width 224 height 34
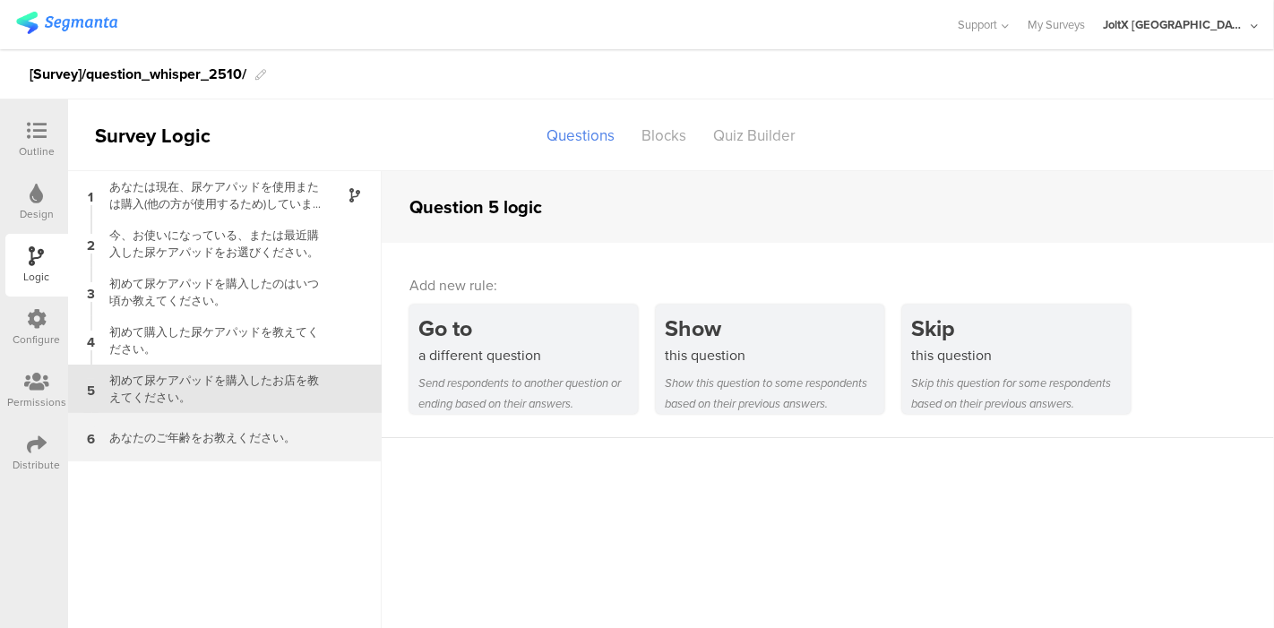
click at [191, 422] on div "6 あなたのご年齢をお教えください。" at bounding box center [225, 437] width 314 height 48
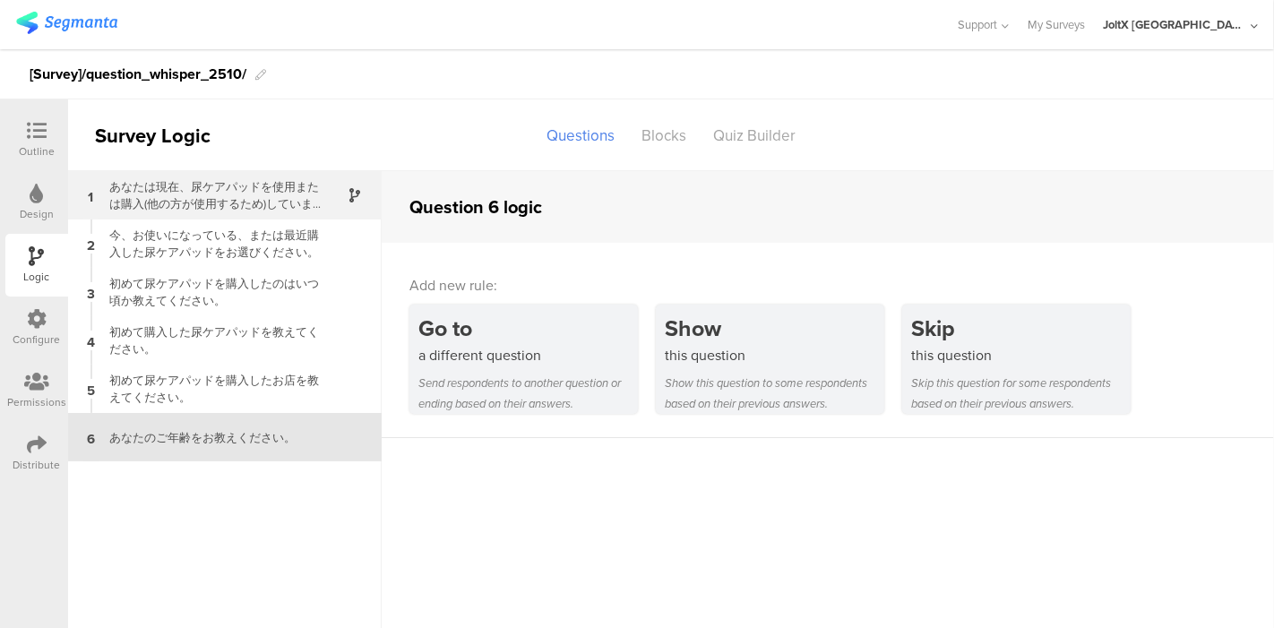
click at [185, 200] on div "あなたは現在、尿ケアパッドを使用または購入(他の方が使用するため)していますか？" at bounding box center [211, 195] width 224 height 34
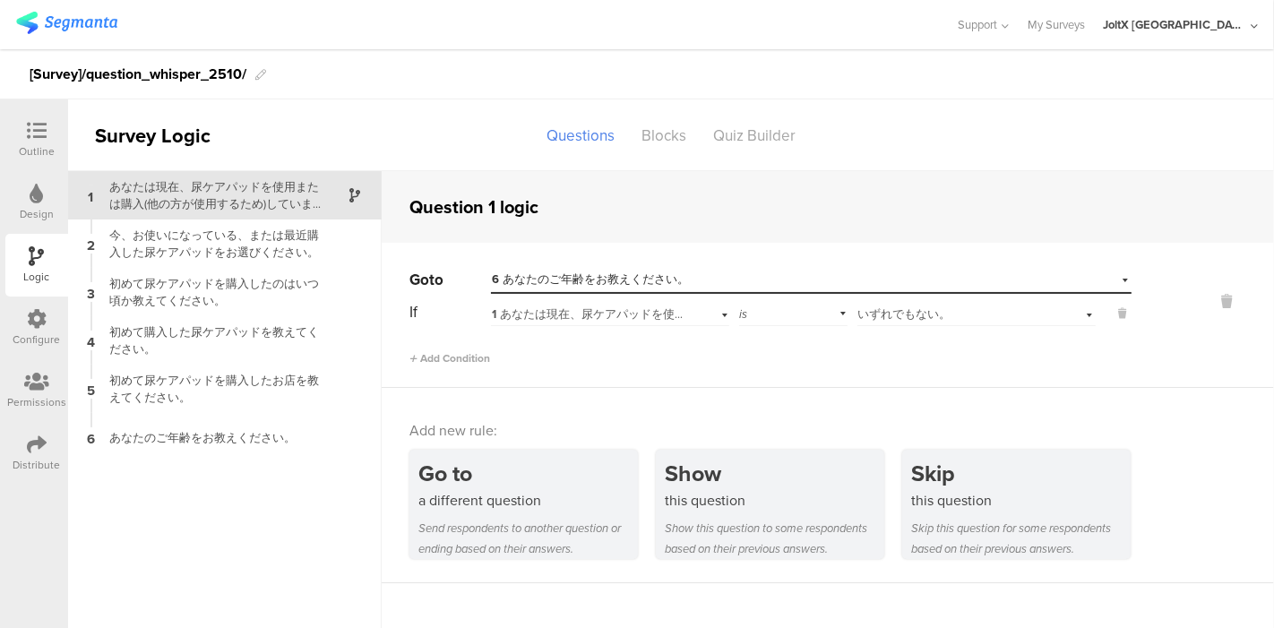
click at [39, 136] on icon at bounding box center [37, 131] width 20 height 20
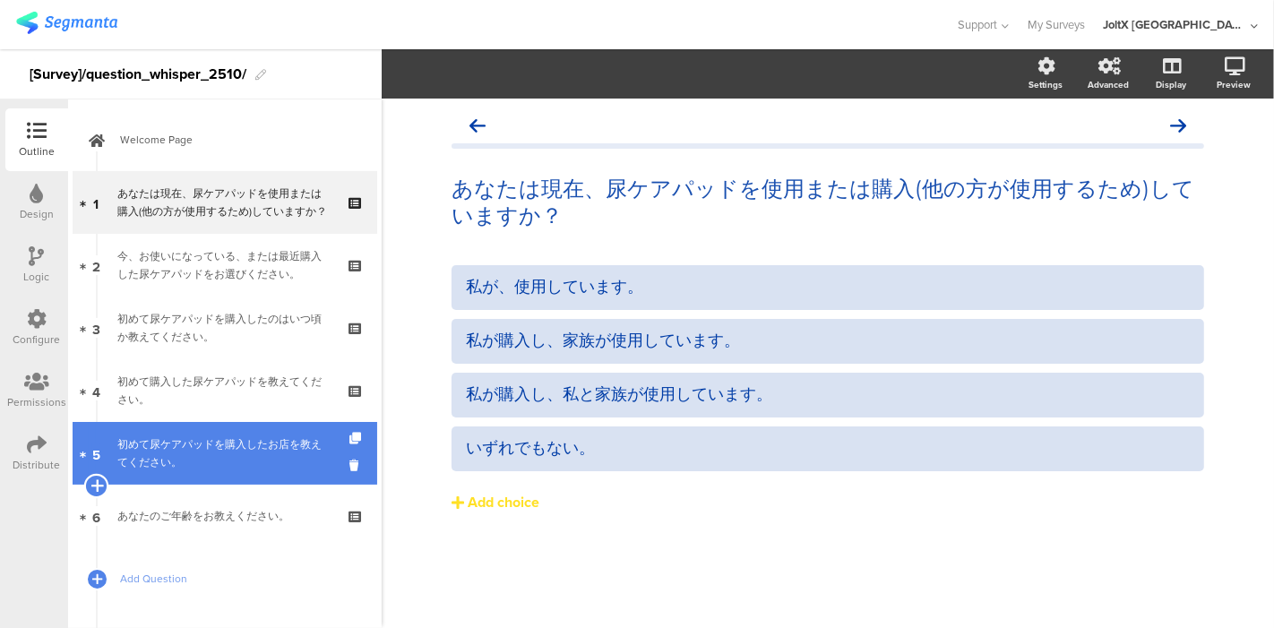
click at [98, 482] on icon at bounding box center [97, 486] width 12 height 16
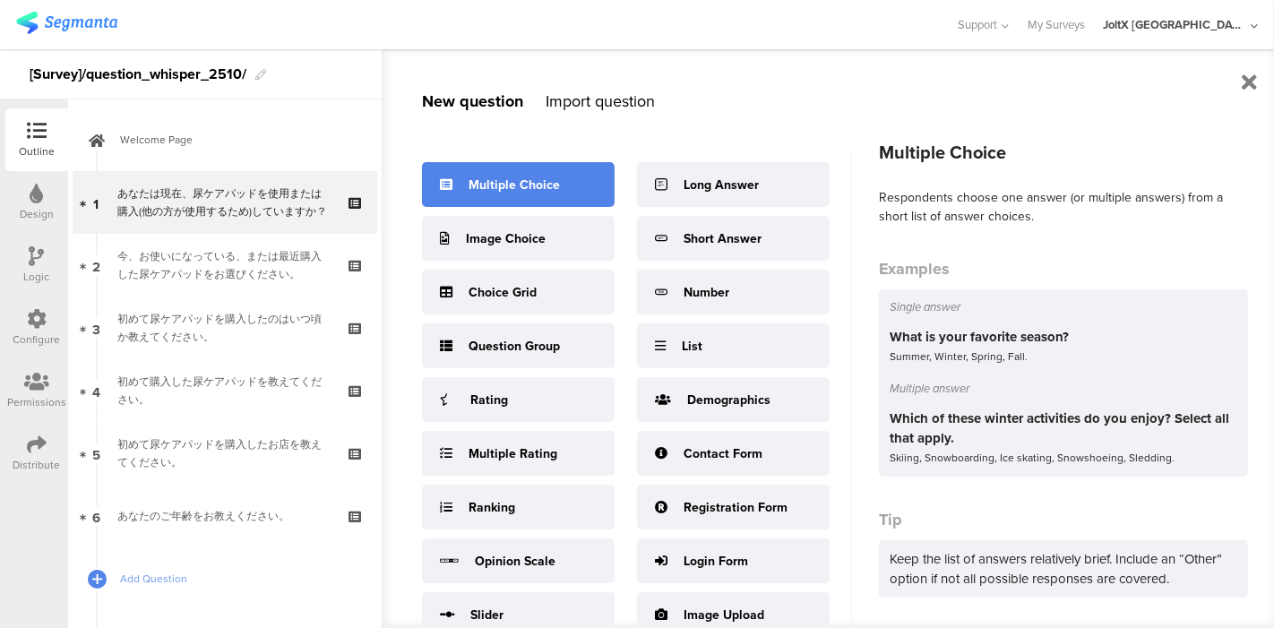
click at [561, 173] on div "Multiple Choice" at bounding box center [518, 184] width 193 height 45
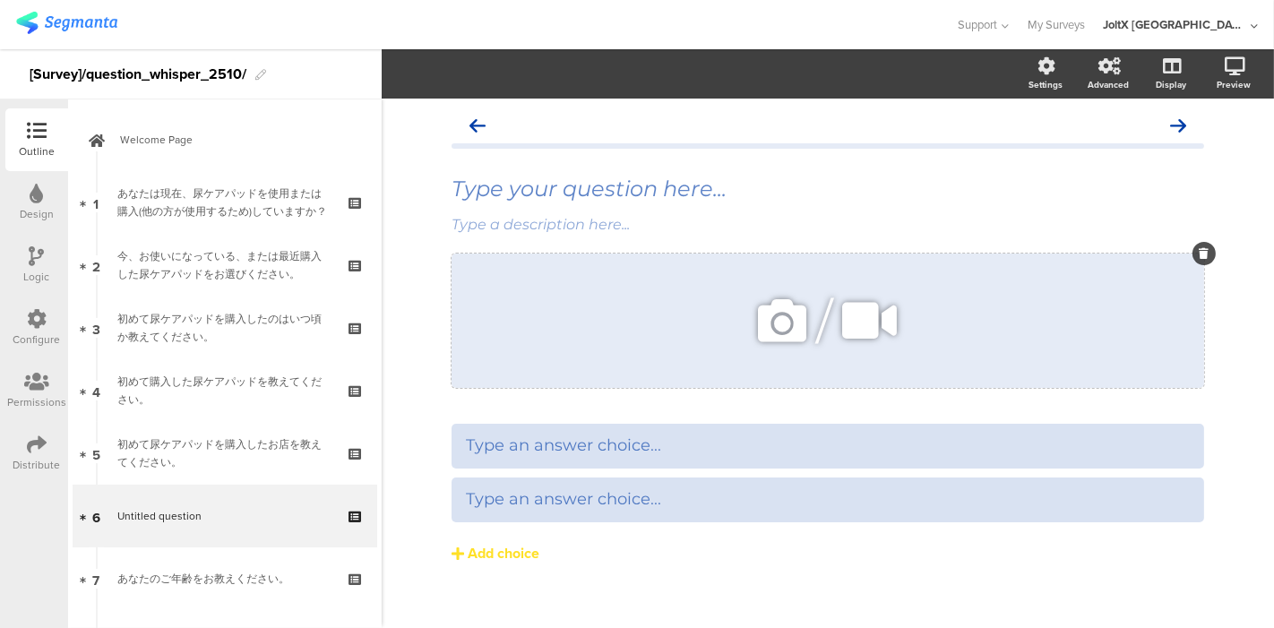
click at [1196, 260] on div at bounding box center [1204, 253] width 23 height 23
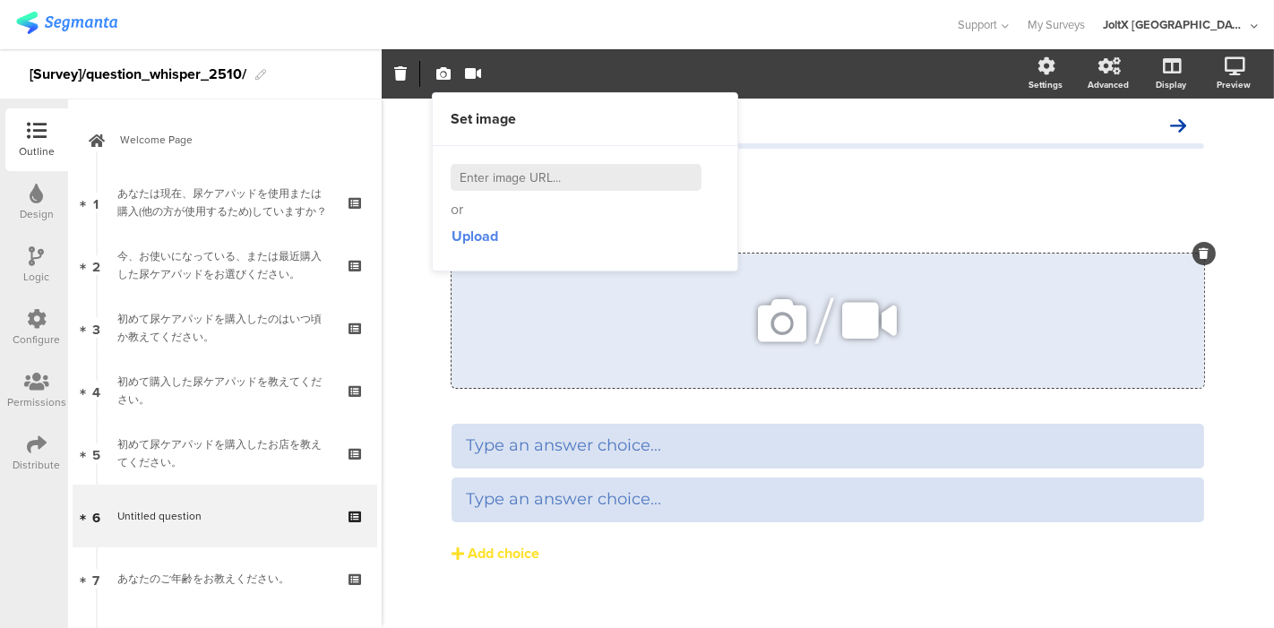
click at [1200, 252] on icon at bounding box center [1205, 253] width 10 height 11
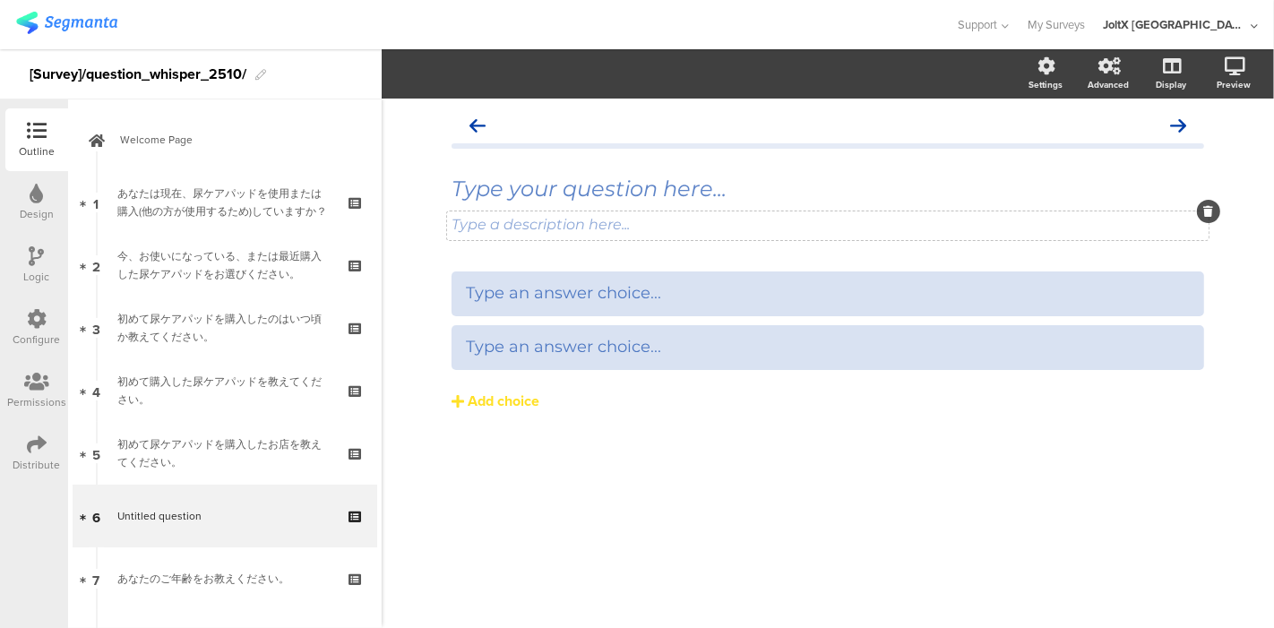
click at [1205, 213] on icon at bounding box center [1210, 211] width 10 height 11
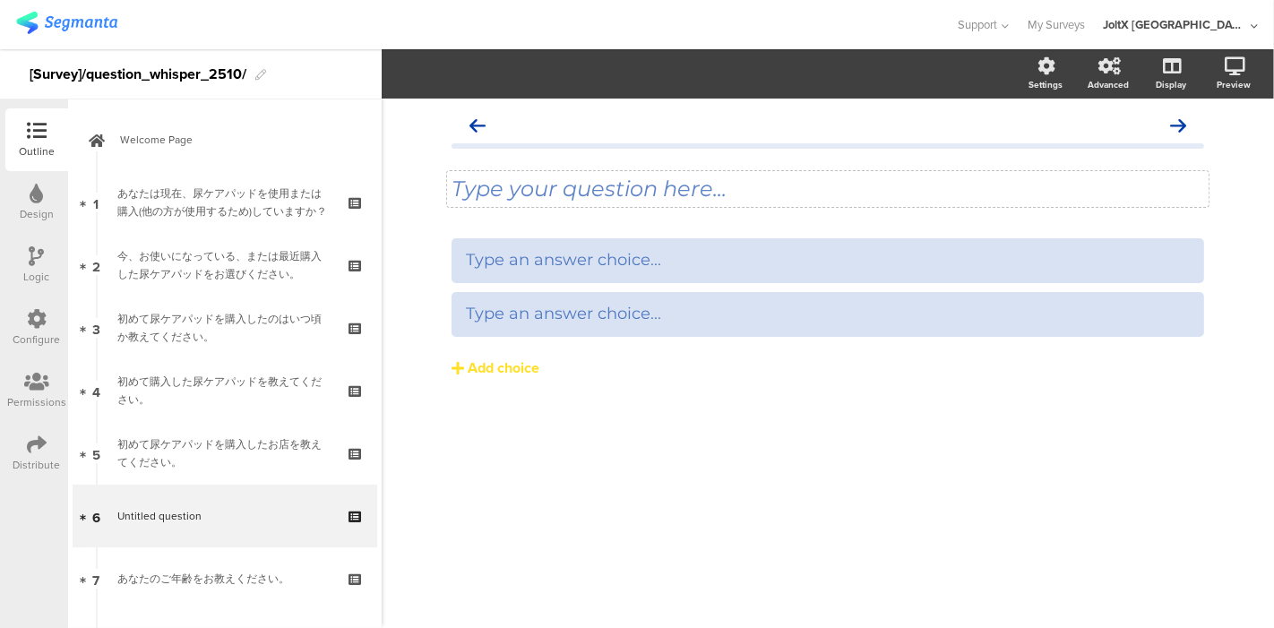
click at [633, 192] on div "Type your question here..." at bounding box center [828, 189] width 762 height 36
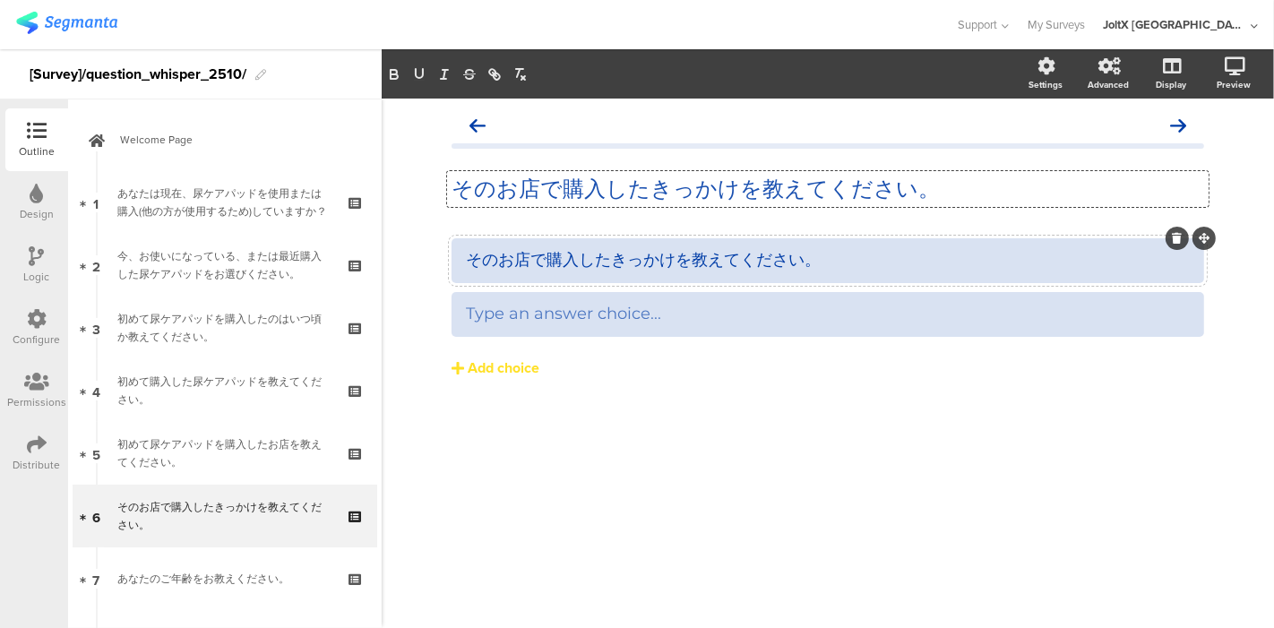
click at [613, 262] on div "そのお店で購入したきっかけを教えてください。" at bounding box center [828, 260] width 724 height 21
click at [636, 369] on button "Add choice" at bounding box center [828, 368] width 753 height 45
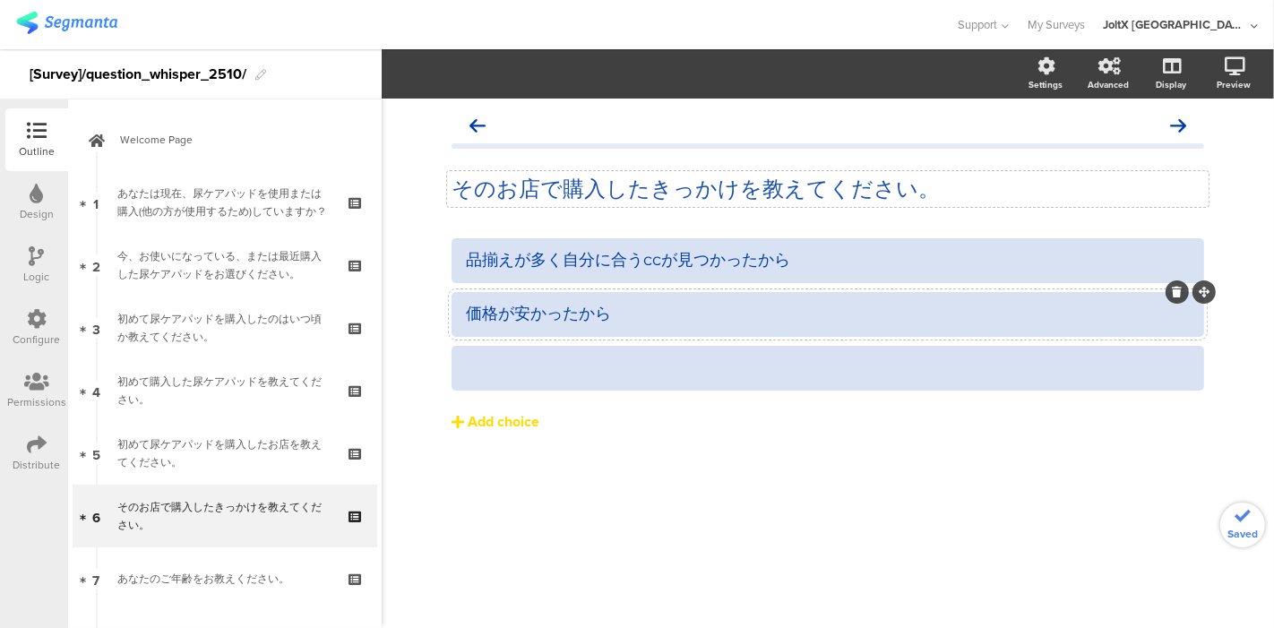
click at [501, 380] on div at bounding box center [828, 368] width 724 height 30
click at [491, 419] on div "Add choice" at bounding box center [504, 422] width 72 height 19
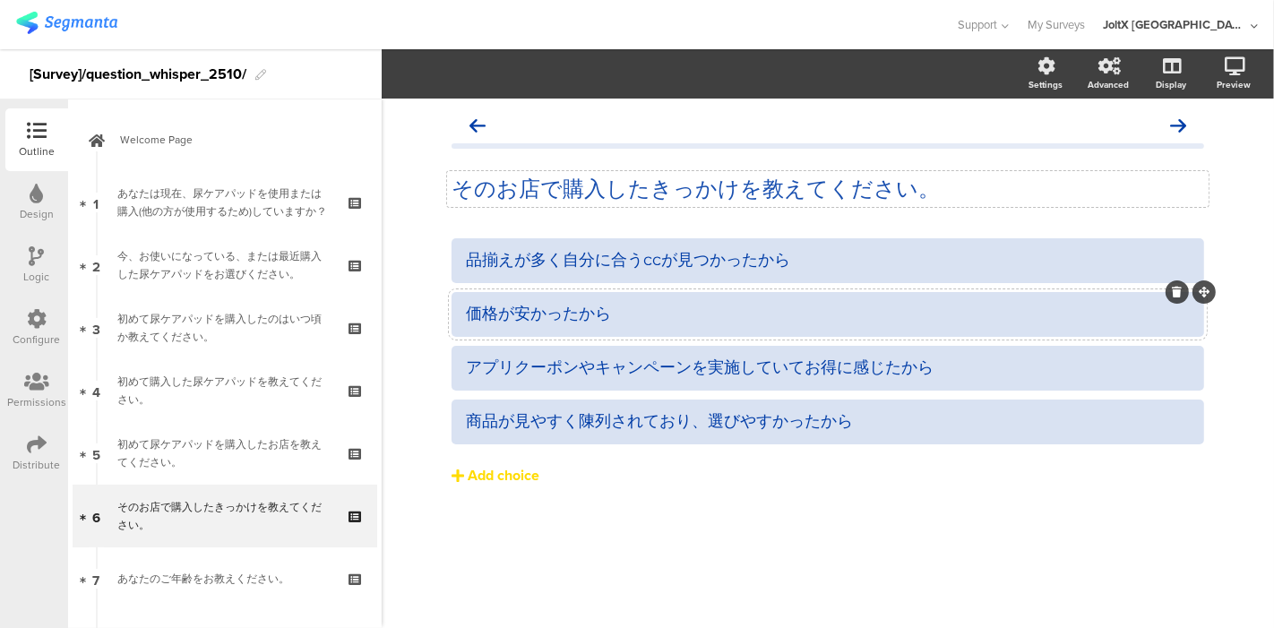
click at [537, 473] on div "Add choice" at bounding box center [504, 476] width 72 height 19
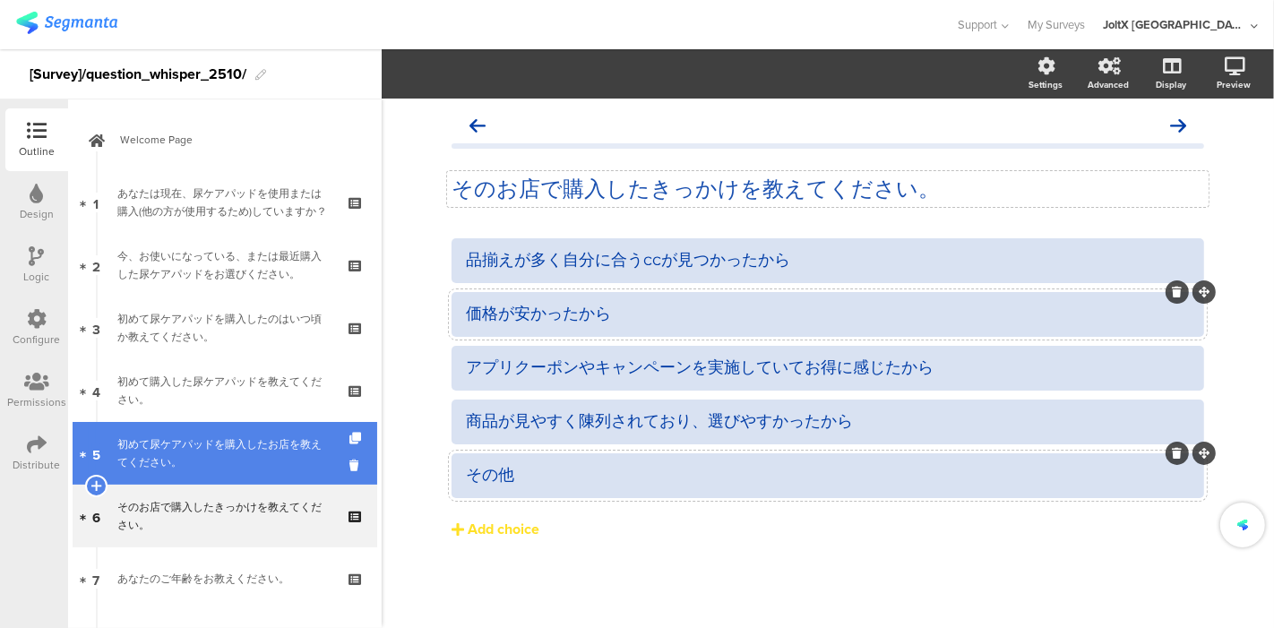
click at [235, 451] on div "初めて尿ケアパッドを購入したお店を教えてください。" at bounding box center [224, 454] width 214 height 36
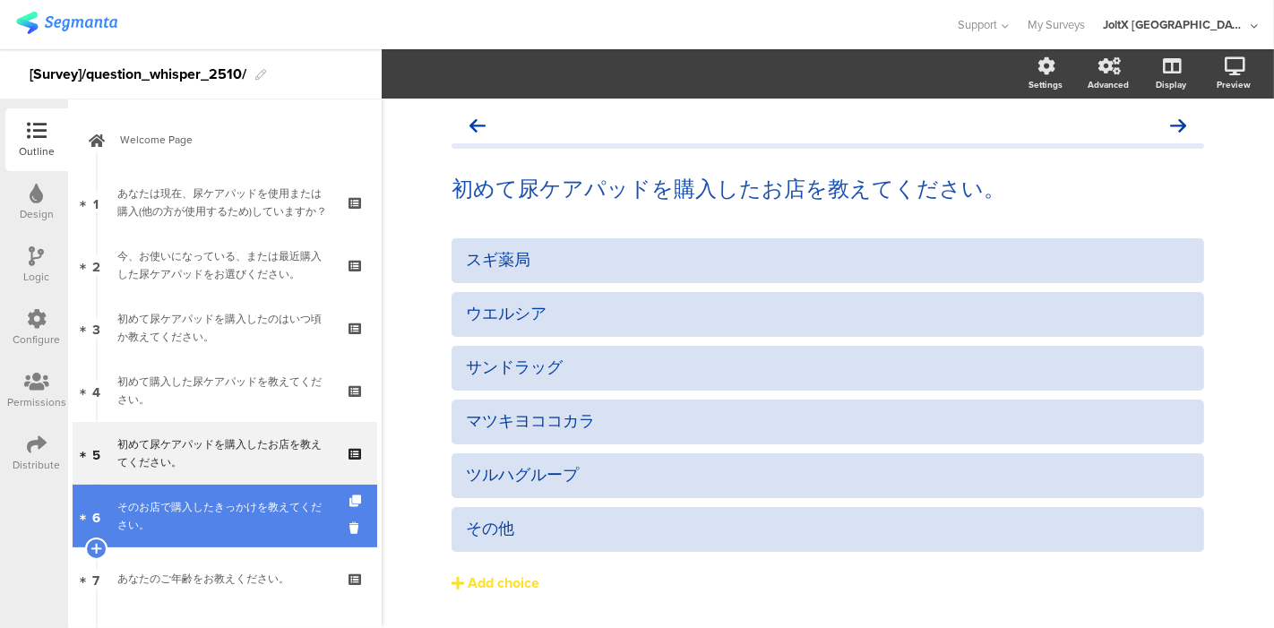
click at [141, 526] on div "そのお店で購入したきっかけを教えてください。" at bounding box center [224, 516] width 214 height 36
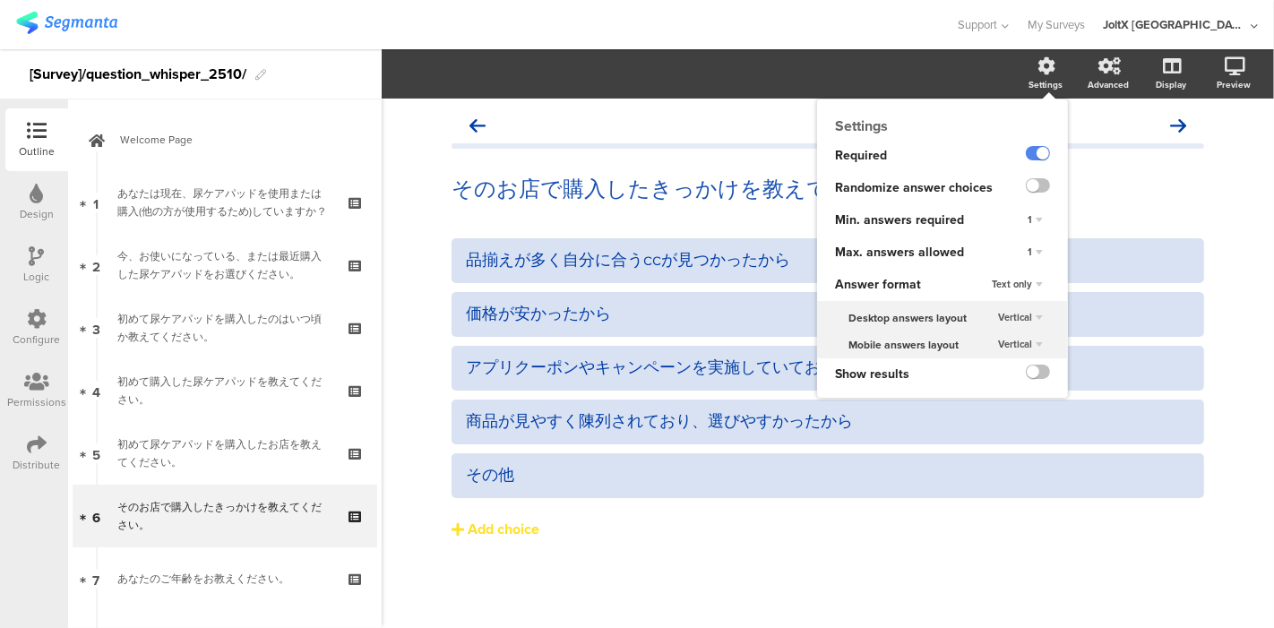
click at [1064, 84] on div "Settings" at bounding box center [1055, 74] width 63 height 45
click at [1038, 246] on div "1" at bounding box center [1036, 253] width 30 height 22
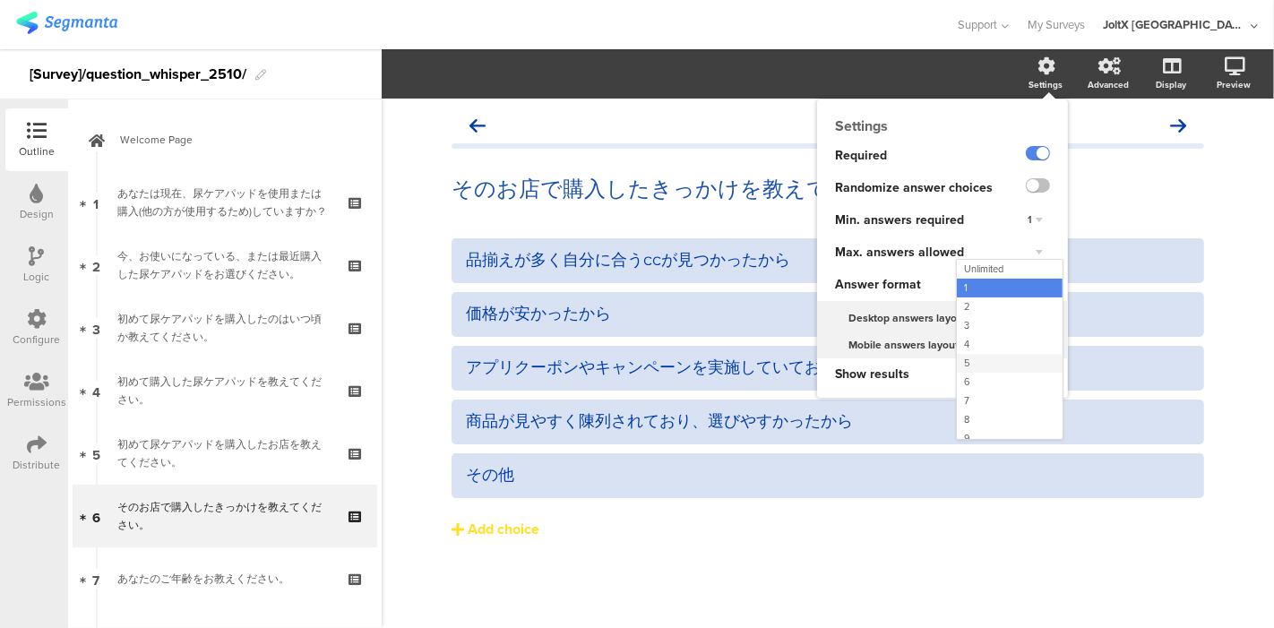
click at [992, 366] on div "5" at bounding box center [1010, 363] width 106 height 19
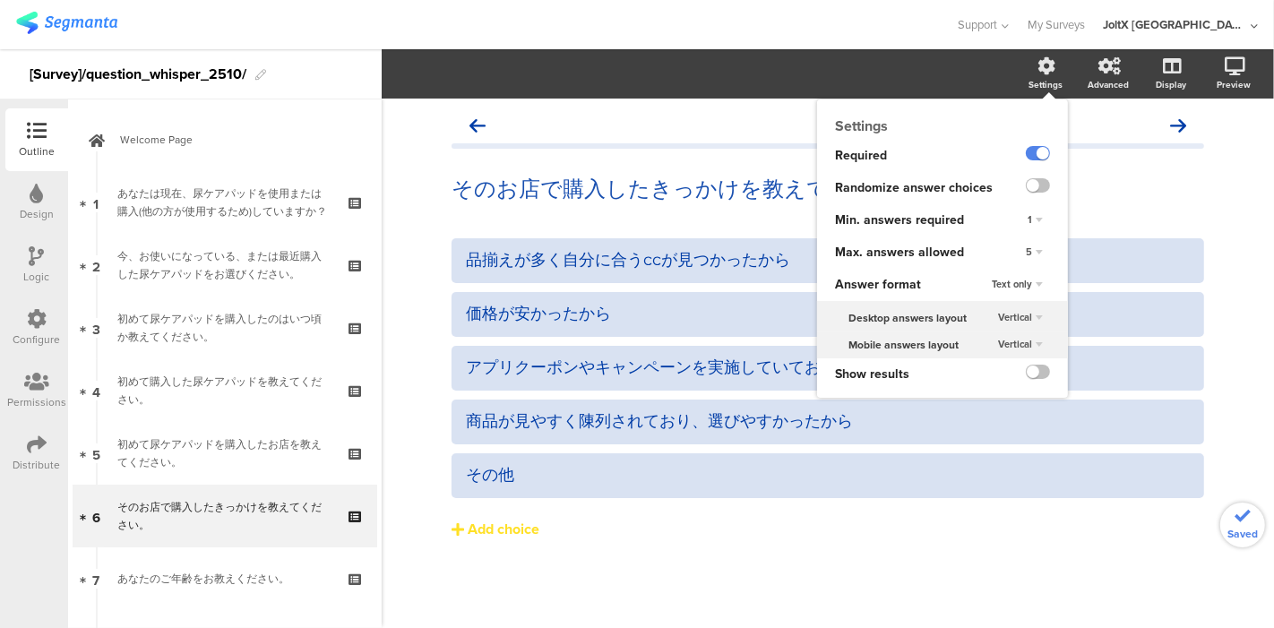
click at [801, 589] on div "品揃えが多く自分に合うccが見つかったから 価格が安かったから アプリクーポンやキャンペーンを実施していてお得に感じたから" at bounding box center [828, 426] width 753 height 376
click at [796, 531] on button "Add choice" at bounding box center [828, 529] width 753 height 45
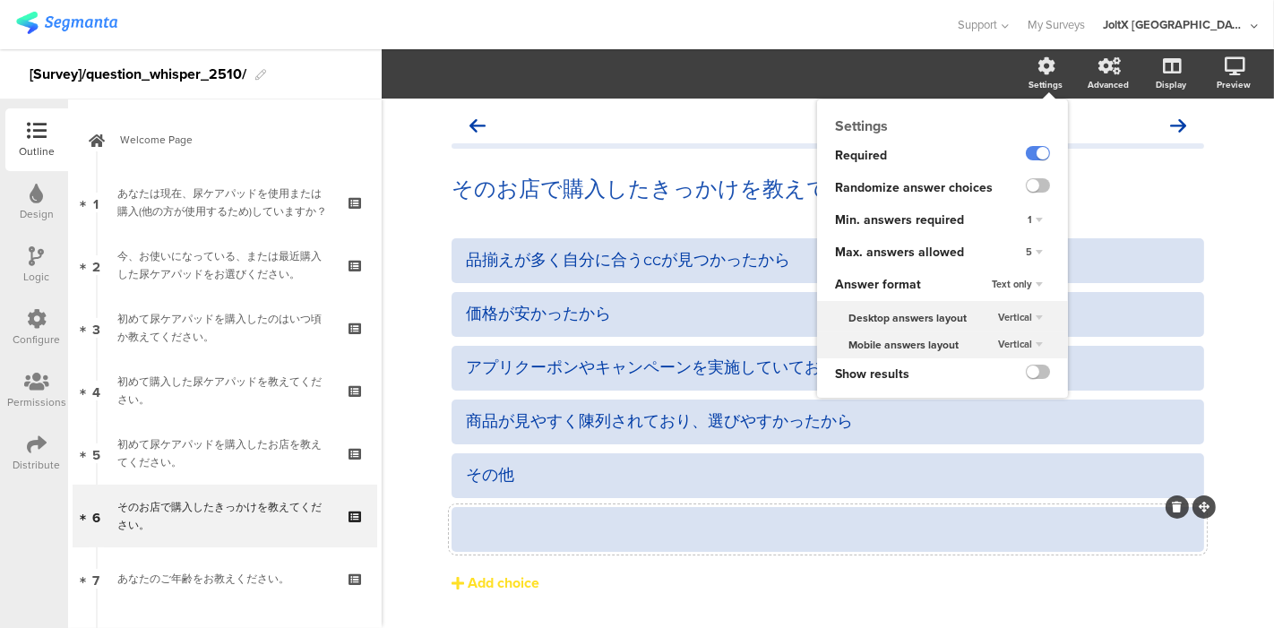
click at [1171, 519] on div at bounding box center [828, 529] width 724 height 21
click at [1173, 508] on icon at bounding box center [1178, 507] width 10 height 11
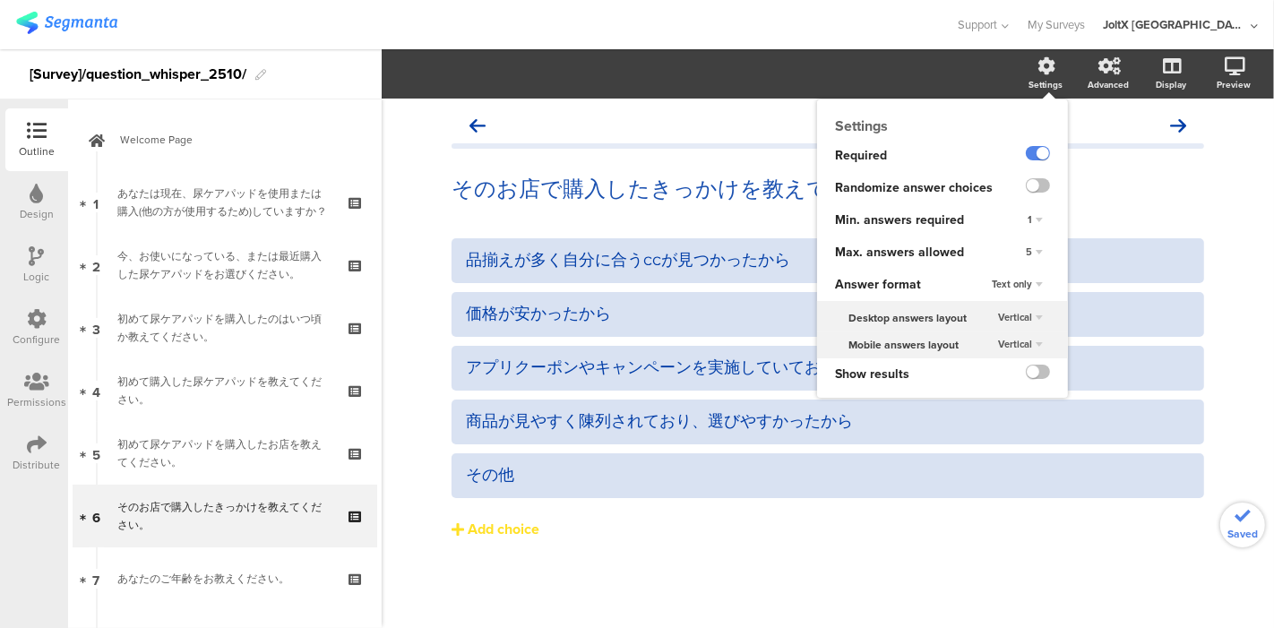
click at [1242, 180] on div "そのお店で購入したきっかけを教えてください。 そのお店で購入したきっかけを教えてください。 品揃えが多く自分に合うccが見つかったから" at bounding box center [828, 364] width 893 height 530
click at [1045, 69] on icon at bounding box center [1048, 66] width 18 height 18
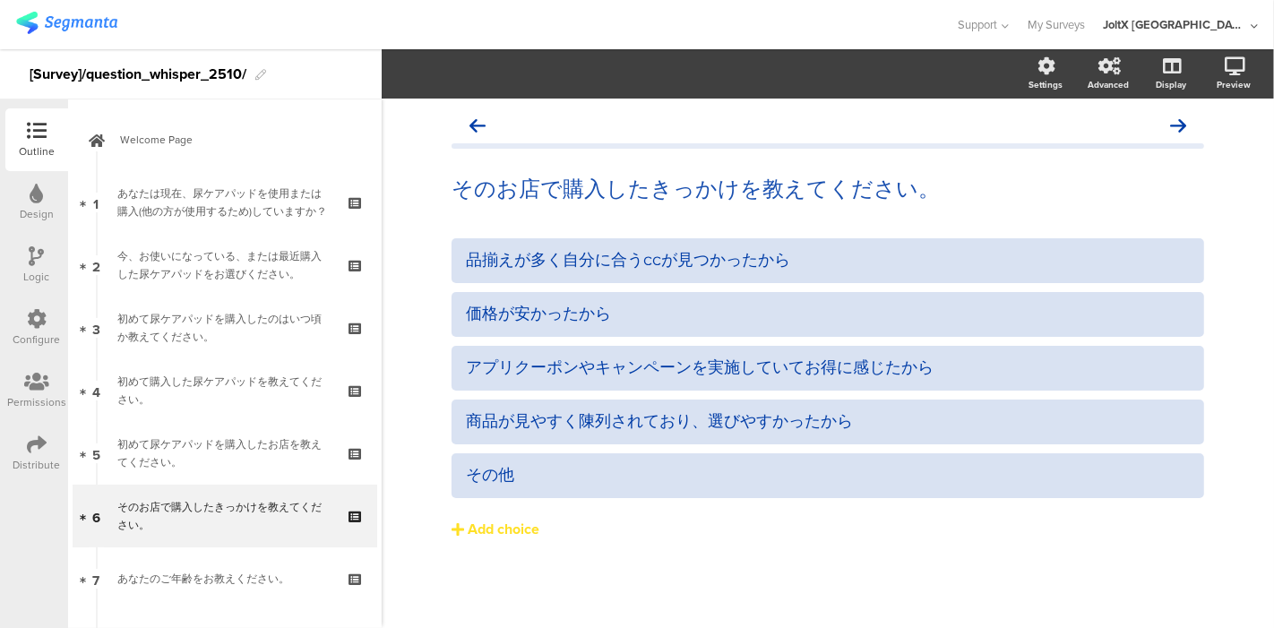
click at [482, 588] on div "品揃えが多く自分に合うccが見つかったから 価格が安かったから アプリクーポンやキャンペーンを実施していてお得に感じたから" at bounding box center [828, 426] width 753 height 376
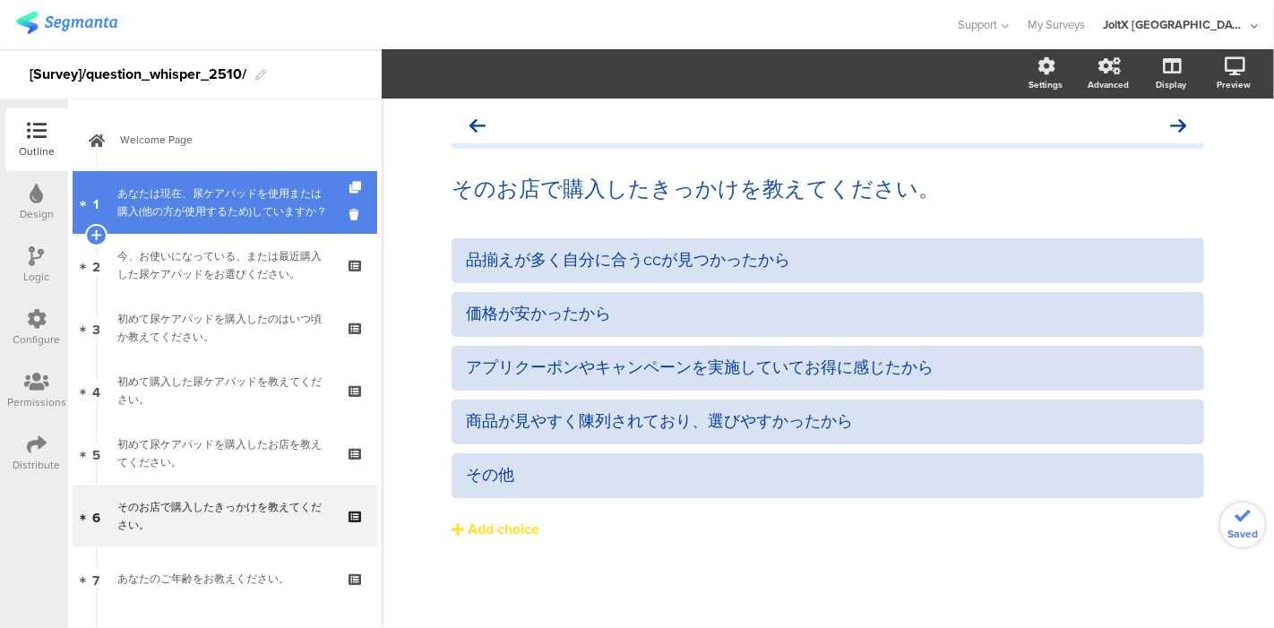
click at [211, 188] on div "あなたは現在、尿ケアパッドを使用または購入(他の方が使用するため)していますか？" at bounding box center [224, 203] width 214 height 36
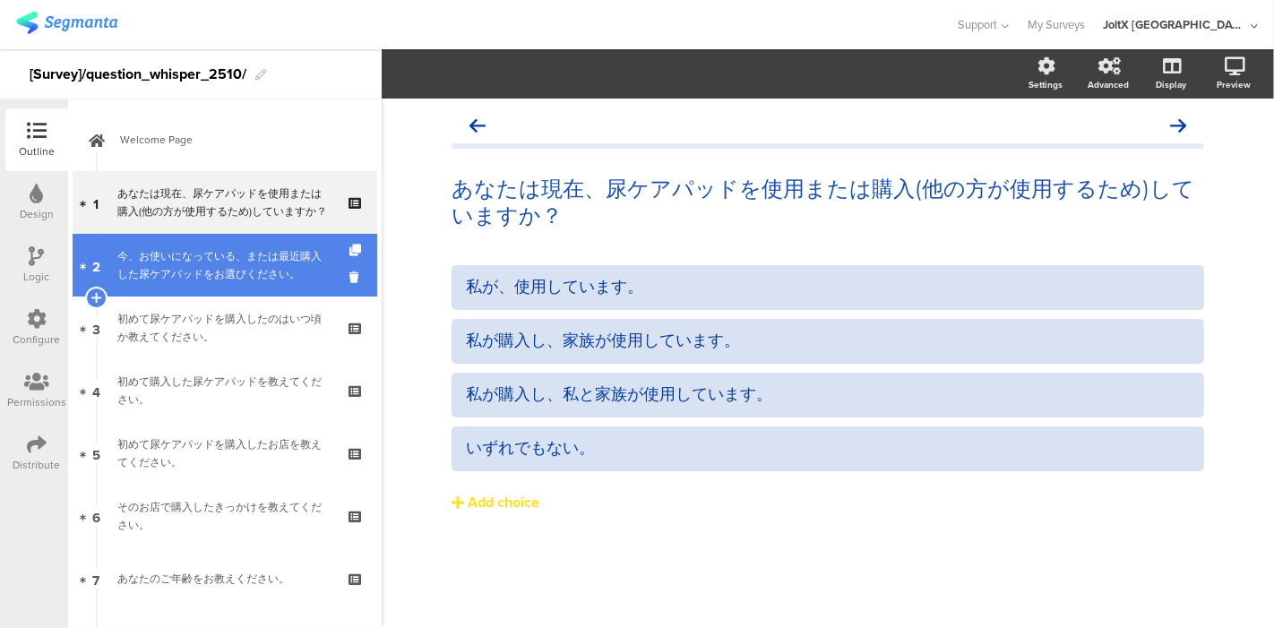
click at [203, 260] on div "今、お使いになっている、または最近購入した尿ケアパッドをお選びください。" at bounding box center [224, 265] width 214 height 36
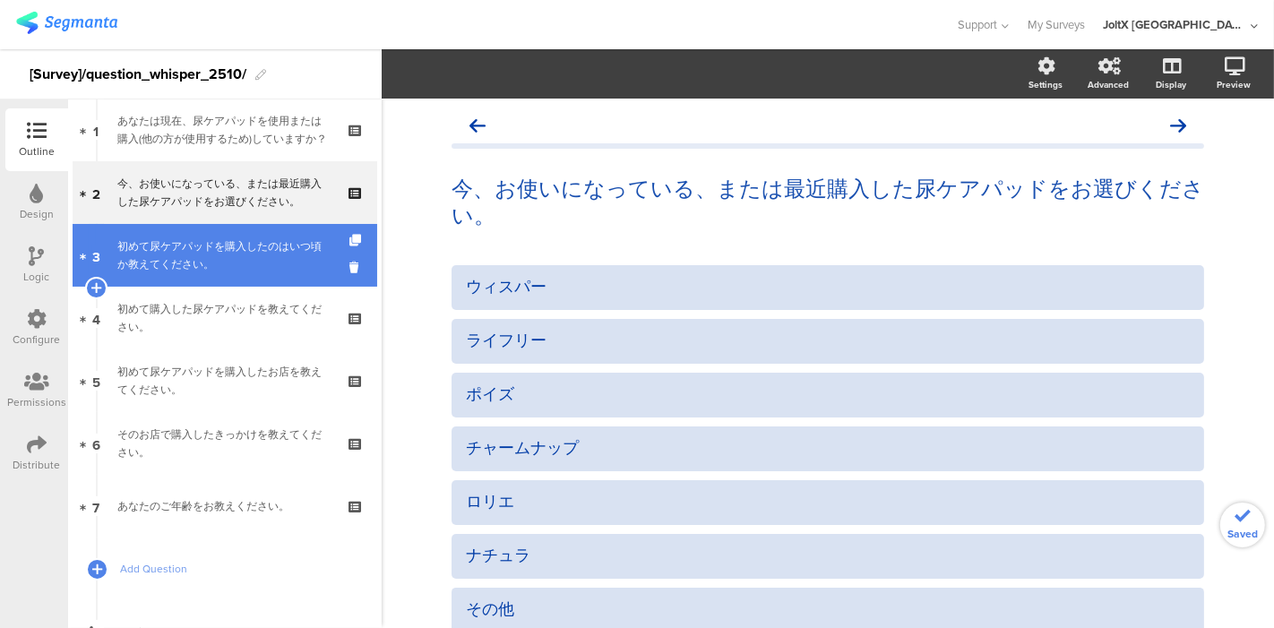
scroll to position [99, 0]
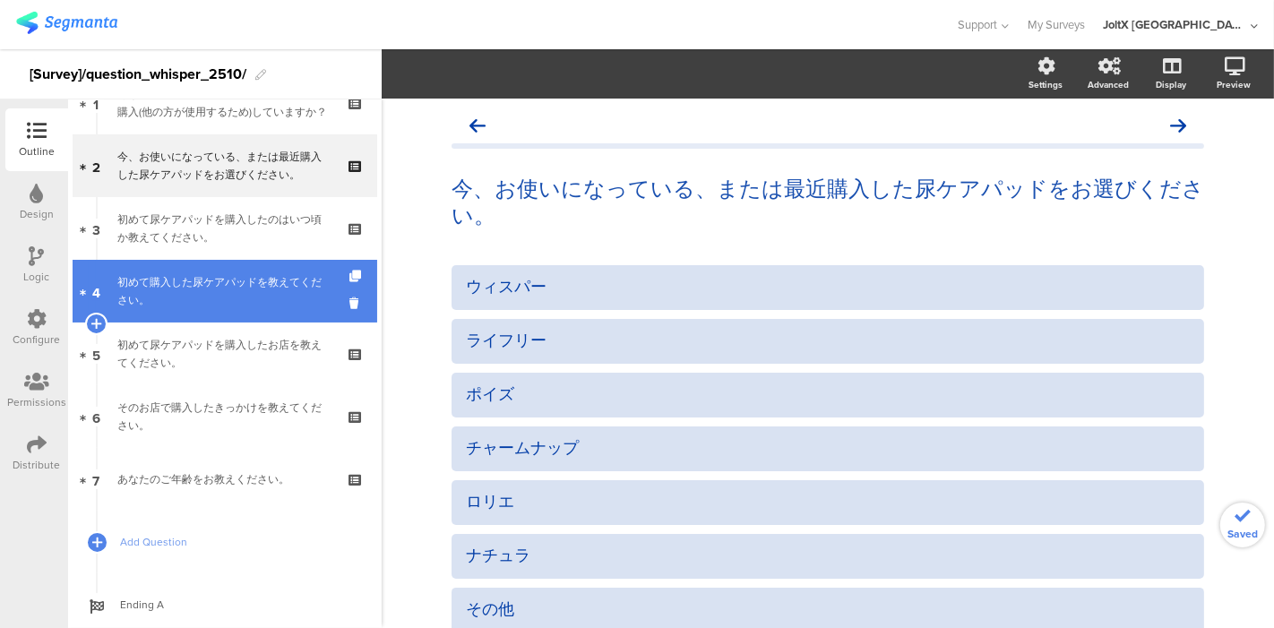
click at [201, 285] on div "初めて購入した尿ケアパッドを教えてください。" at bounding box center [224, 291] width 214 height 36
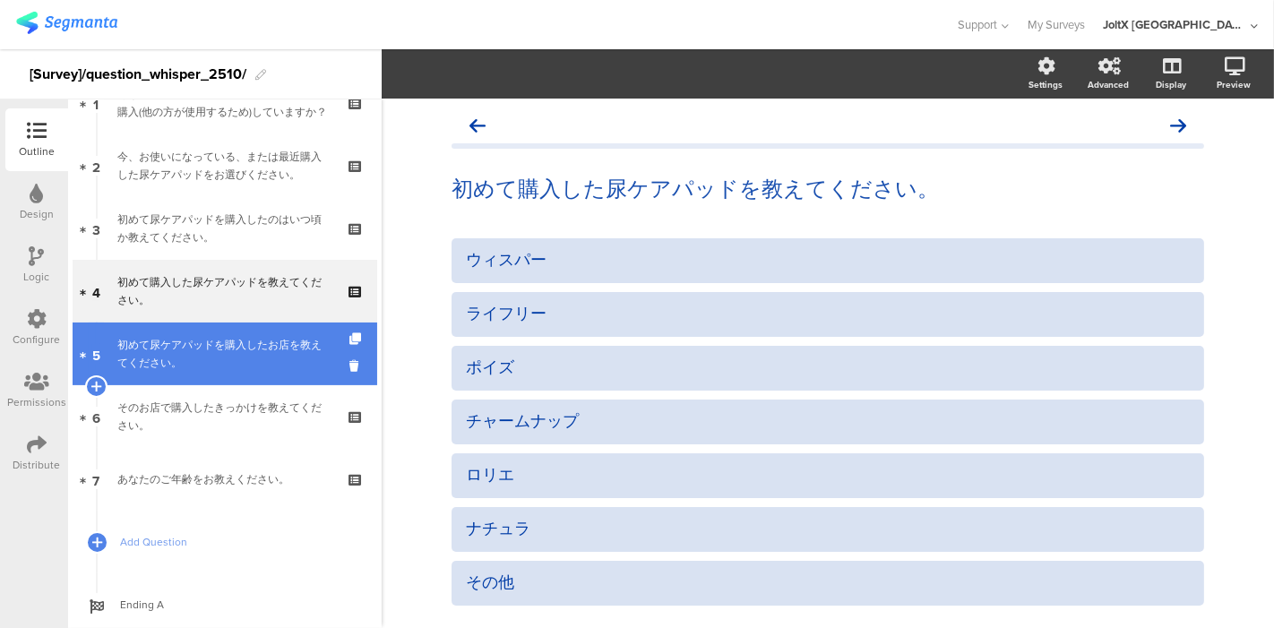
click at [203, 328] on link "5 初めて尿ケアパッドを購入したお店を教えてください。" at bounding box center [225, 354] width 305 height 63
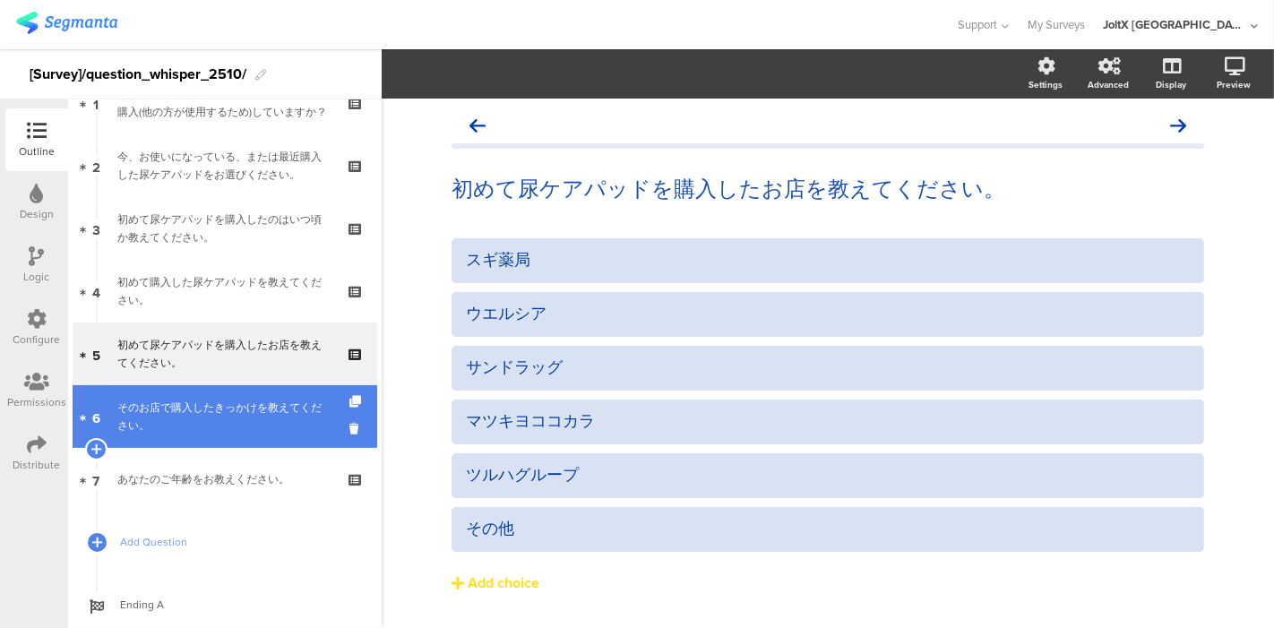
click at [223, 399] on div "そのお店で購入したきっかけを教えてください。" at bounding box center [224, 417] width 214 height 36
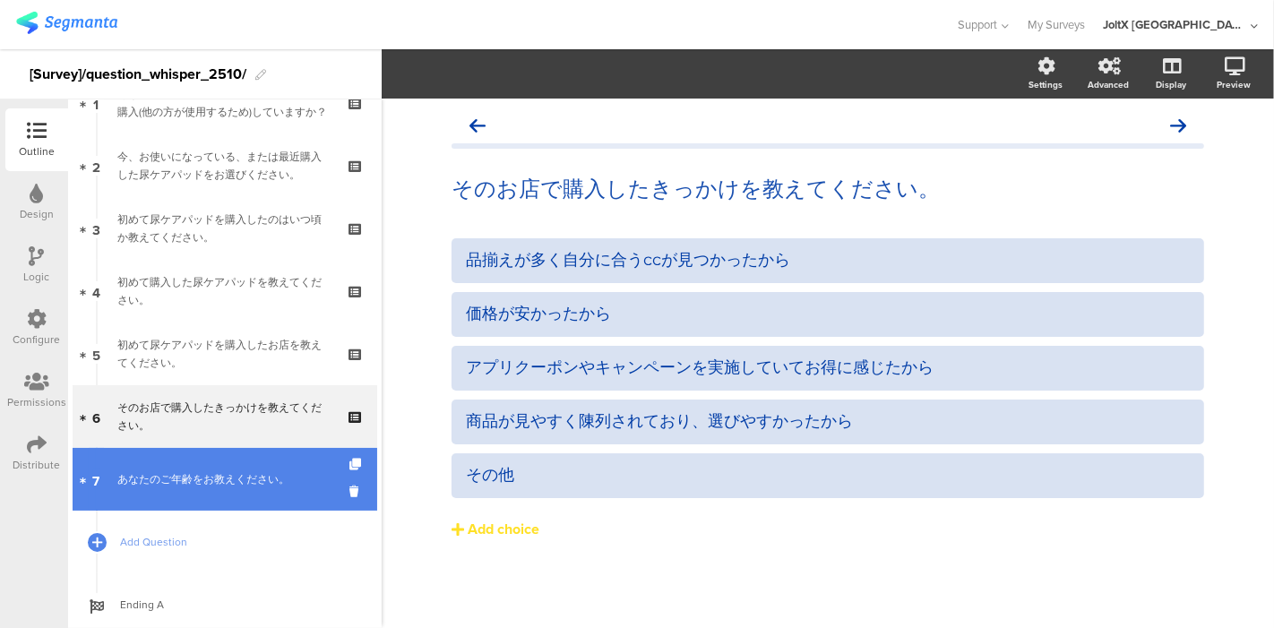
click at [219, 473] on div "あなたのご年齢をお教えください。" at bounding box center [224, 480] width 214 height 18
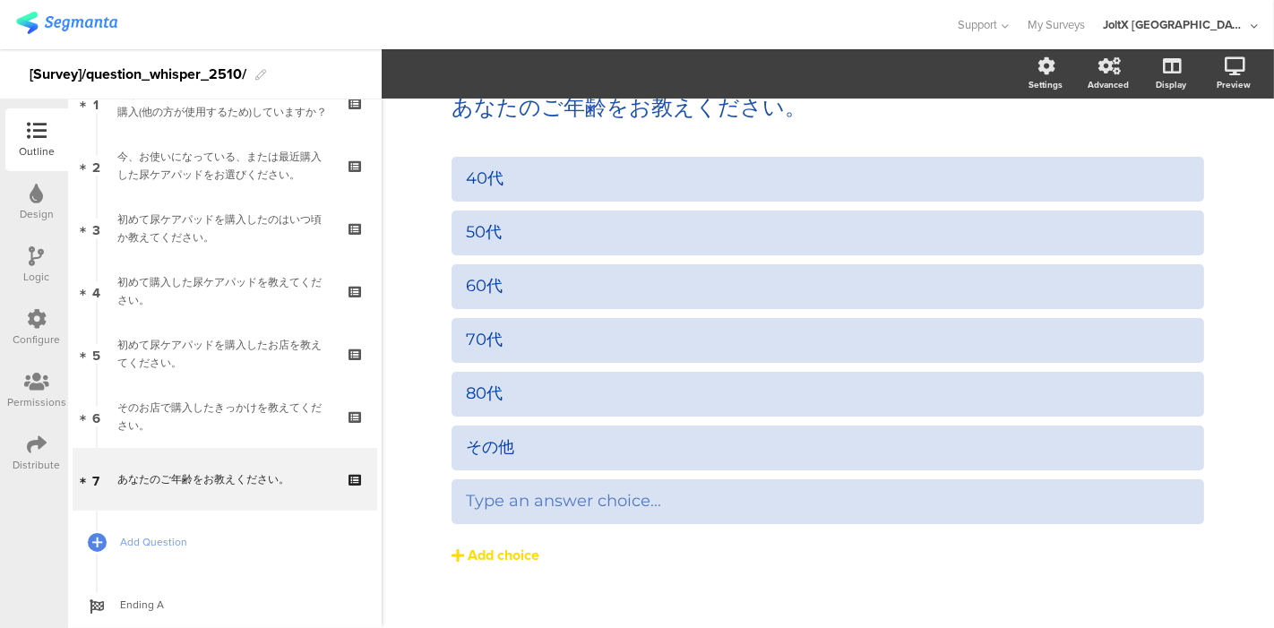
scroll to position [99, 0]
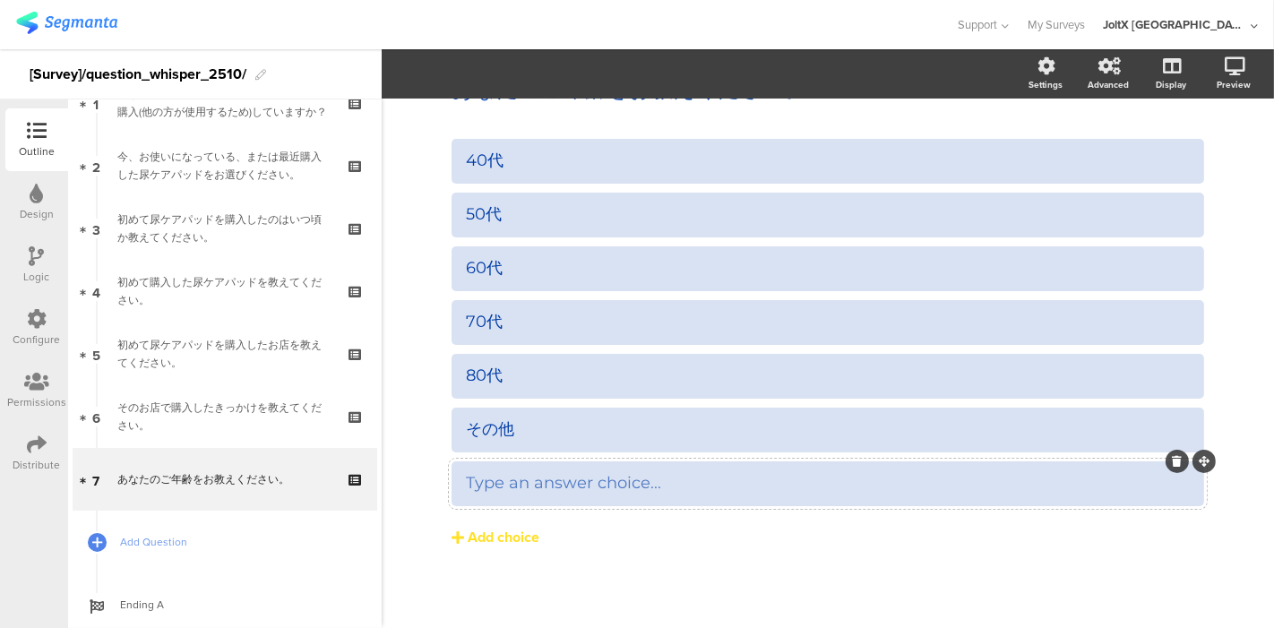
click at [1173, 462] on icon at bounding box center [1178, 461] width 10 height 11
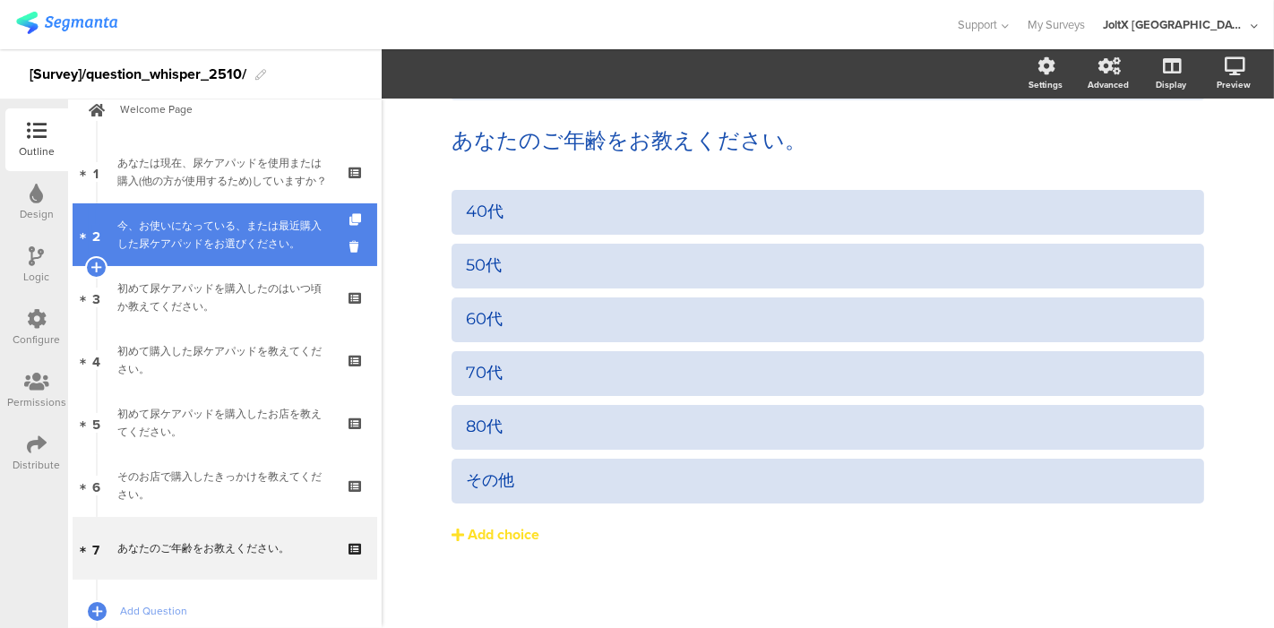
scroll to position [0, 0]
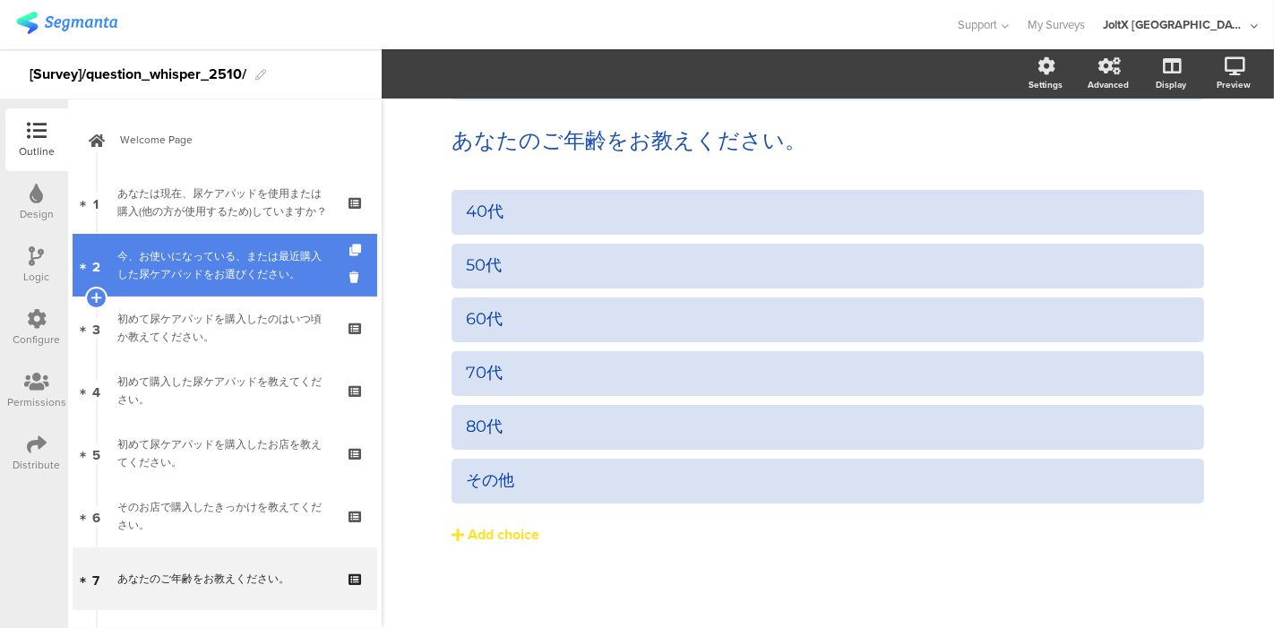
click at [258, 259] on div "今、お使いになっている、または最近購入した尿ケアパッドをお選びください。" at bounding box center [224, 265] width 214 height 36
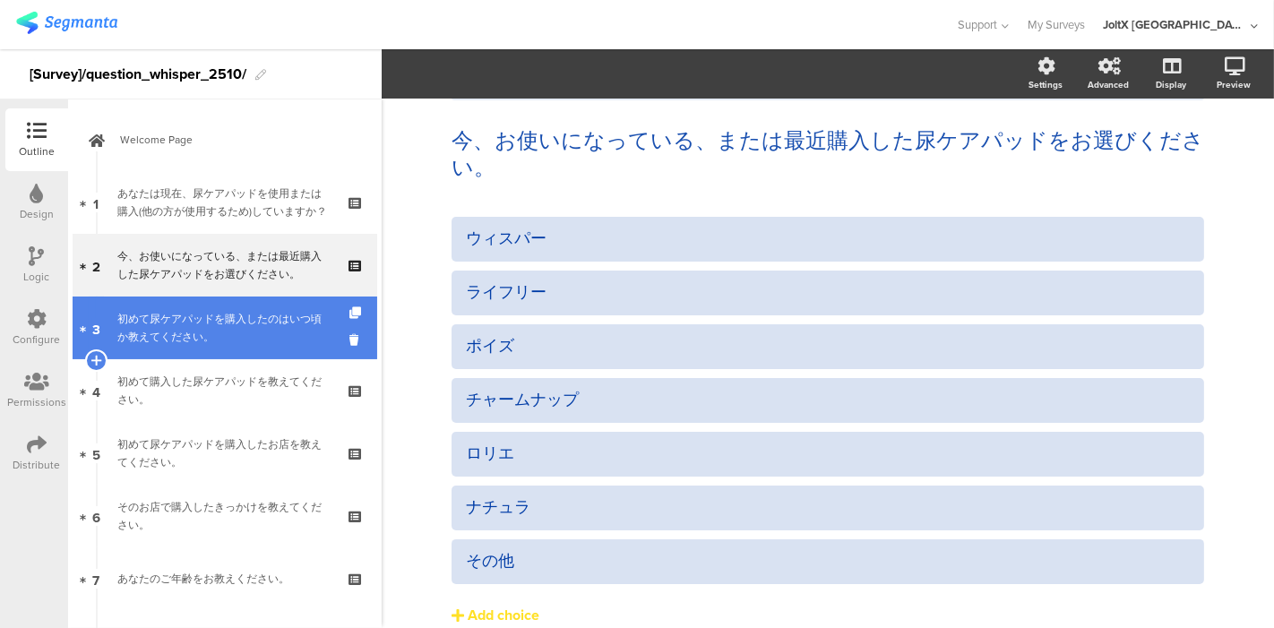
scroll to position [75, 0]
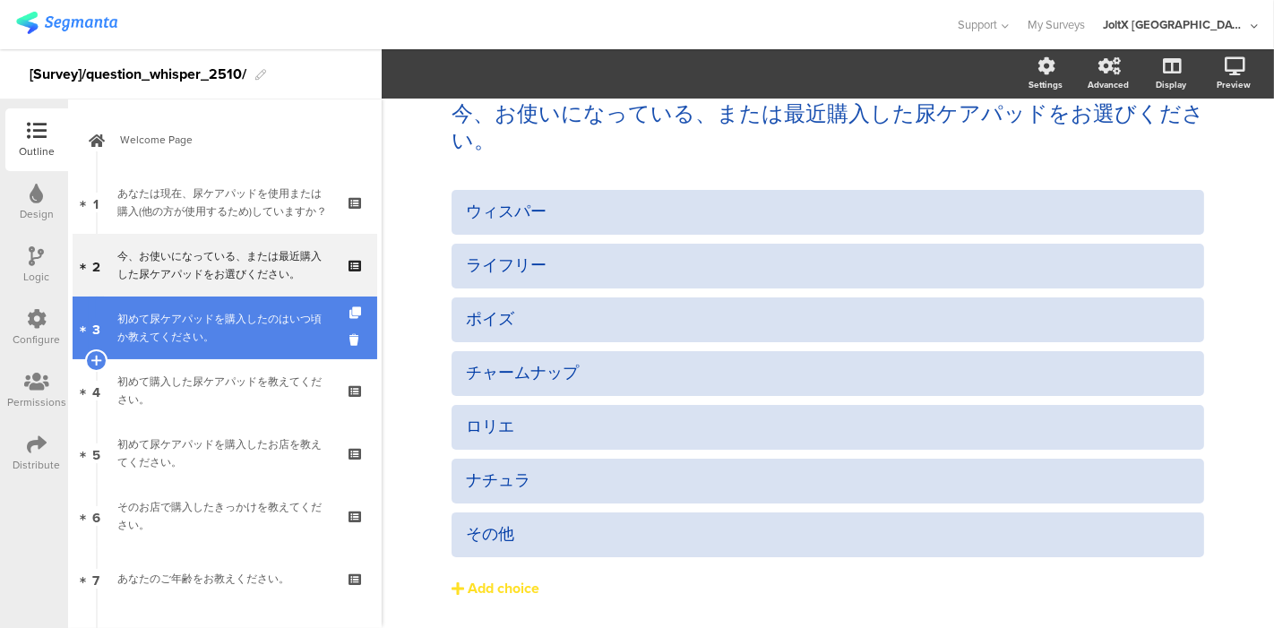
click at [262, 310] on div "初めて尿ケアパッドを購入したのはいつ頃か教えてください。" at bounding box center [224, 328] width 214 height 36
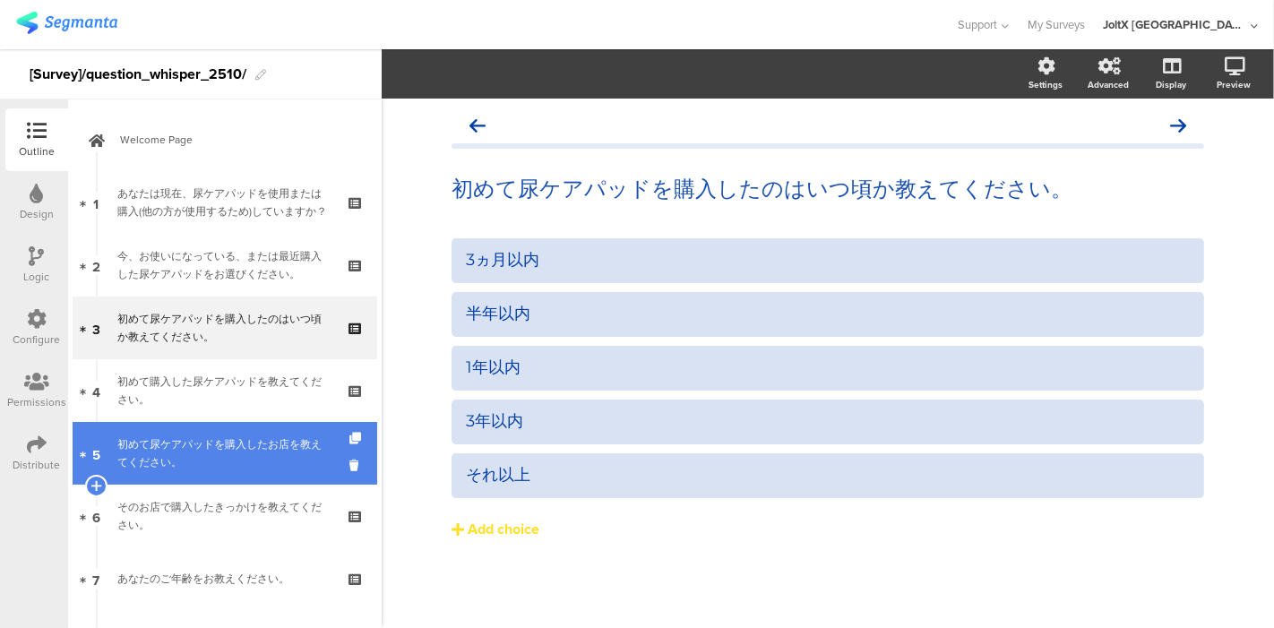
click at [226, 432] on link "5 初めて尿ケアパッドを購入したお店を教えてください。" at bounding box center [225, 453] width 305 height 63
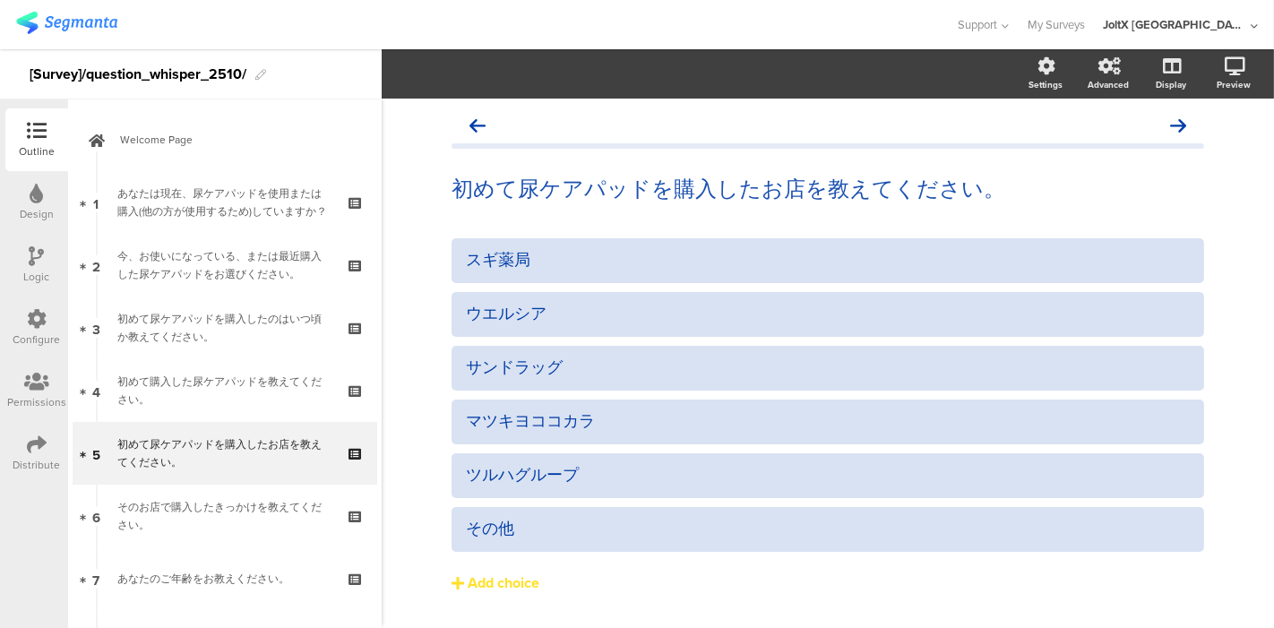
click at [32, 259] on icon at bounding box center [37, 256] width 15 height 20
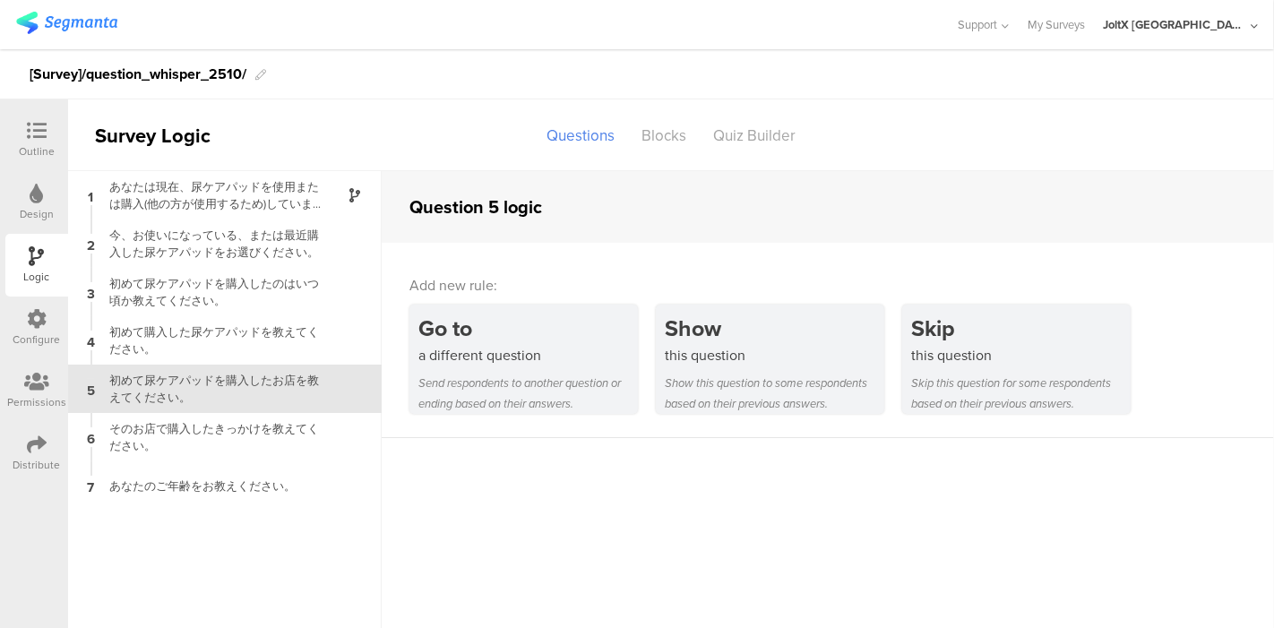
click at [30, 134] on icon at bounding box center [37, 131] width 20 height 20
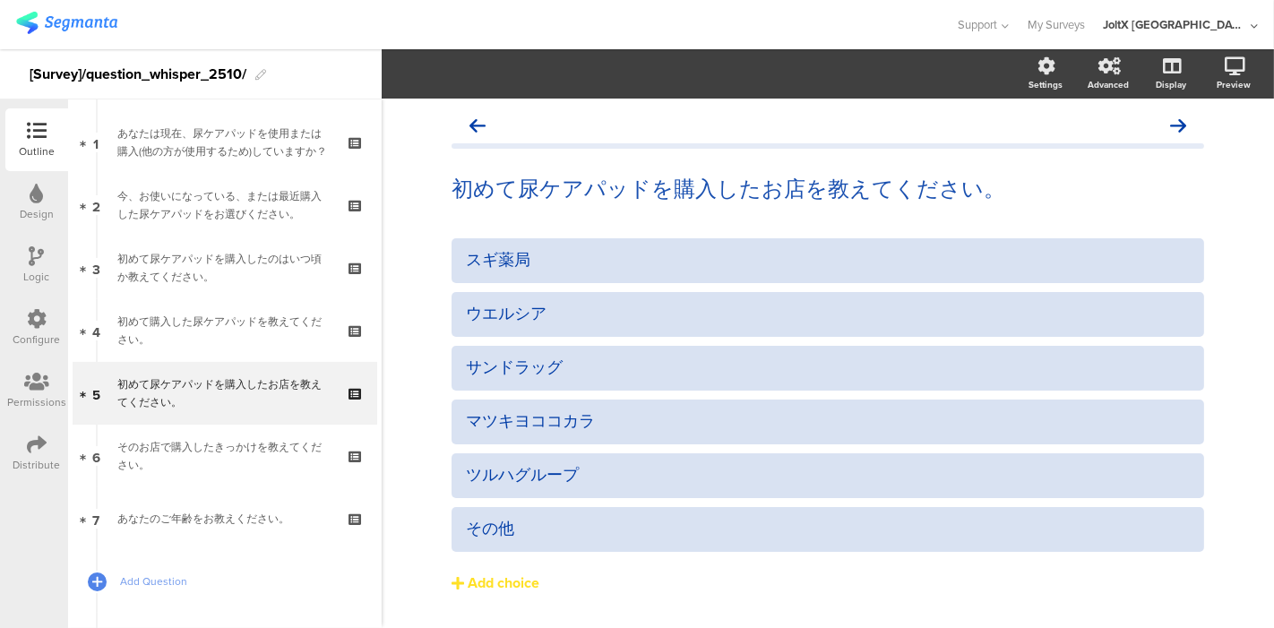
scroll to position [90, 0]
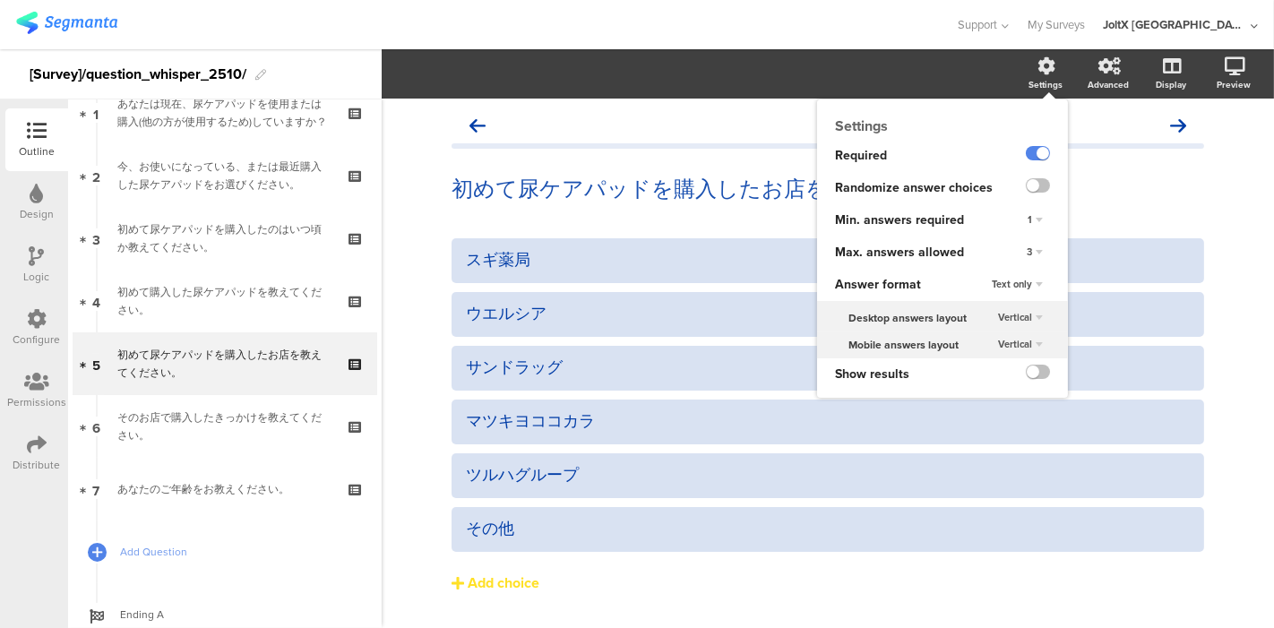
click at [1041, 81] on div "Settings" at bounding box center [1046, 84] width 34 height 13
click at [1001, 249] on div "3" at bounding box center [1034, 253] width 67 height 32
click at [1027, 250] on div "3" at bounding box center [1035, 253] width 30 height 22
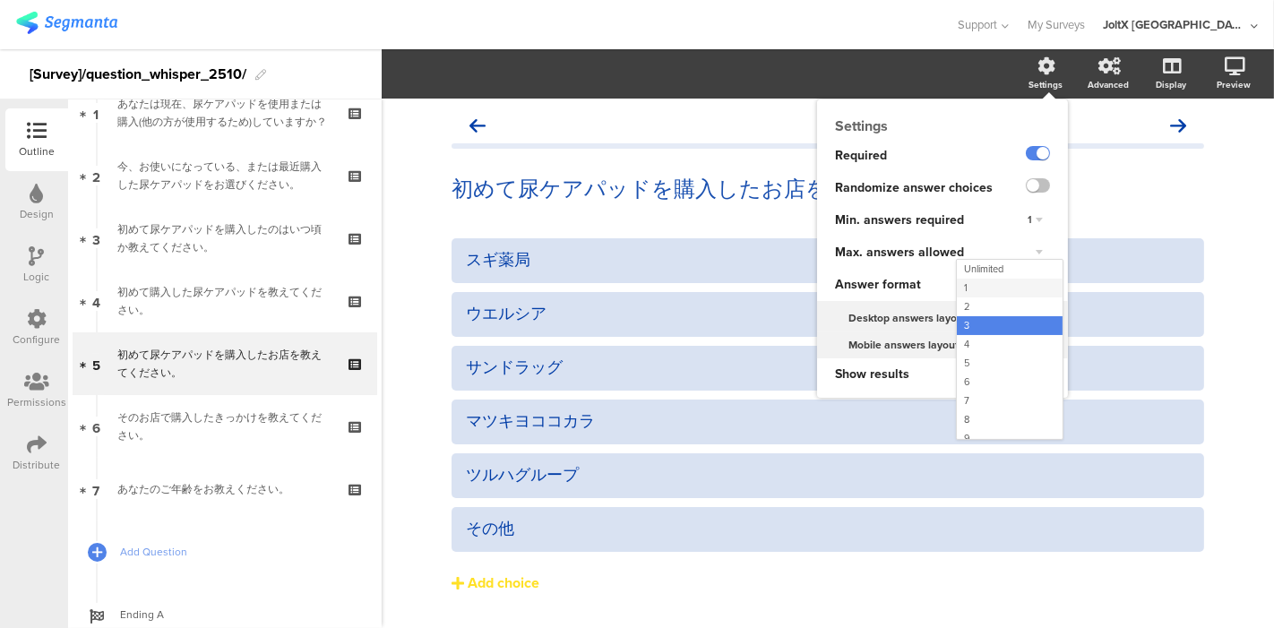
click at [989, 286] on div "1" at bounding box center [1010, 288] width 106 height 19
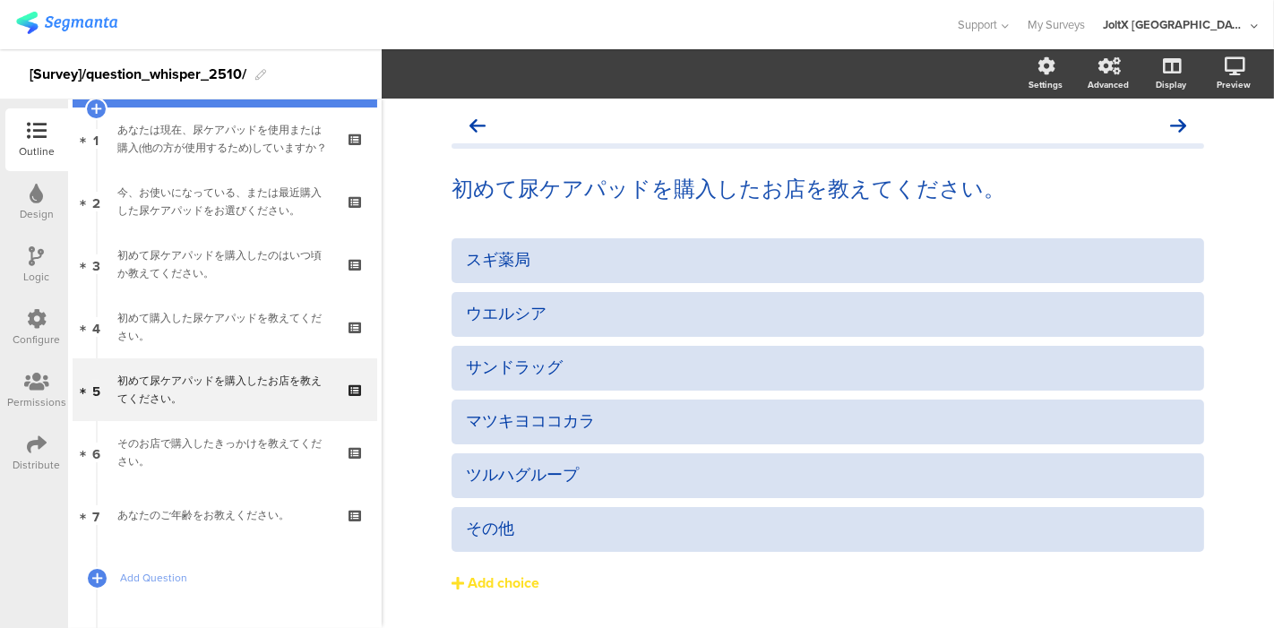
scroll to position [0, 0]
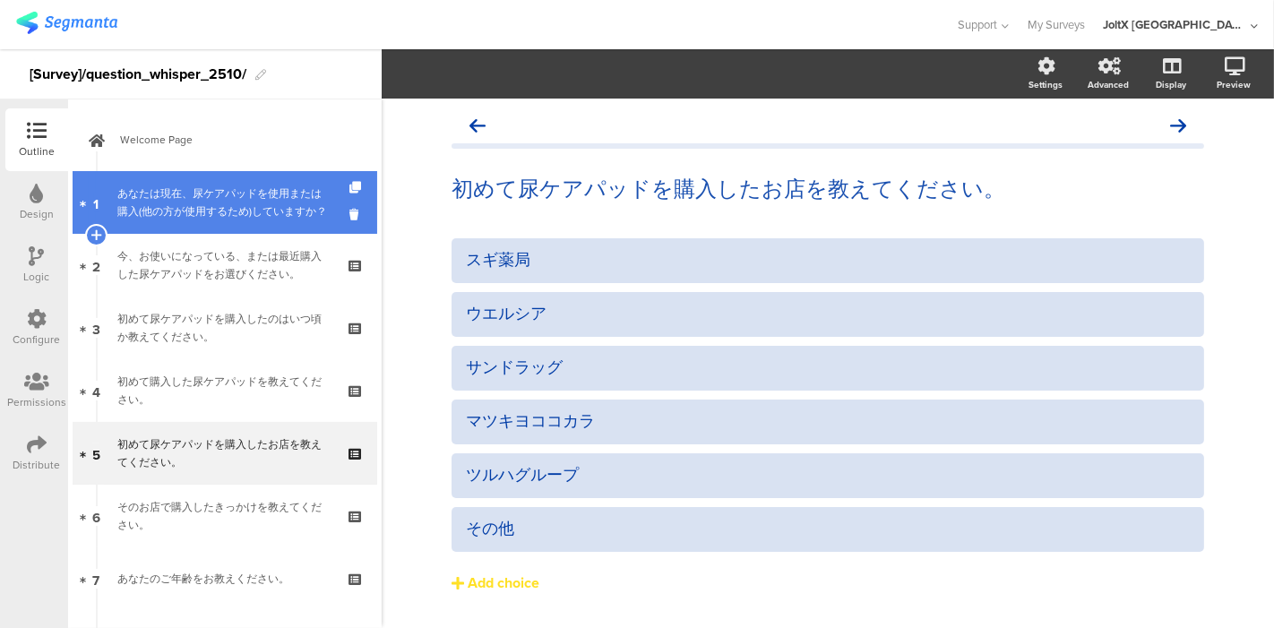
click at [197, 186] on div "あなたは現在、尿ケアパッドを使用または購入(他の方が使用するため)していますか？" at bounding box center [224, 203] width 214 height 36
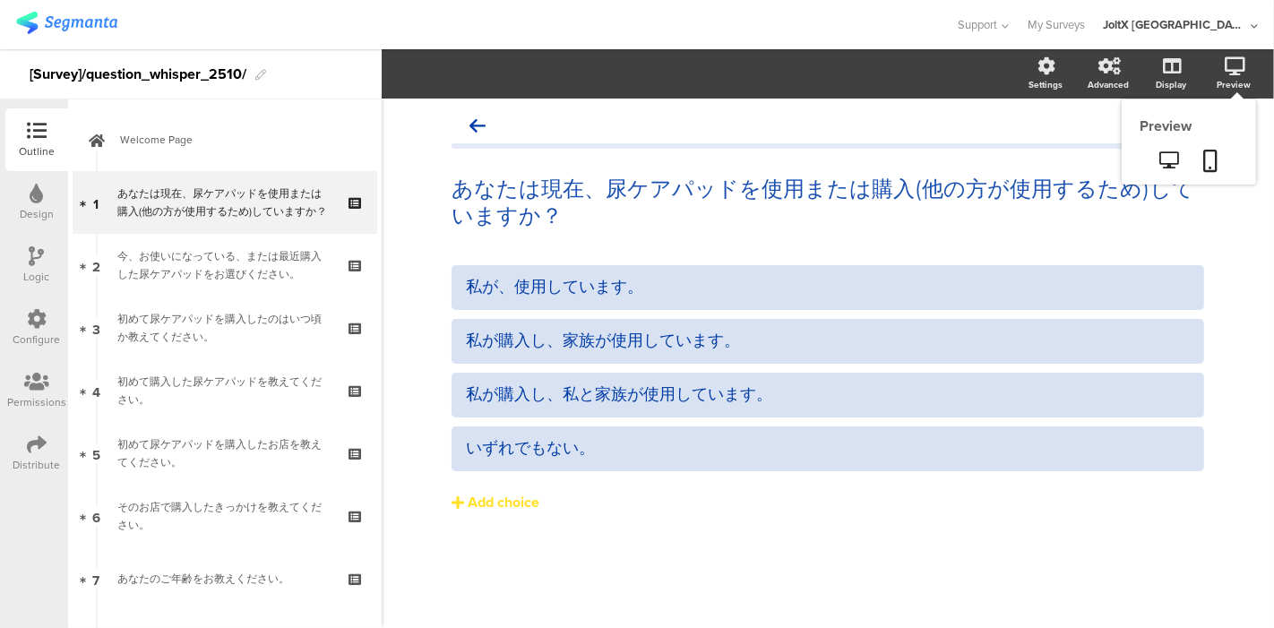
drag, startPoint x: 1234, startPoint y: 75, endPoint x: 1221, endPoint y: 94, distance: 23.1
click at [1234, 75] on div "Preview" at bounding box center [1243, 74] width 63 height 45
click at [1205, 151] on icon at bounding box center [1212, 161] width 14 height 22
click at [1183, 157] on link at bounding box center [1170, 162] width 44 height 30
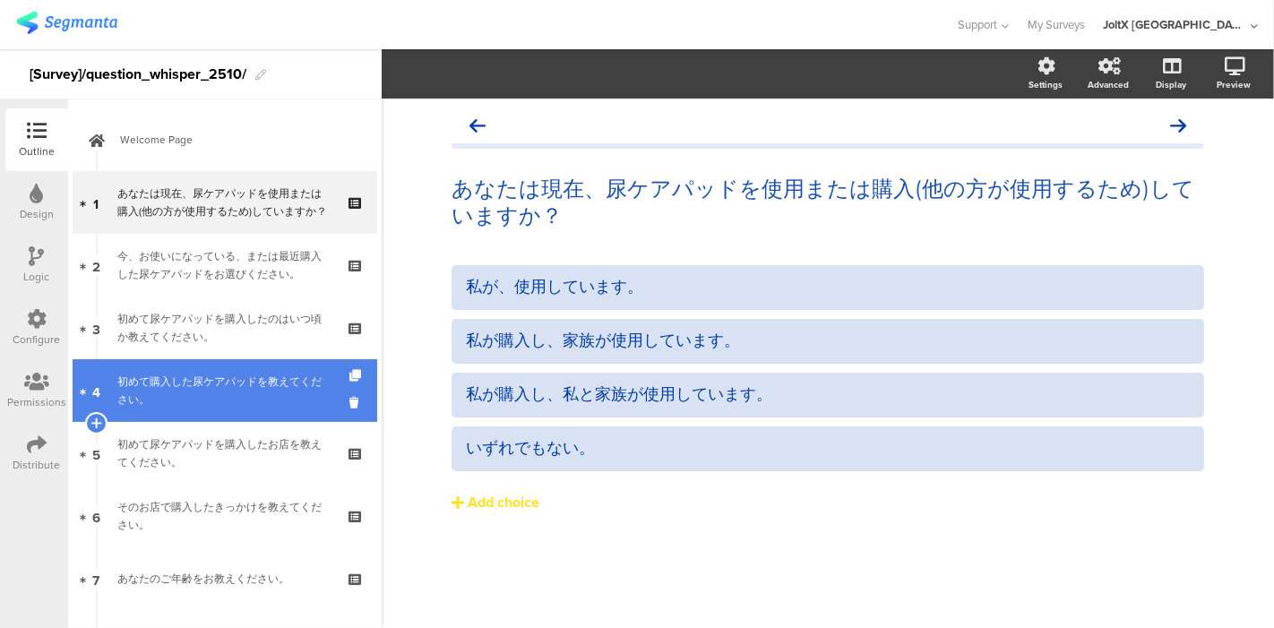
click at [239, 376] on div "初めて購入した尿ケアパッドを教えてください。" at bounding box center [224, 391] width 214 height 36
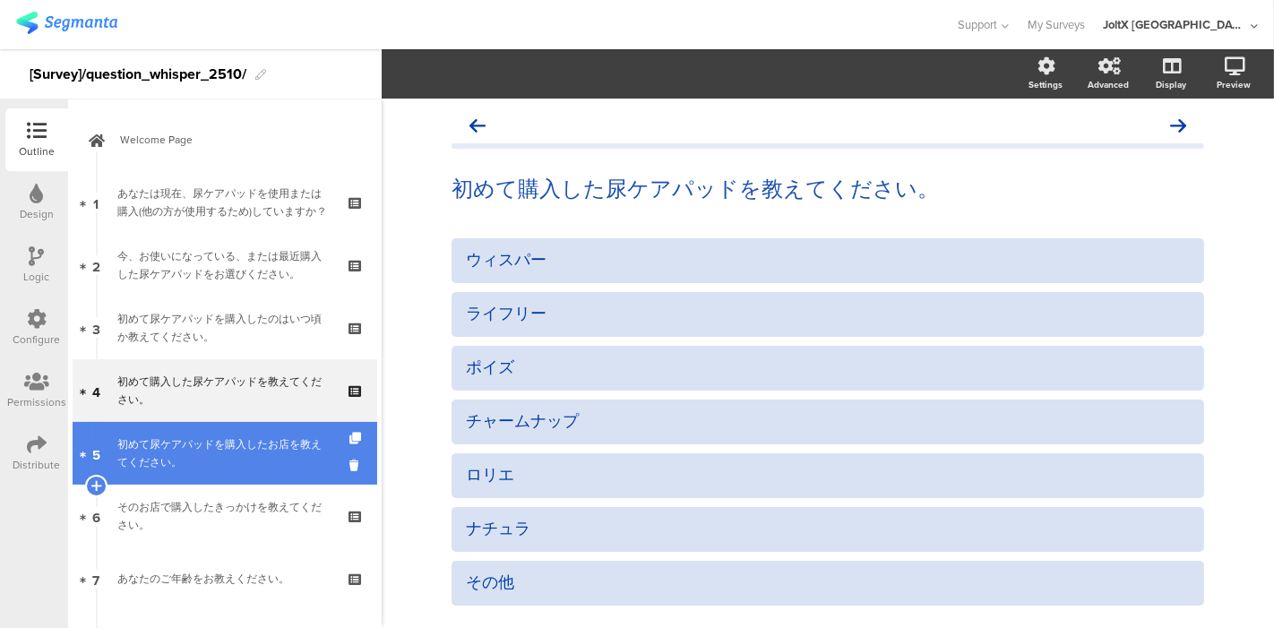
click at [260, 444] on div "初めて尿ケアパッドを購入したお店を教えてください。" at bounding box center [224, 454] width 214 height 36
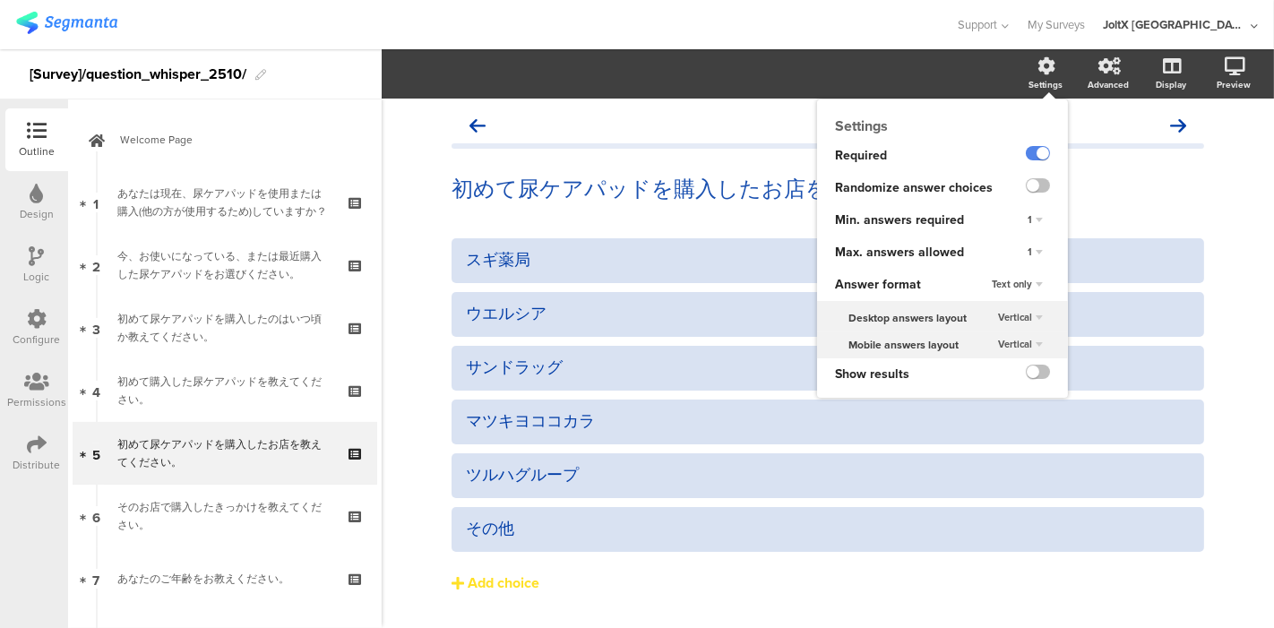
click at [1029, 83] on div "Settings" at bounding box center [1046, 84] width 34 height 13
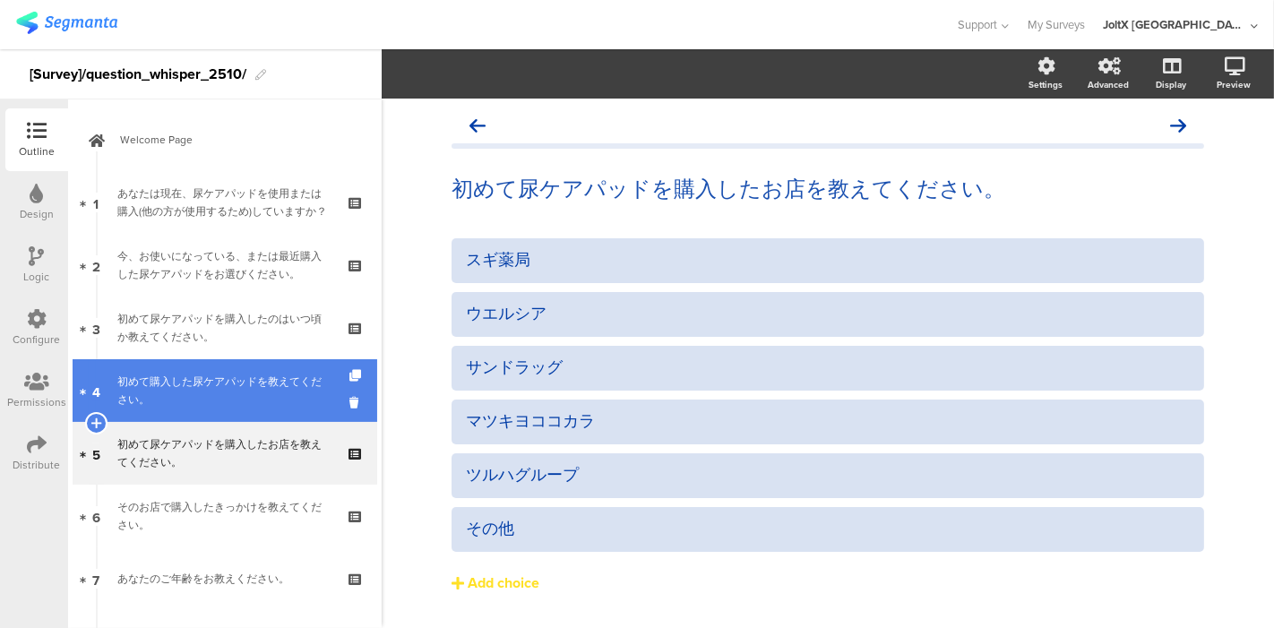
click at [240, 387] on div "初めて購入した尿ケアパッドを教えてください。" at bounding box center [224, 391] width 214 height 36
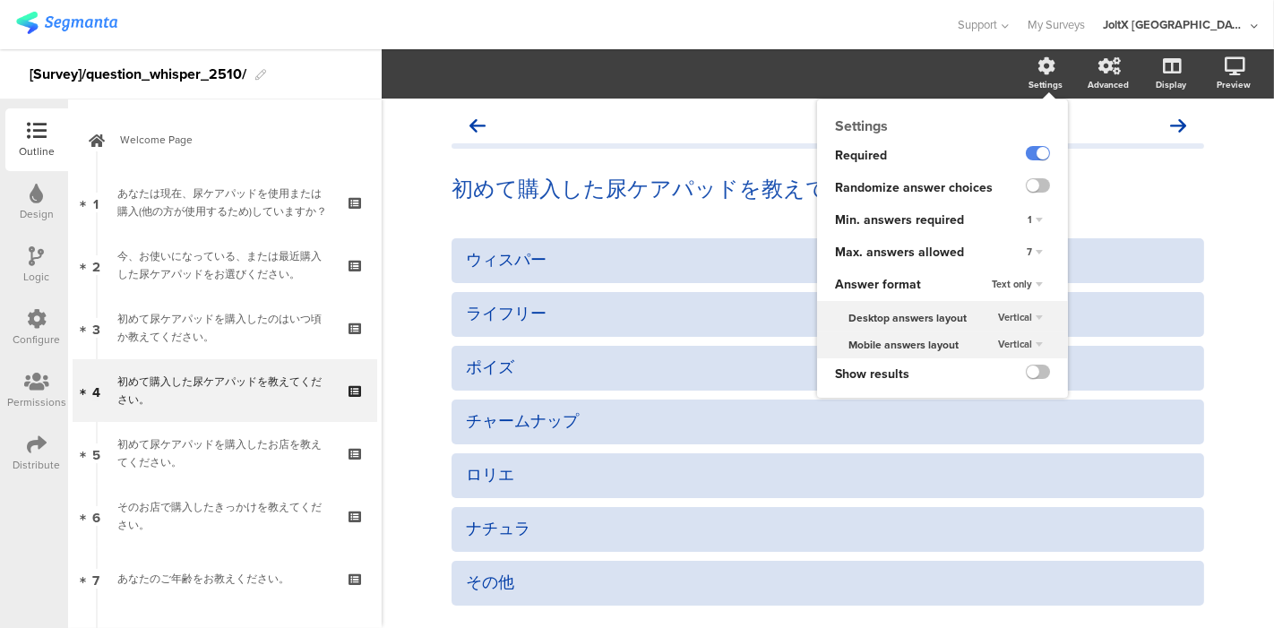
click at [1028, 76] on div "Settings" at bounding box center [1055, 74] width 63 height 45
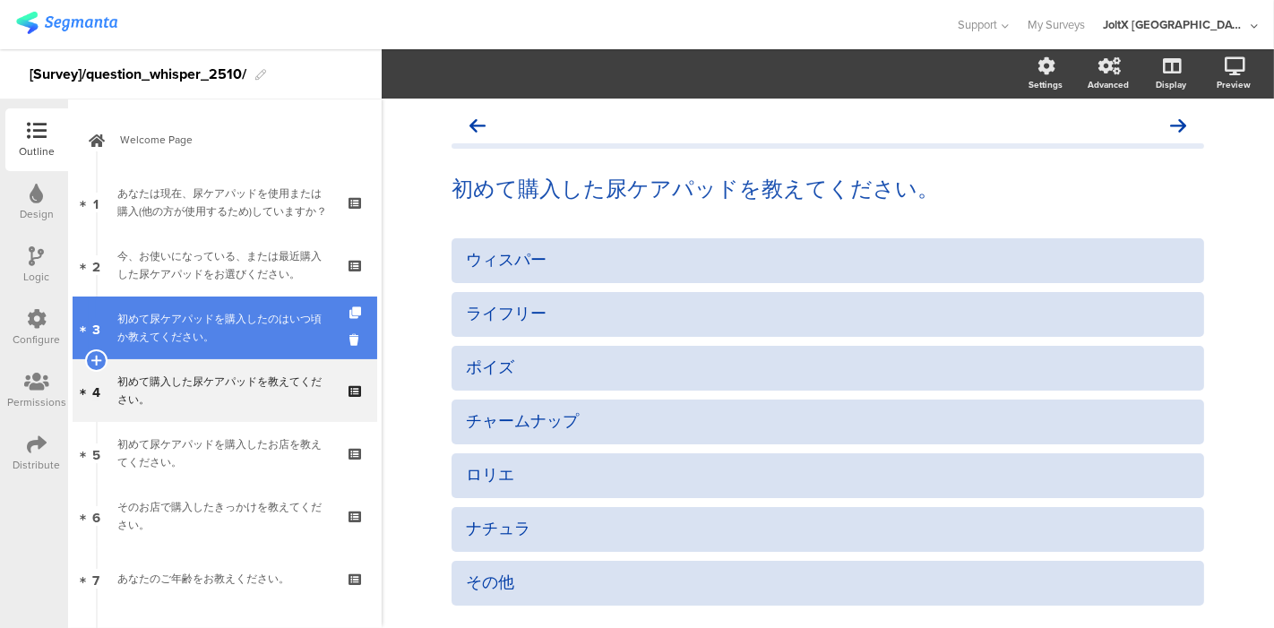
click at [263, 331] on div "初めて尿ケアパッドを購入したのはいつ頃か教えてください。" at bounding box center [224, 328] width 214 height 36
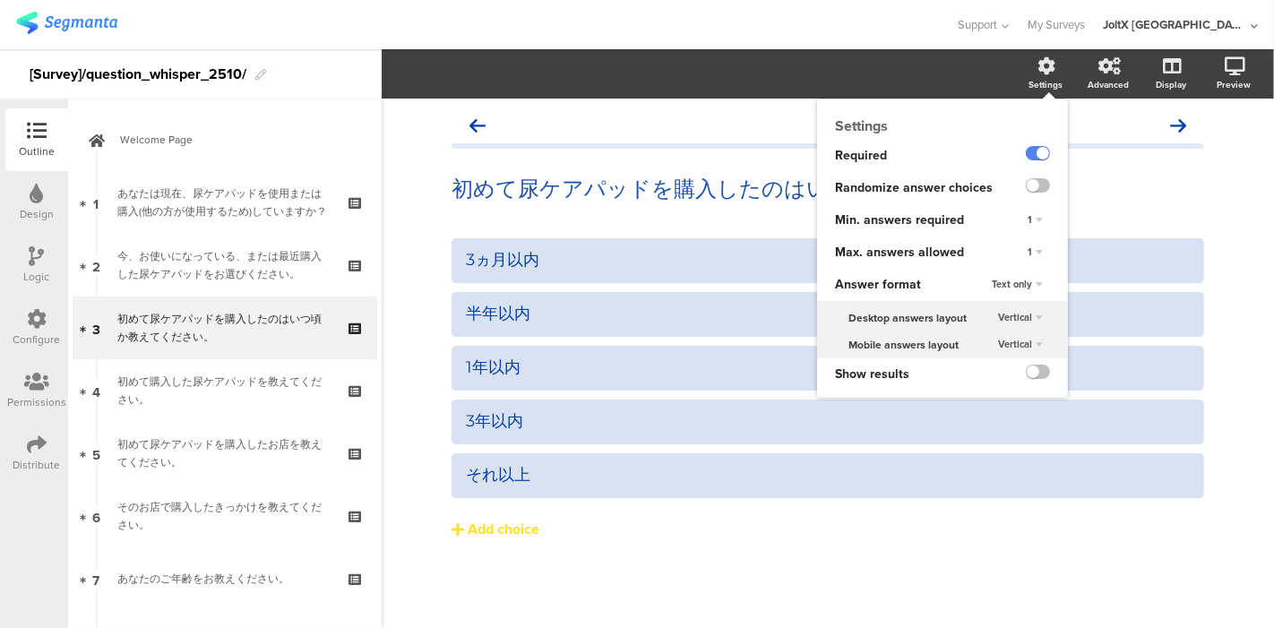
click at [1046, 65] on icon at bounding box center [1048, 66] width 18 height 18
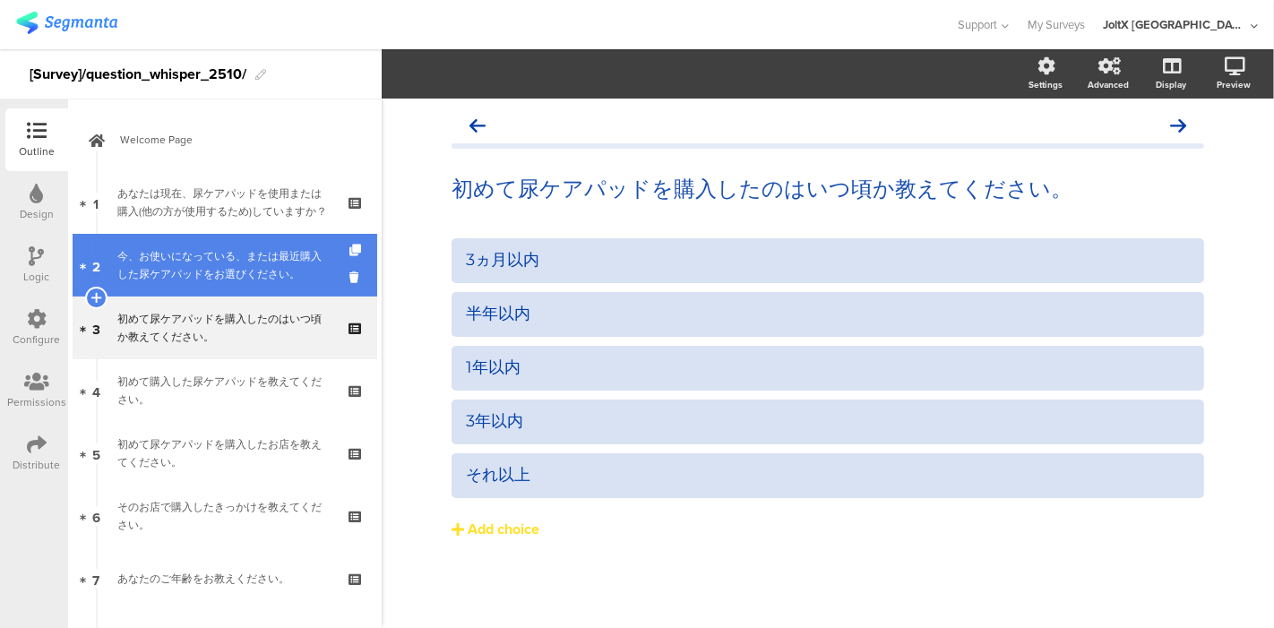
click at [251, 262] on div "今、お使いになっている、または最近購入した尿ケアパッドをお選びください。" at bounding box center [224, 265] width 214 height 36
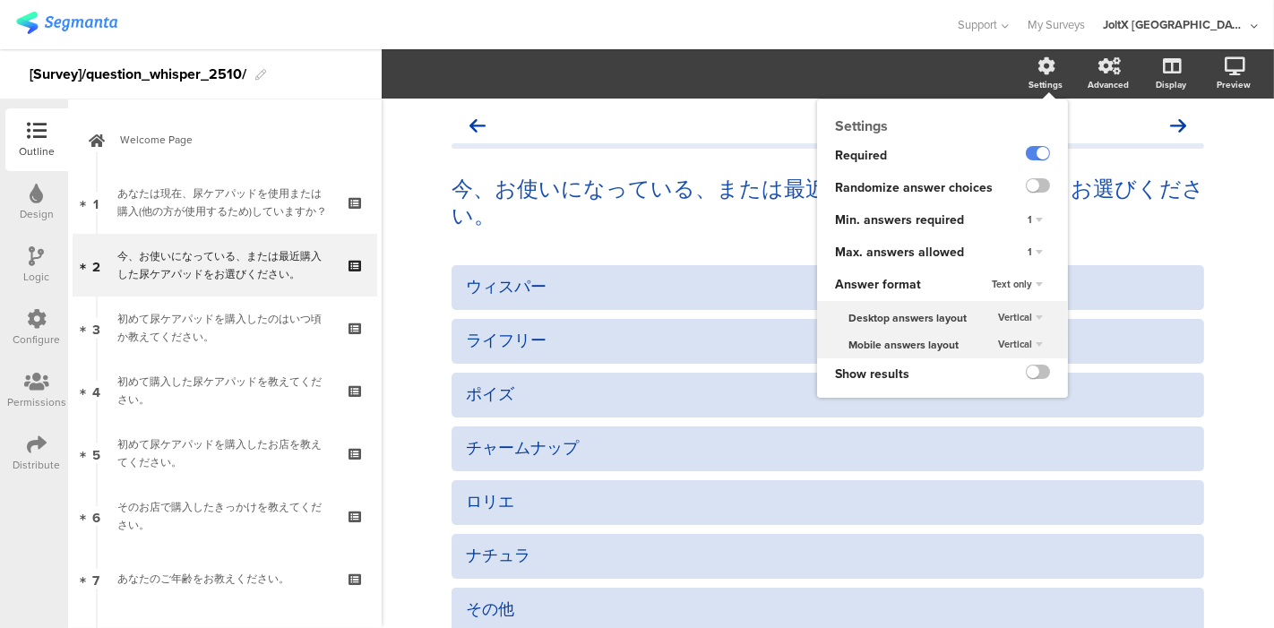
click at [1043, 75] on div "Settings" at bounding box center [1055, 74] width 63 height 45
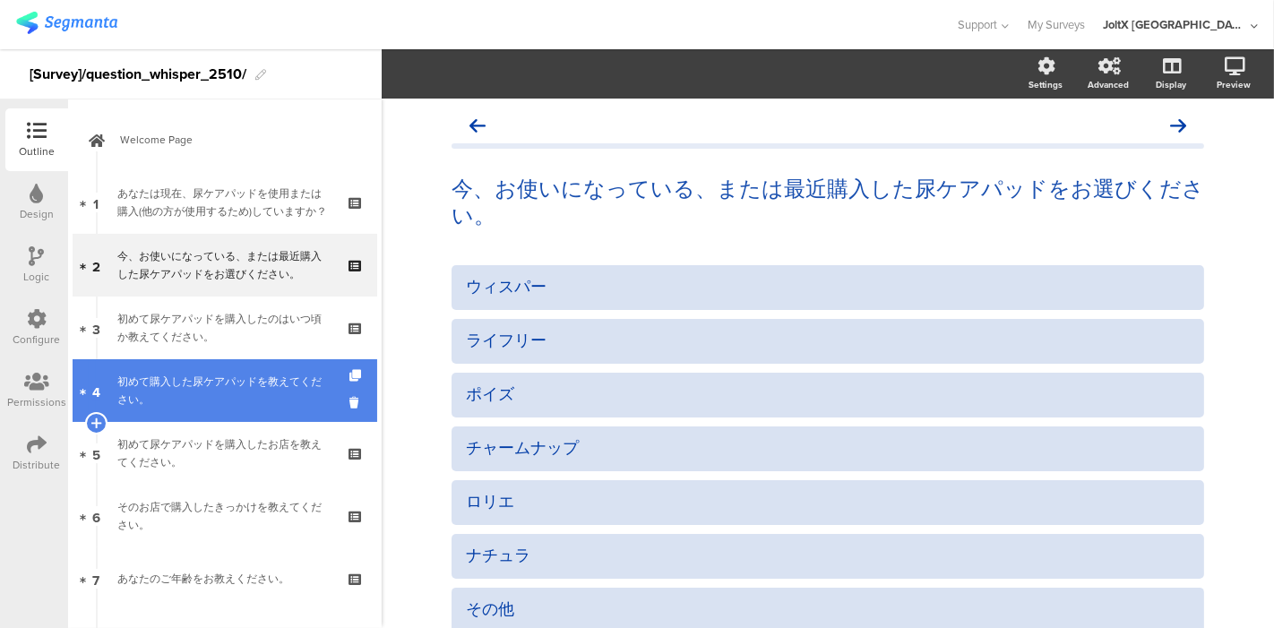
click at [174, 406] on div "初めて購入した尿ケアパッドを教えてください。" at bounding box center [224, 391] width 214 height 36
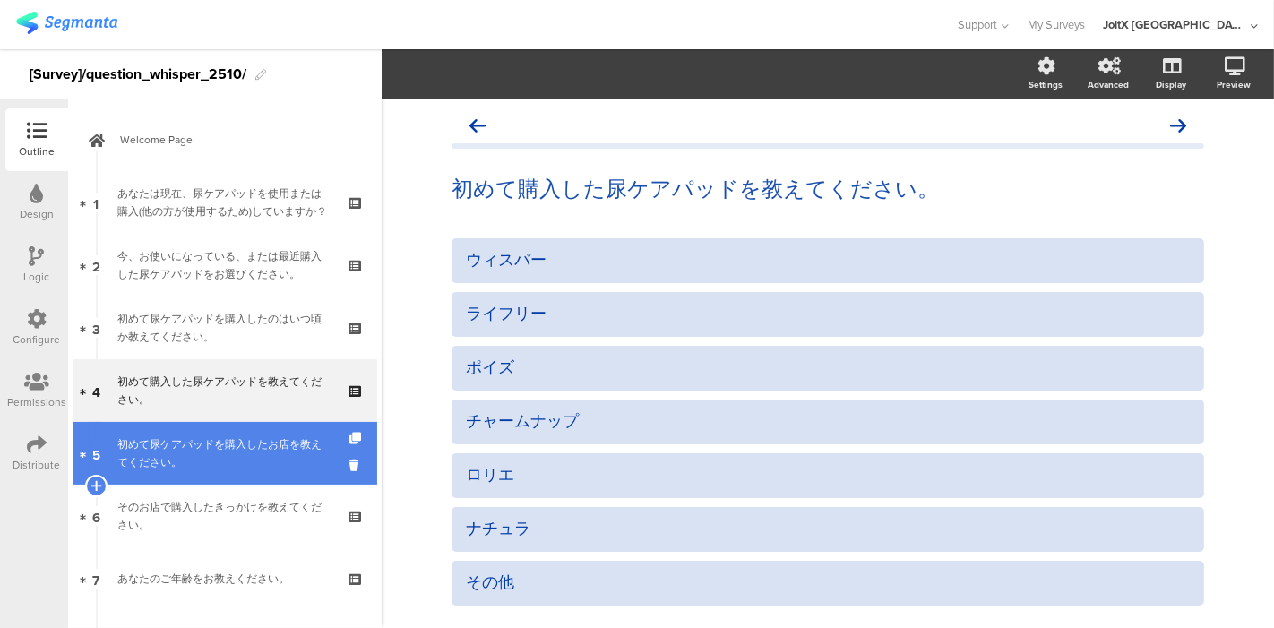
click at [173, 449] on div "初めて尿ケアパッドを購入したお店を教えてください。" at bounding box center [224, 454] width 214 height 36
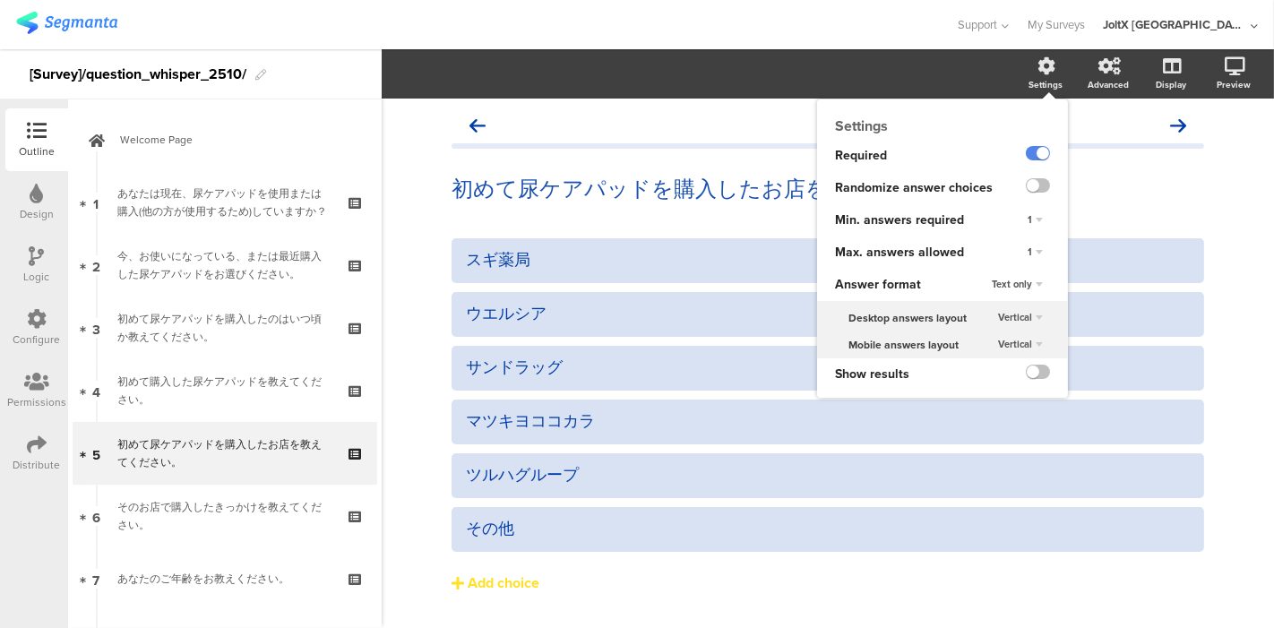
click at [1024, 70] on div "Settings" at bounding box center [1055, 74] width 63 height 45
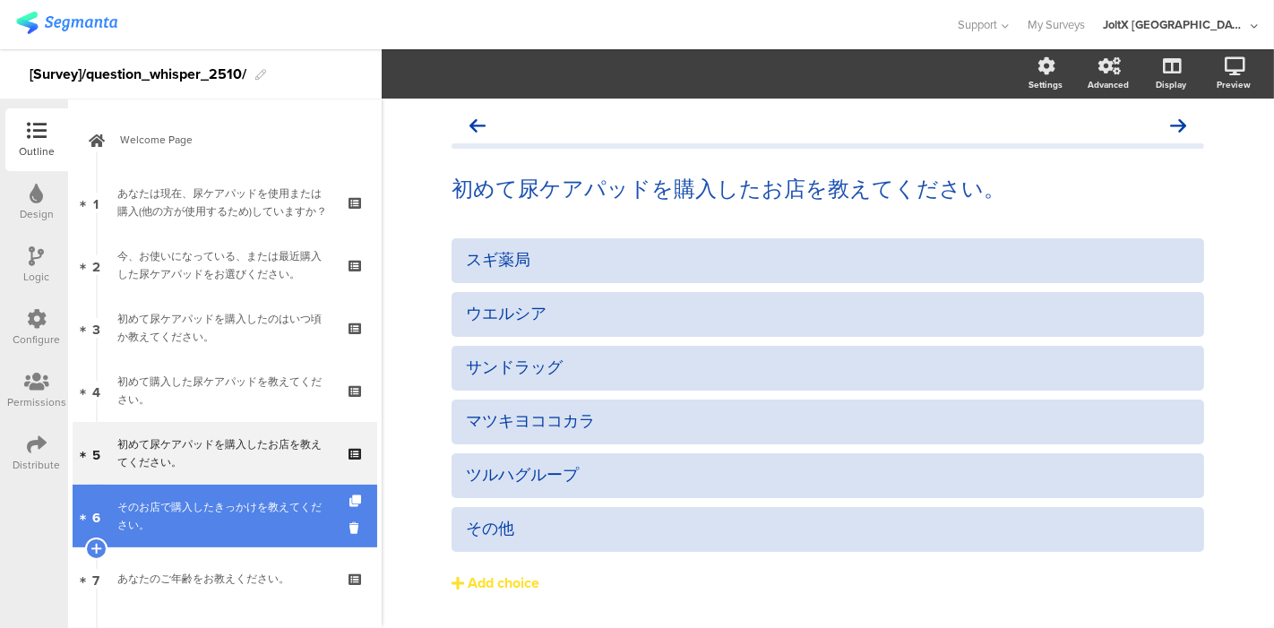
click at [261, 518] on div "そのお店で購入したきっかけを教えてください。" at bounding box center [224, 516] width 214 height 36
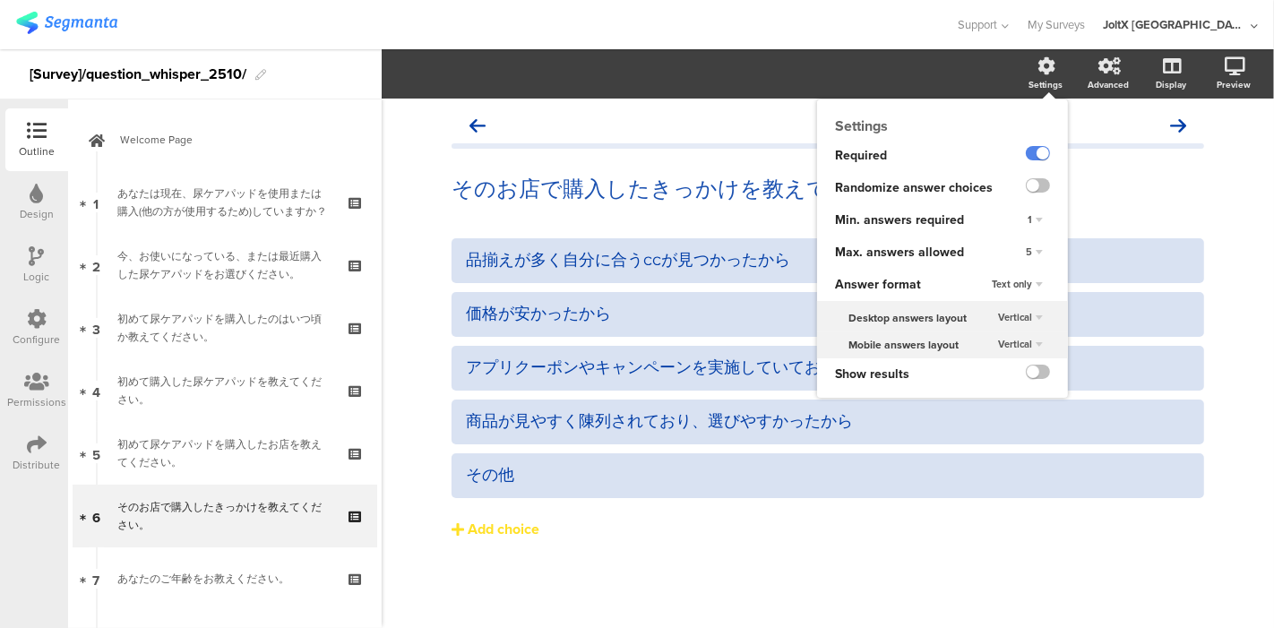
click at [1033, 70] on div "Settings" at bounding box center [1055, 74] width 63 height 45
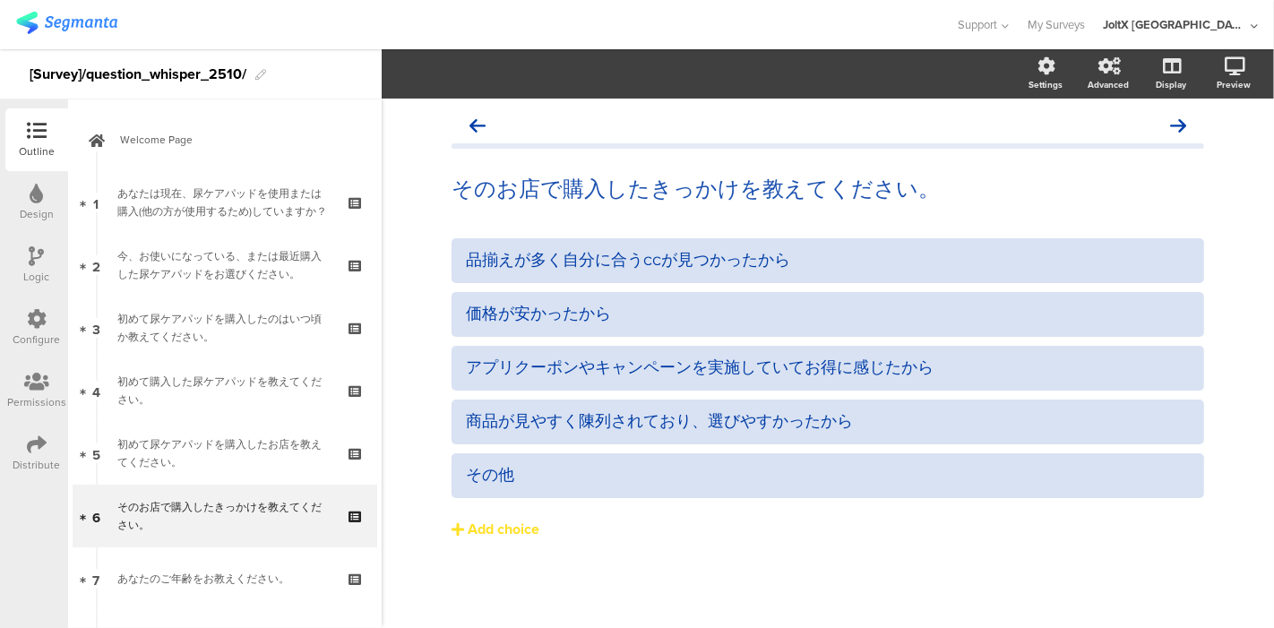
click at [656, 70] on section "Settings Advanced Display Preview" at bounding box center [828, 73] width 893 height 49
